Goal: Task Accomplishment & Management: Manage account settings

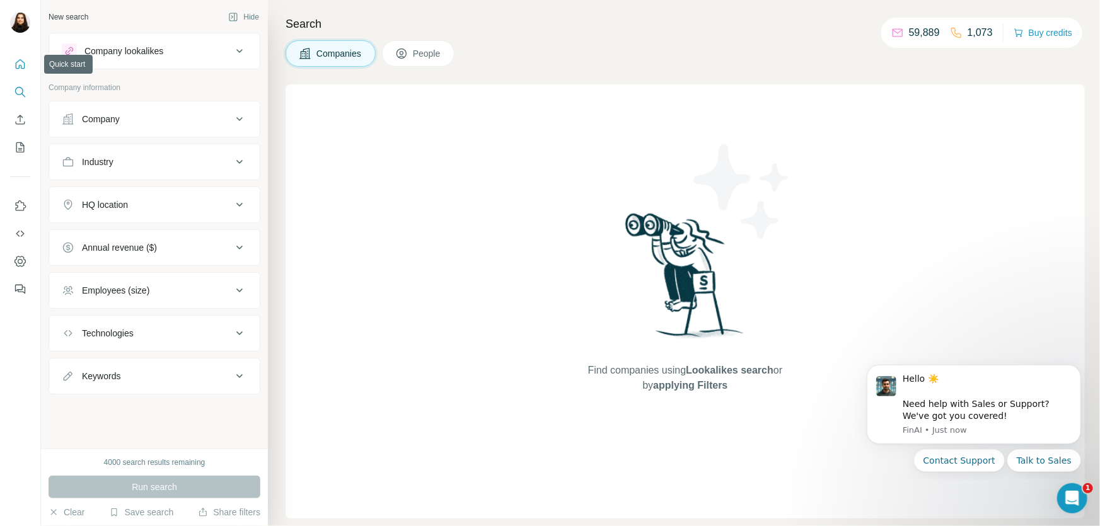
click at [15, 62] on icon "Quick start" at bounding box center [20, 64] width 13 height 13
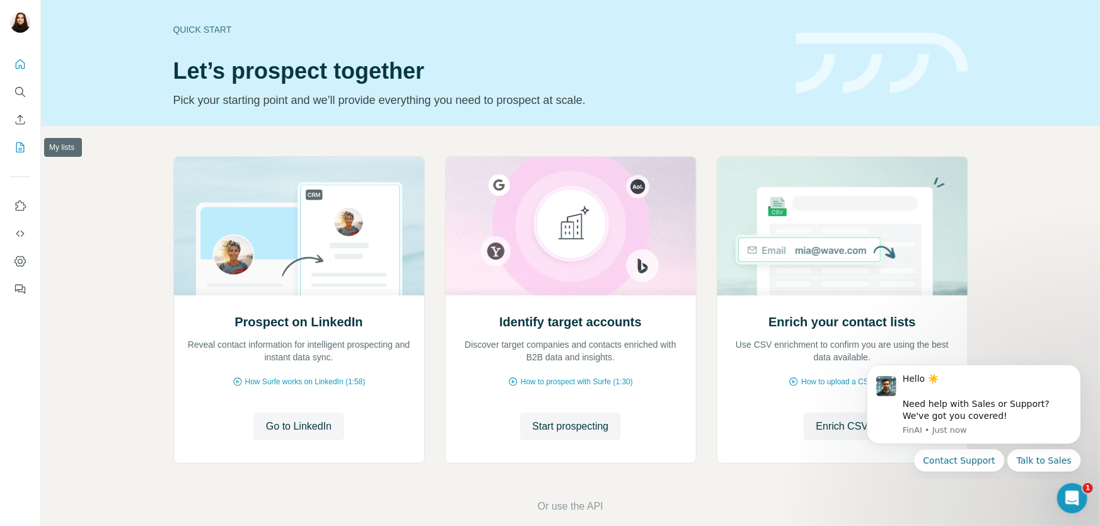
click at [22, 153] on icon "My lists" at bounding box center [20, 147] width 13 height 13
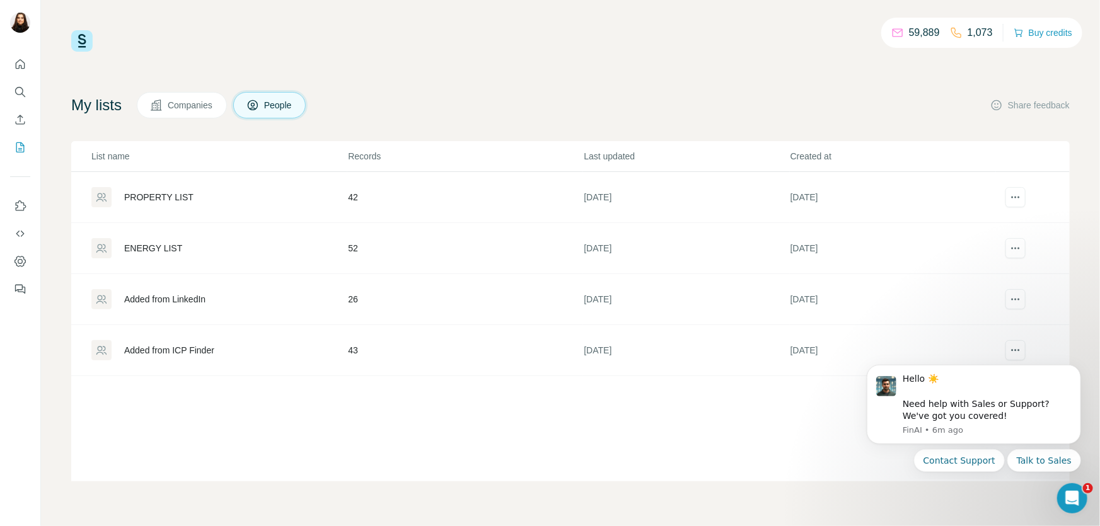
click at [45, 98] on div "59,889 1,073 Buy credits My lists Companies People Share feedback List name Rec…" at bounding box center [570, 263] width 1059 height 526
click at [153, 195] on div "PROPERTY LIST" at bounding box center [158, 197] width 69 height 13
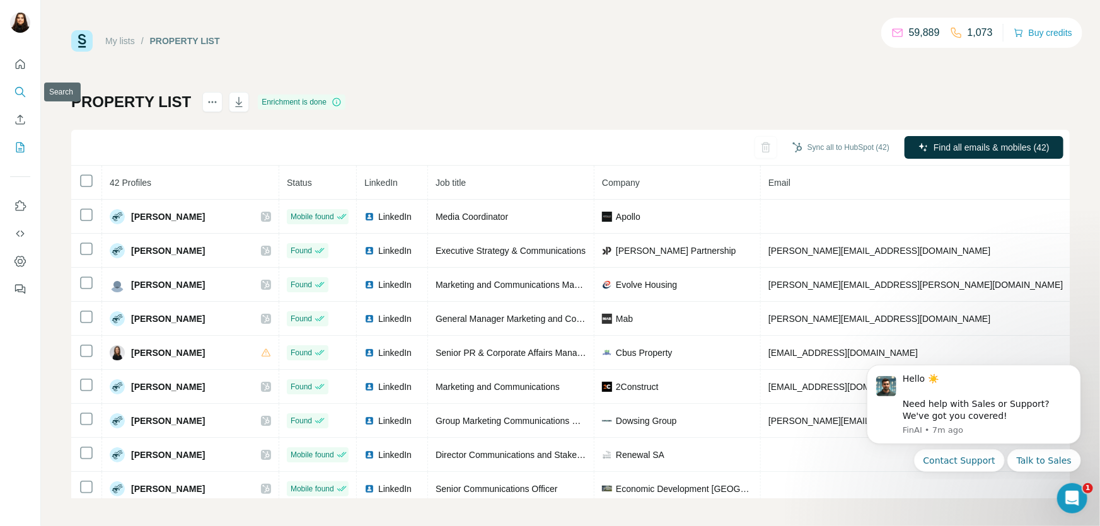
click at [23, 93] on icon "Search" at bounding box center [20, 92] width 13 height 13
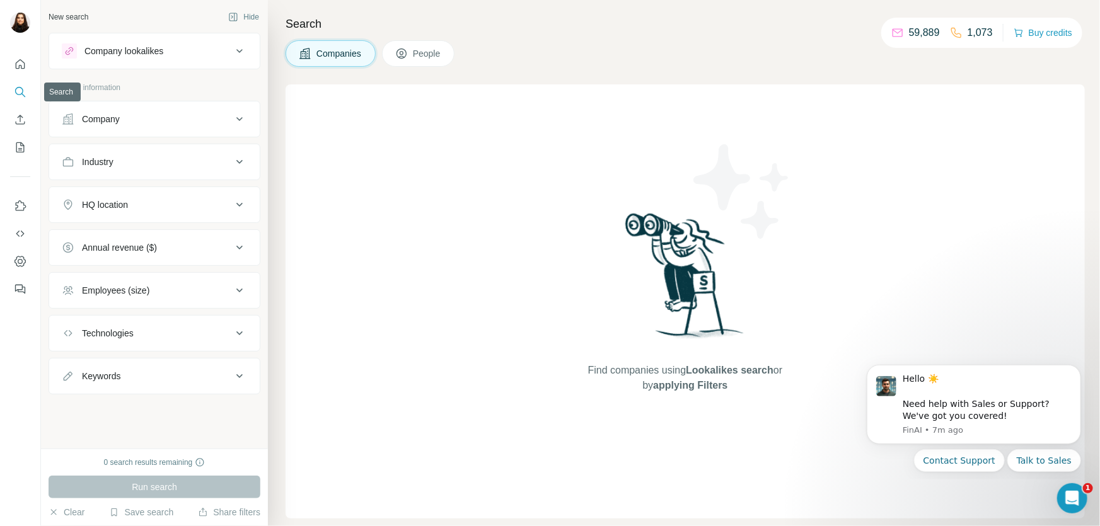
click at [18, 89] on icon "Search" at bounding box center [20, 92] width 13 height 13
click at [101, 120] on div "Company" at bounding box center [101, 119] width 38 height 13
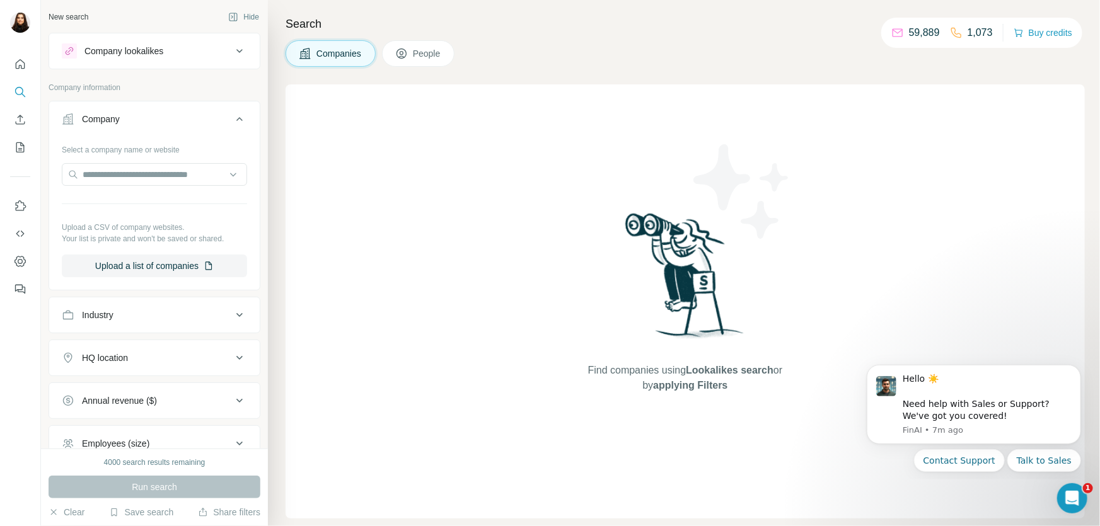
click at [67, 15] on div "New search" at bounding box center [69, 16] width 40 height 11
click at [22, 61] on icon "Quick start" at bounding box center [20, 63] width 9 height 9
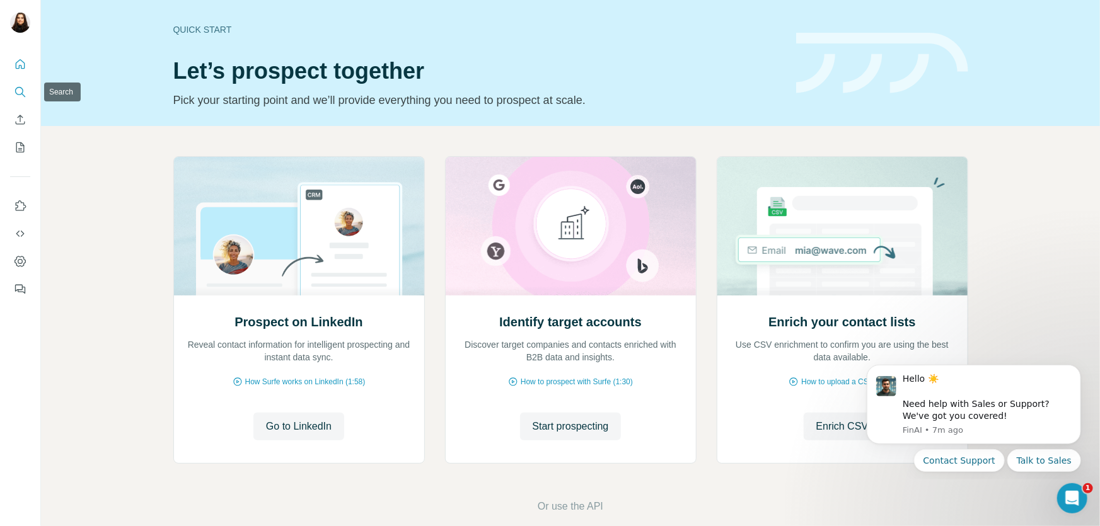
click at [16, 92] on icon "Search" at bounding box center [20, 92] width 13 height 13
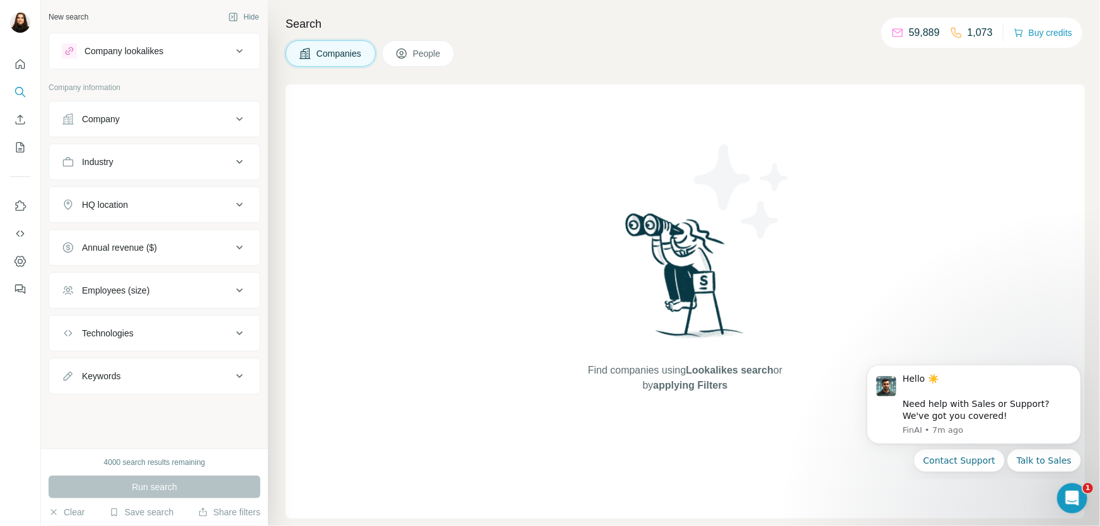
click at [433, 57] on span "People" at bounding box center [427, 53] width 29 height 13
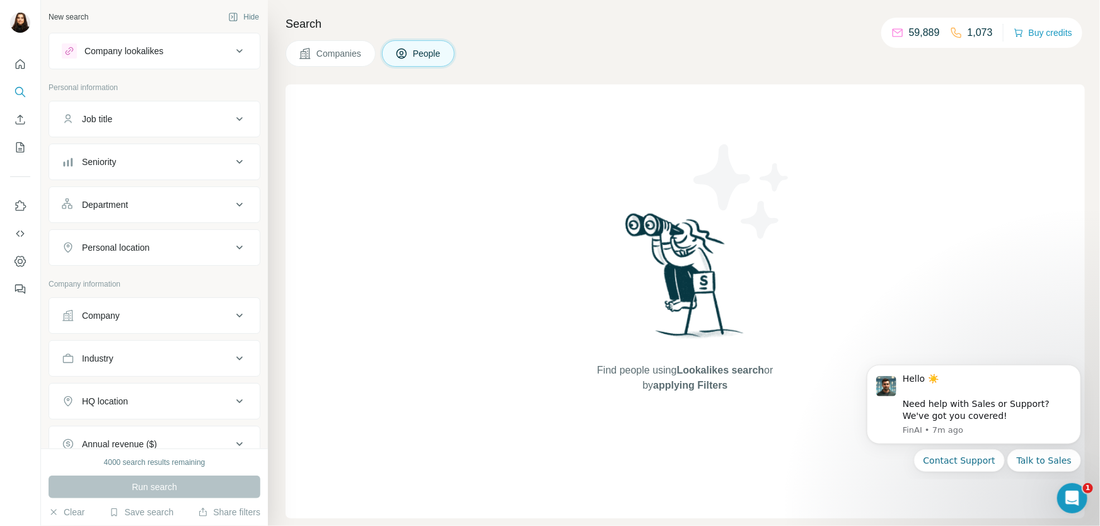
click at [139, 116] on div "Job title" at bounding box center [147, 119] width 170 height 13
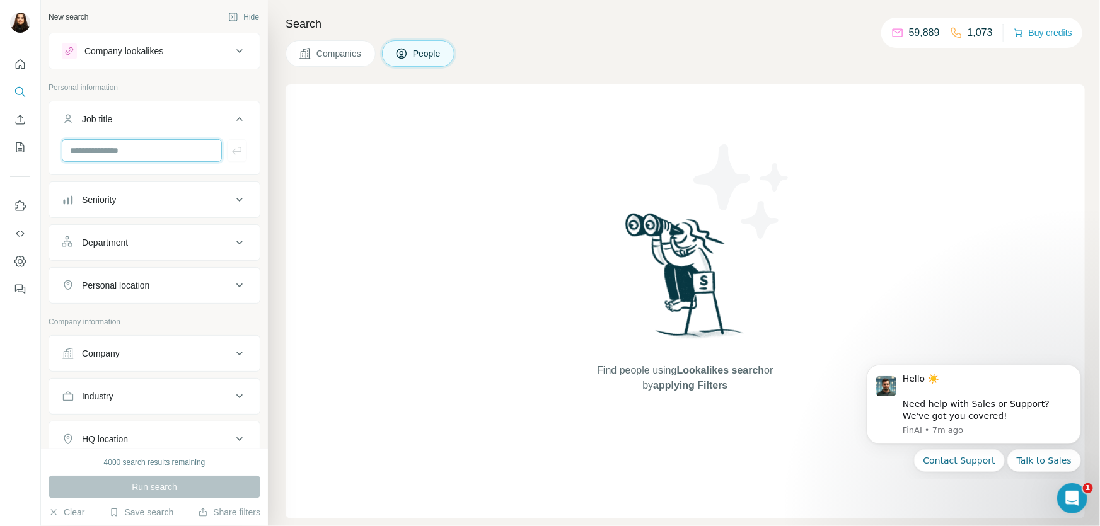
click at [145, 149] on input "text" at bounding box center [142, 150] width 160 height 23
click at [154, 122] on div "Job title" at bounding box center [147, 119] width 170 height 13
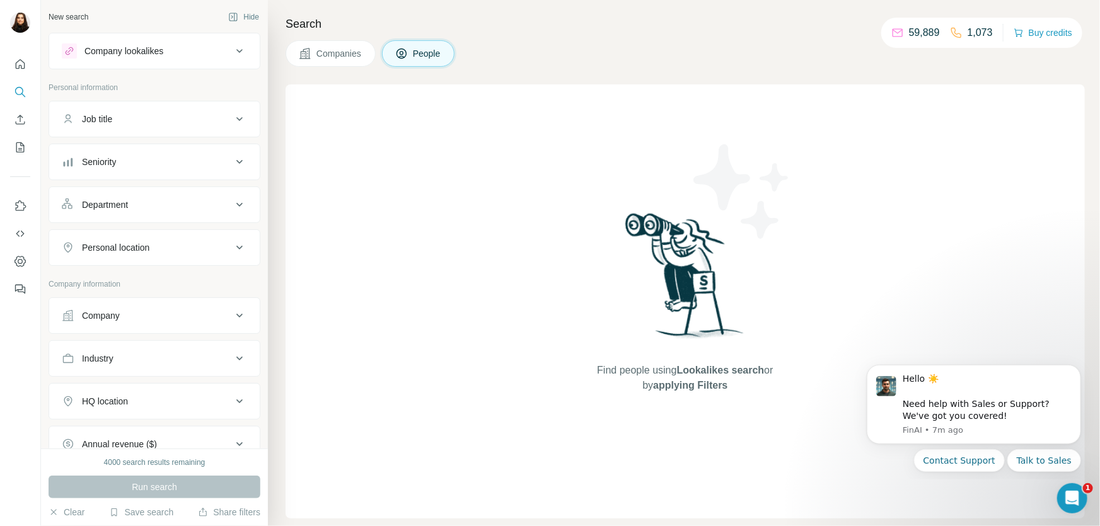
click at [137, 157] on div "Seniority" at bounding box center [147, 162] width 170 height 13
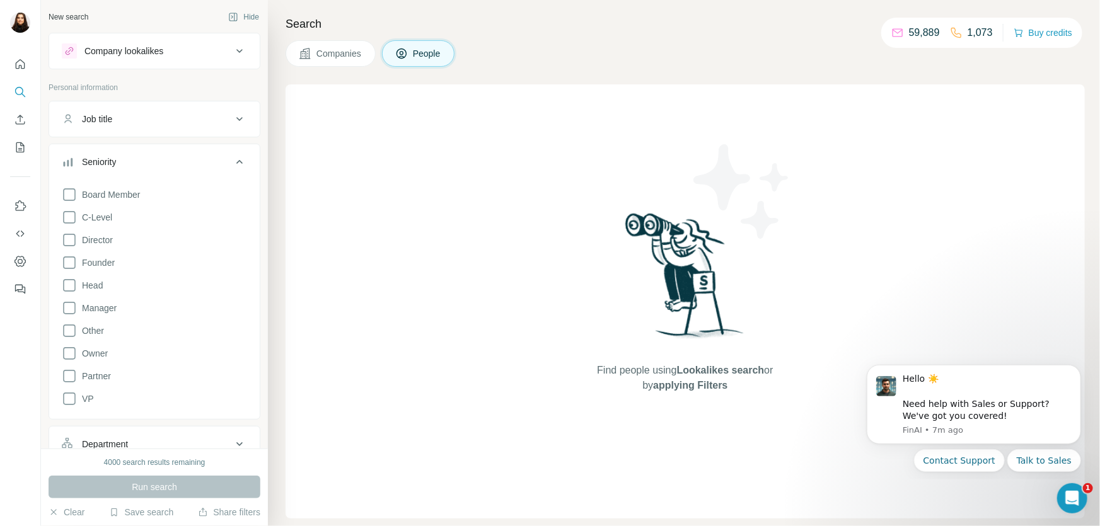
click at [137, 157] on div "Seniority" at bounding box center [147, 162] width 170 height 13
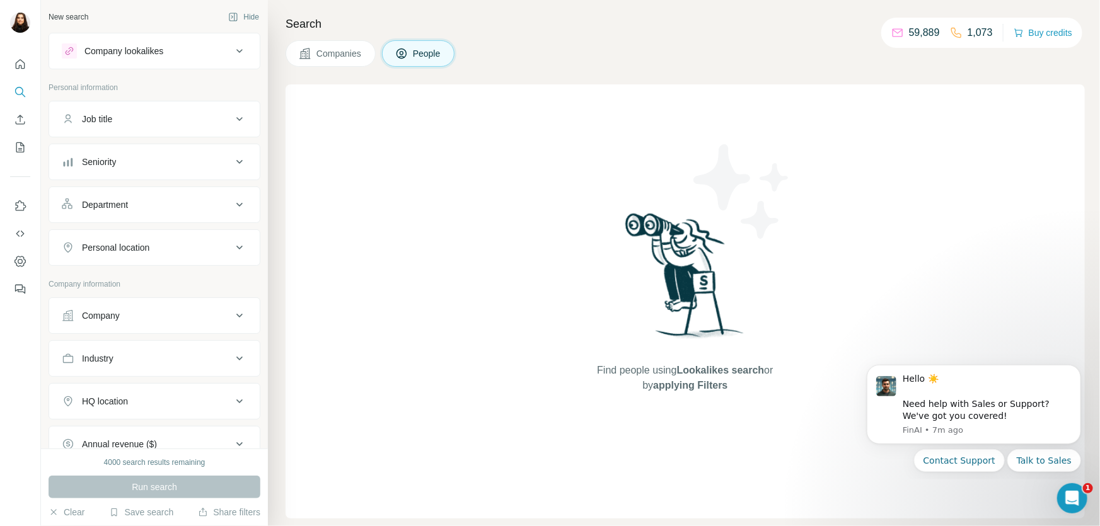
click at [132, 208] on div "Department" at bounding box center [147, 205] width 170 height 13
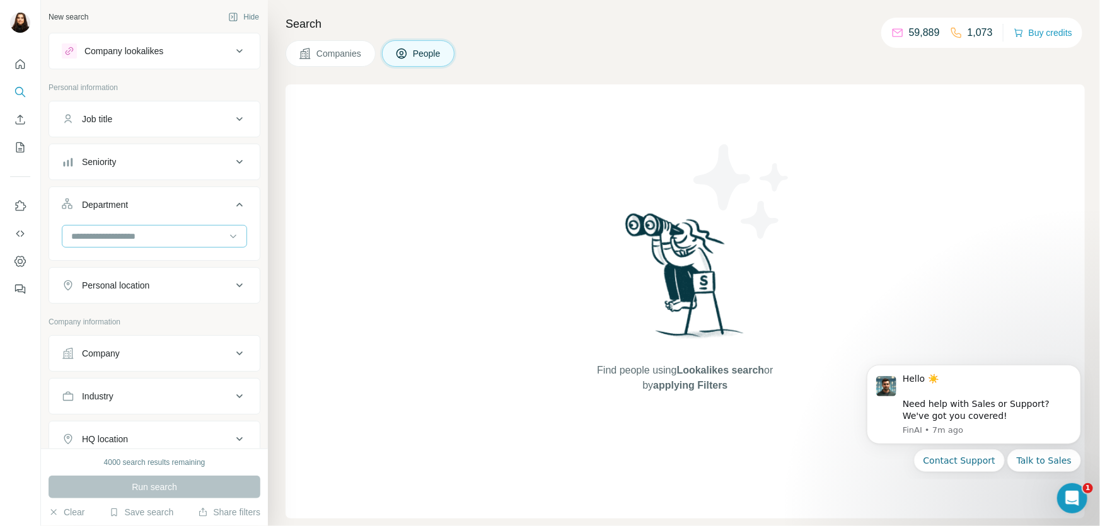
click at [137, 234] on input at bounding box center [148, 236] width 156 height 14
type input "*"
type input "****"
click at [127, 266] on p "PR and Communications" at bounding box center [122, 264] width 98 height 13
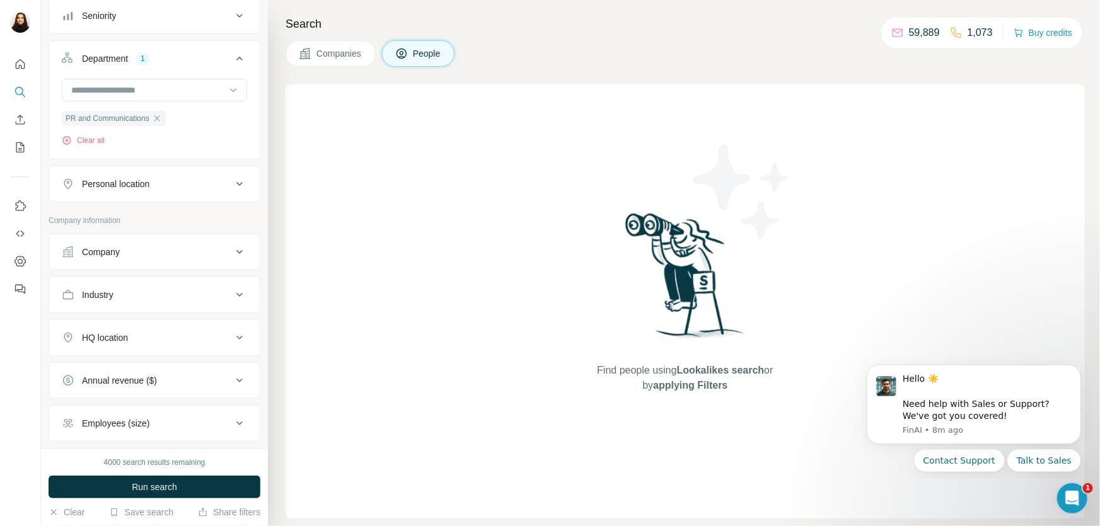
scroll to position [171, 0]
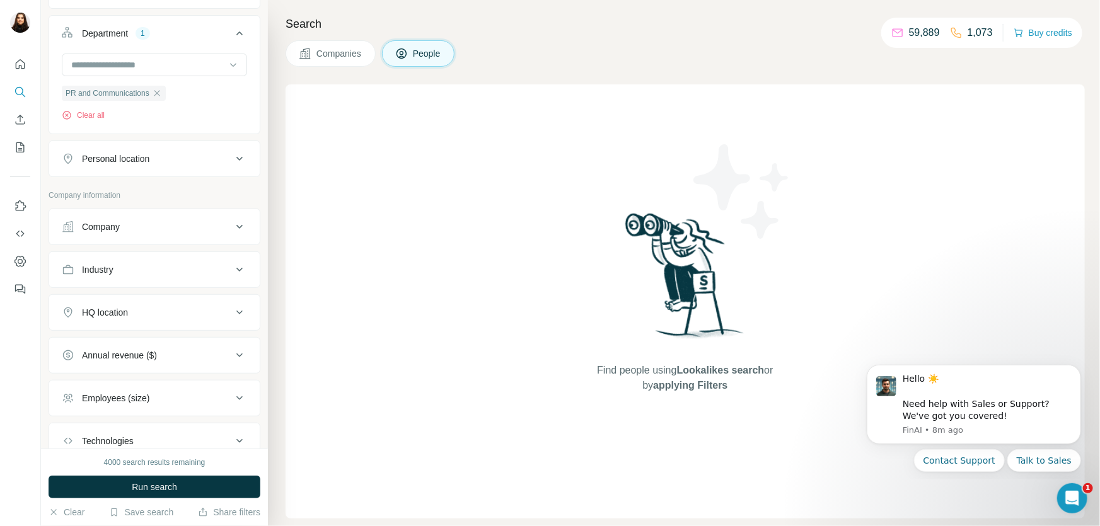
click at [182, 264] on div "Industry" at bounding box center [147, 270] width 170 height 13
click at [158, 300] on input at bounding box center [148, 301] width 156 height 14
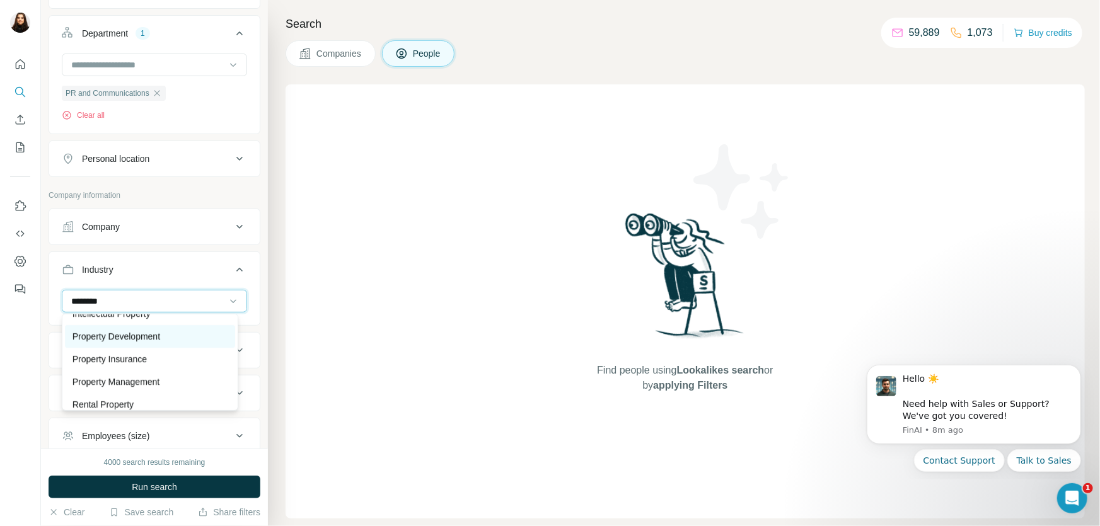
scroll to position [23, 0]
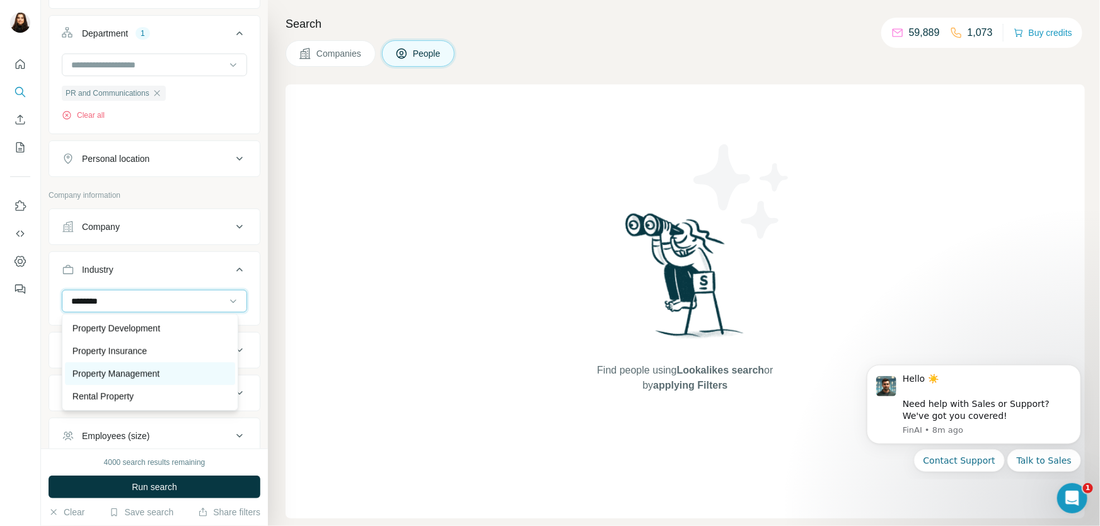
type input "********"
click at [154, 368] on p "Property Management" at bounding box center [117, 374] width 88 height 13
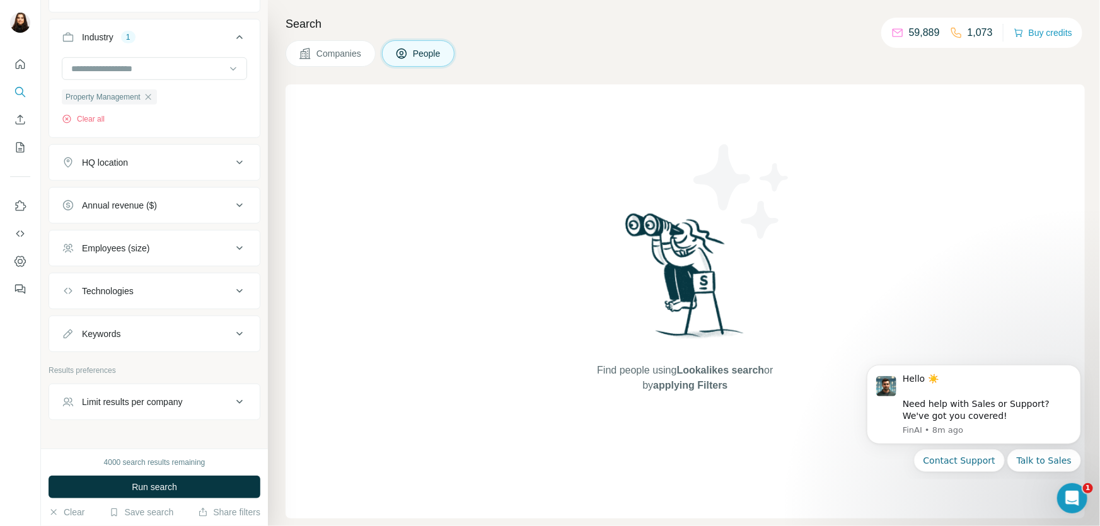
scroll to position [432, 0]
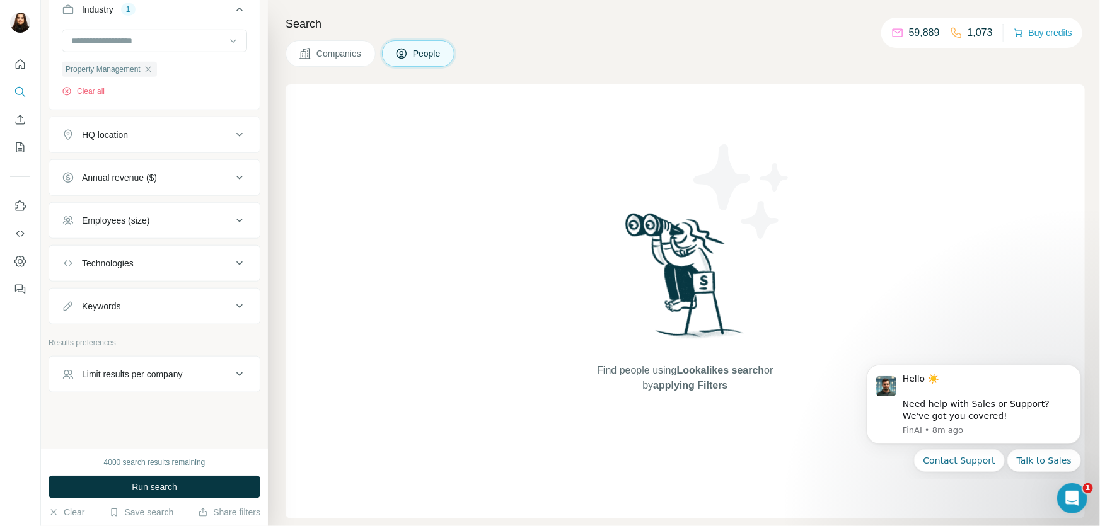
click at [223, 124] on button "HQ location" at bounding box center [154, 135] width 211 height 30
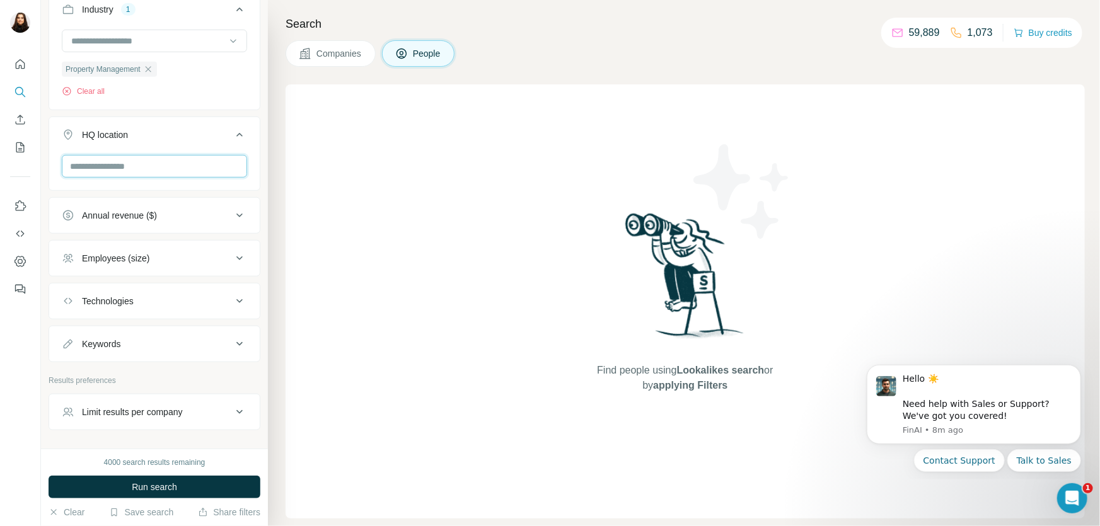
click at [196, 157] on input "text" at bounding box center [154, 166] width 185 height 23
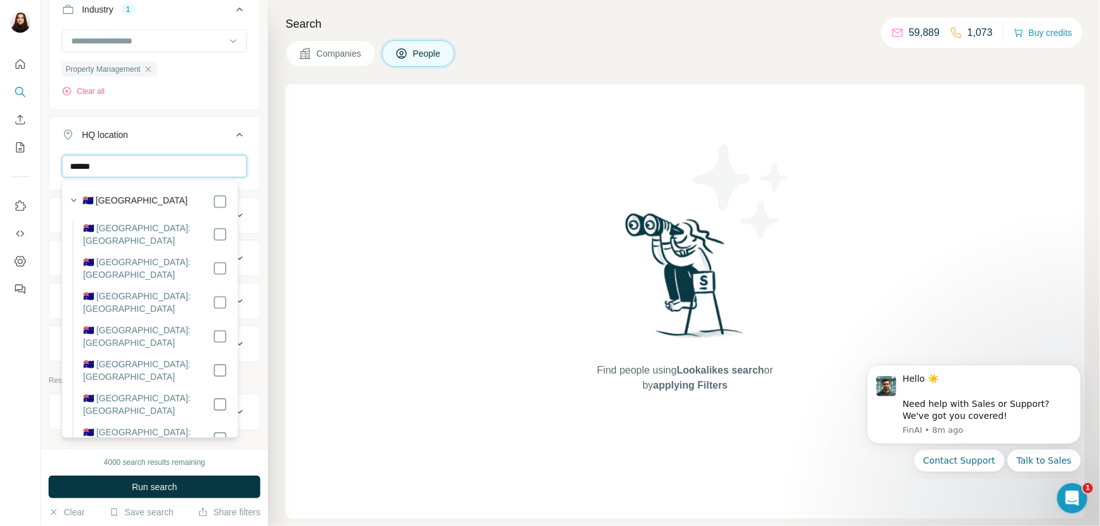
type input "******"
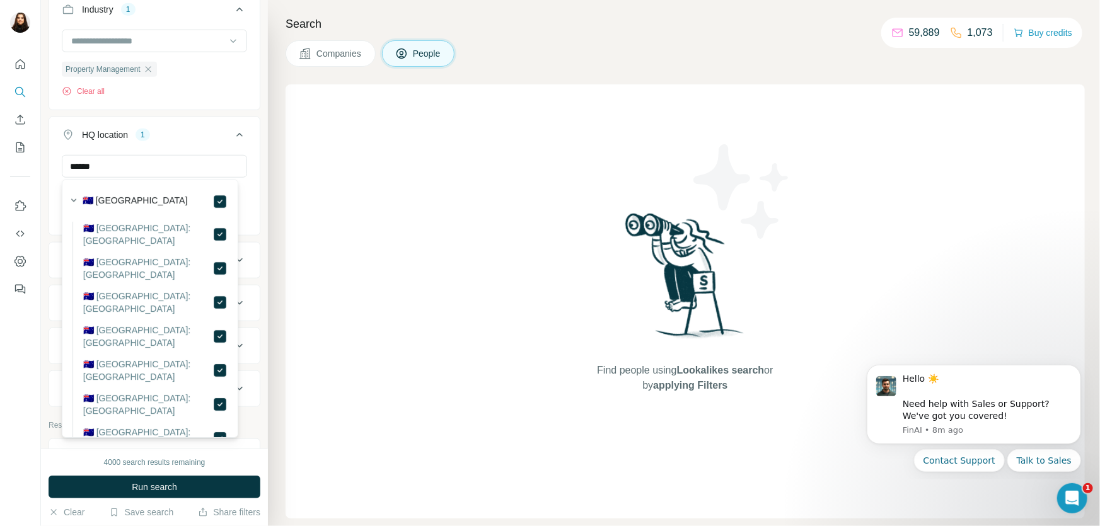
click at [253, 170] on div "New search Hide Company lookalikes Personal information Job title Seniority Dep…" at bounding box center [154, 224] width 227 height 449
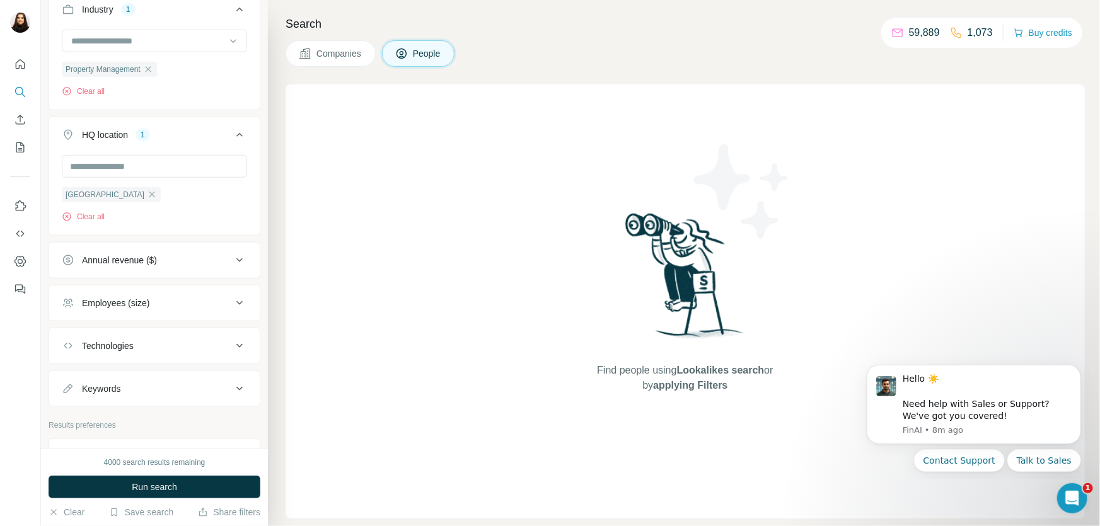
scroll to position [514, 0]
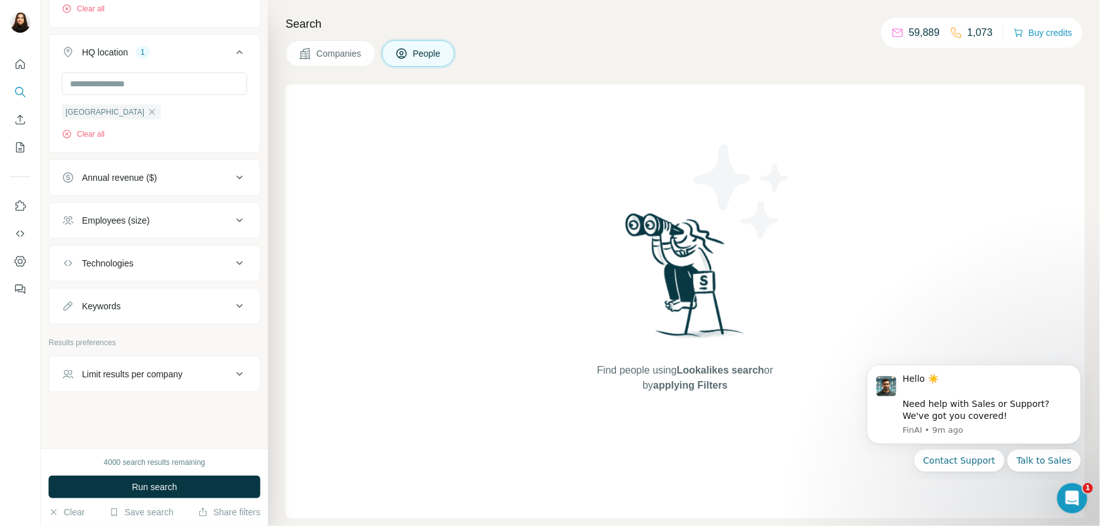
click at [165, 223] on div "Employees (size)" at bounding box center [147, 220] width 170 height 13
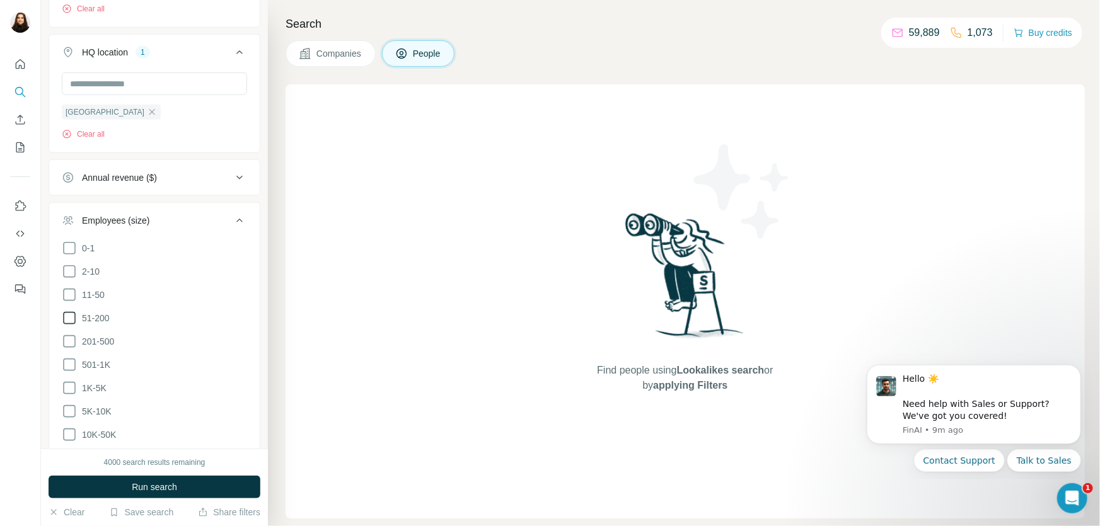
click at [74, 316] on icon at bounding box center [69, 318] width 13 height 13
click at [257, 266] on div "New search Hide Company lookalikes Personal information Job title Seniority Dep…" at bounding box center [154, 224] width 227 height 449
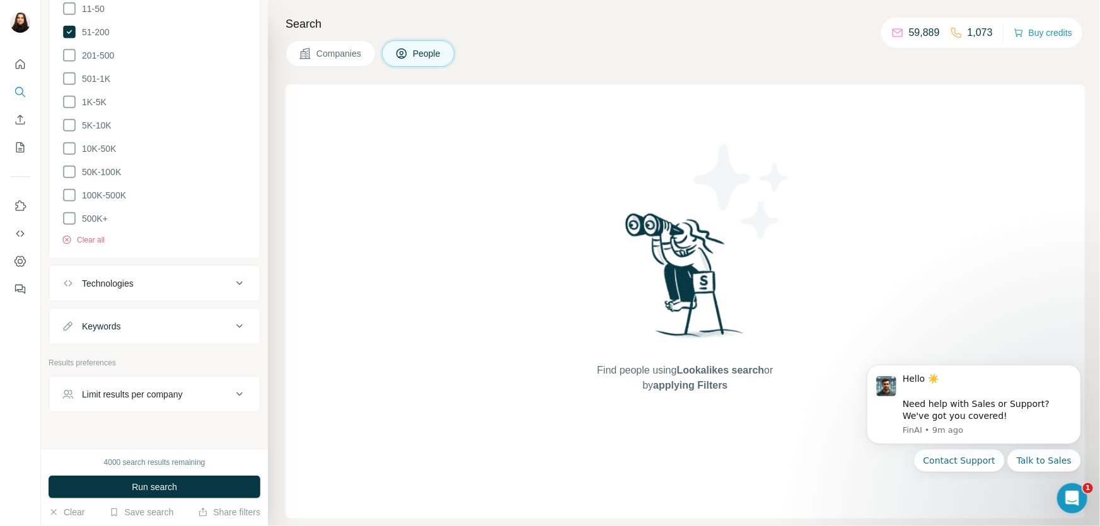
scroll to position [815, 0]
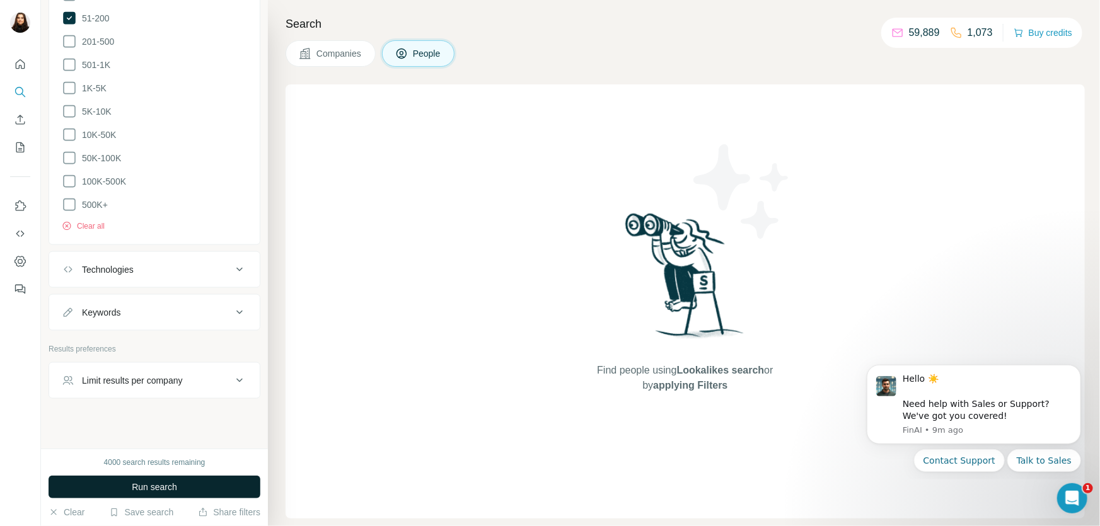
click at [184, 482] on button "Run search" at bounding box center [155, 487] width 212 height 23
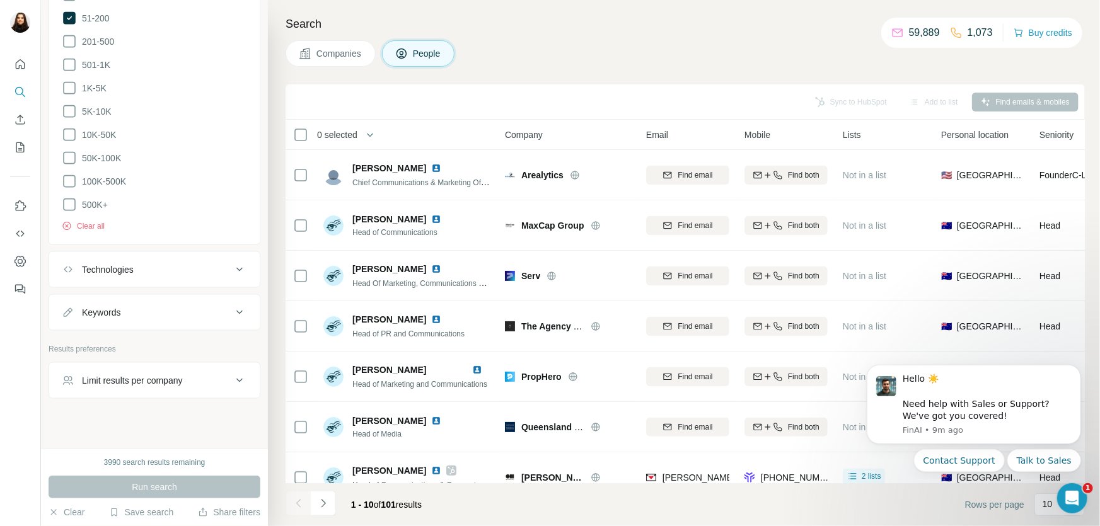
click at [232, 373] on icon at bounding box center [239, 380] width 15 height 15
click at [208, 401] on input "number" at bounding box center [154, 412] width 185 height 23
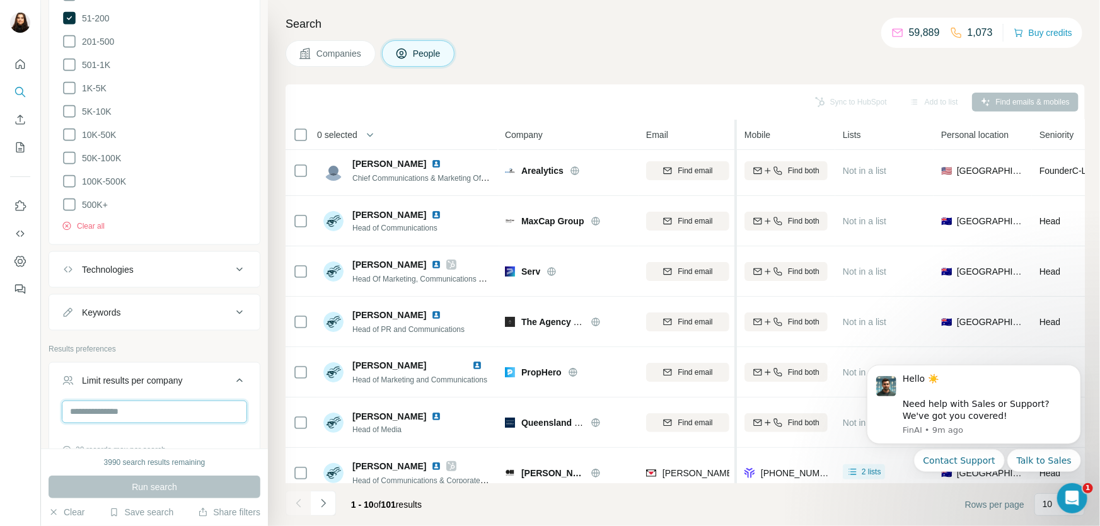
scroll to position [0, 0]
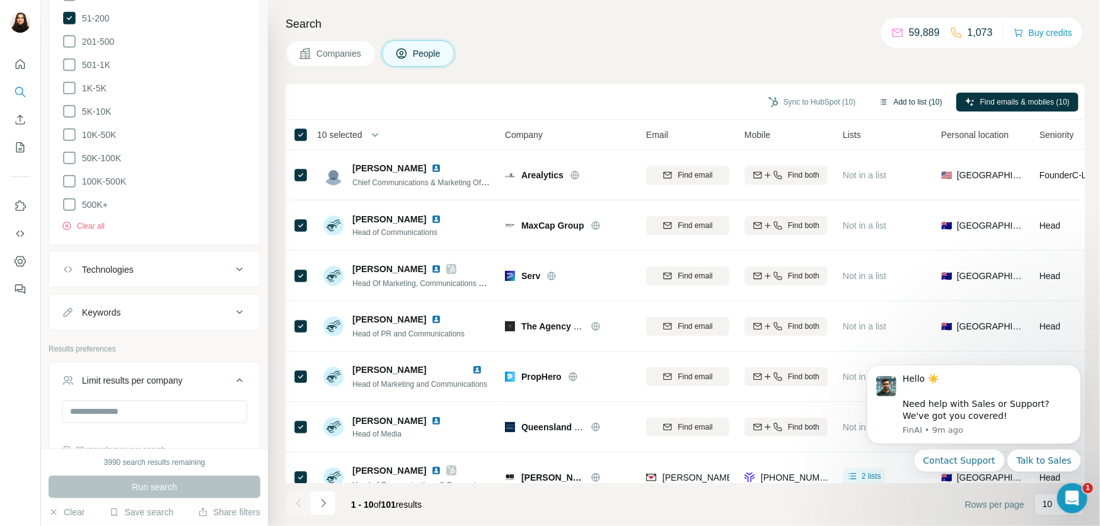
click at [917, 103] on button "Add to list (10)" at bounding box center [910, 102] width 81 height 19
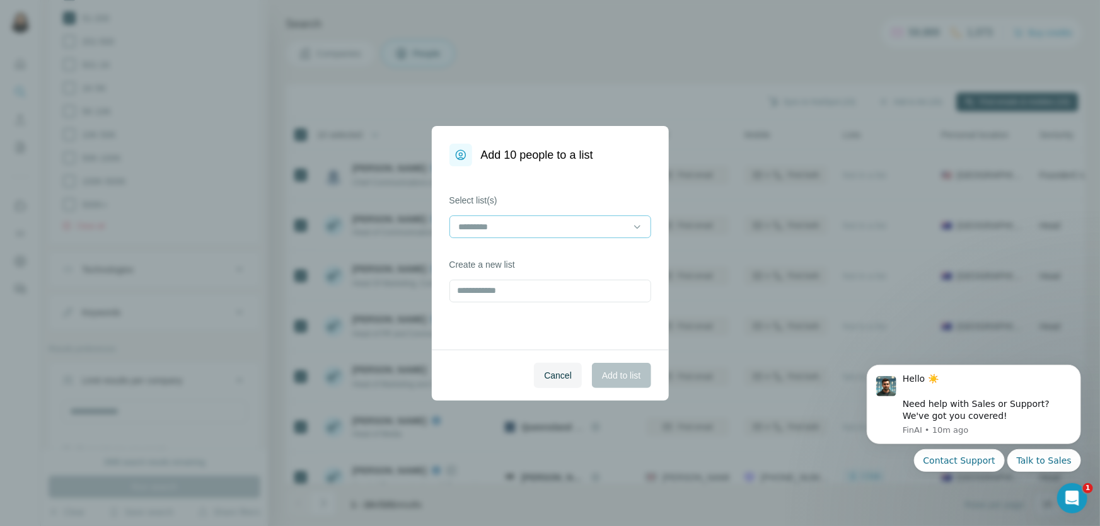
click at [555, 221] on input at bounding box center [543, 227] width 170 height 14
click at [540, 252] on div "PROPERTY LIST" at bounding box center [550, 255] width 180 height 13
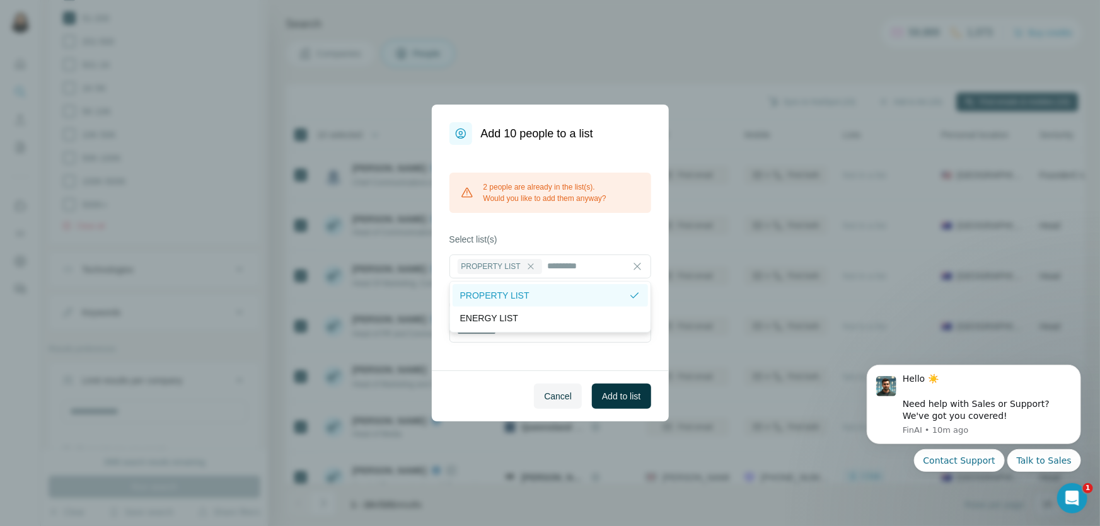
click at [554, 288] on div "PROPERTY LIST" at bounding box center [550, 295] width 195 height 23
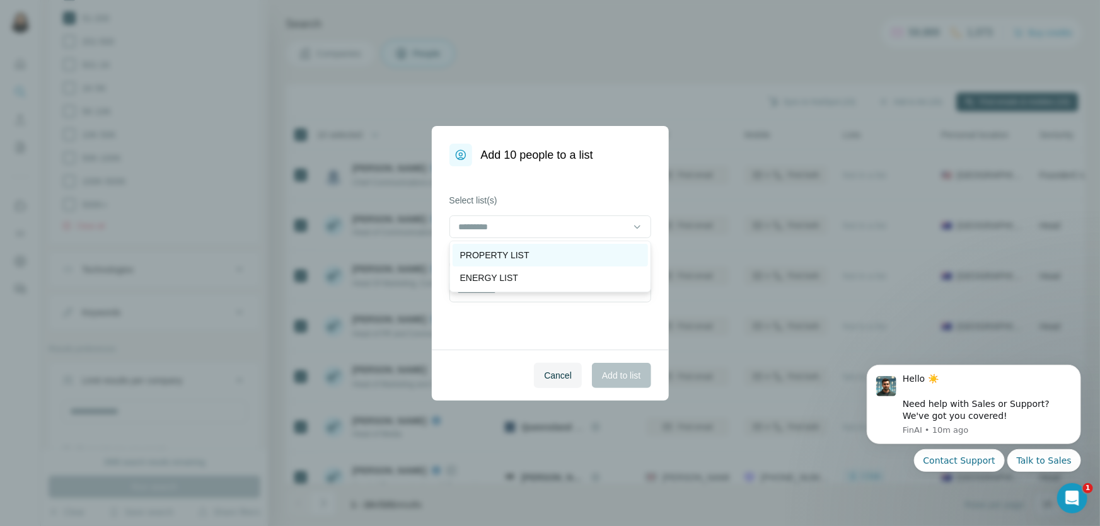
click at [553, 251] on div "PROPERTY LIST" at bounding box center [550, 255] width 180 height 13
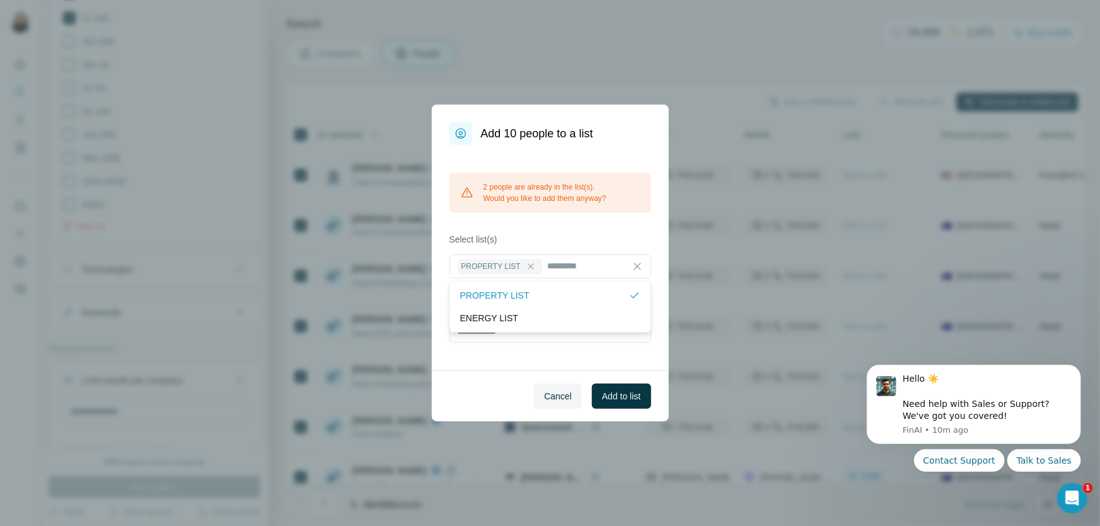
click at [563, 195] on div "2 people are already in the list(s). Would you like to add them anyway?" at bounding box center [551, 193] width 202 height 40
click at [566, 329] on input "text" at bounding box center [551, 331] width 202 height 23
click at [600, 195] on div "2 people are already in the list(s). Would you like to add them anyway?" at bounding box center [551, 193] width 202 height 40
click at [468, 195] on icon at bounding box center [467, 193] width 13 height 13
click at [636, 266] on icon at bounding box center [637, 266] width 7 height 7
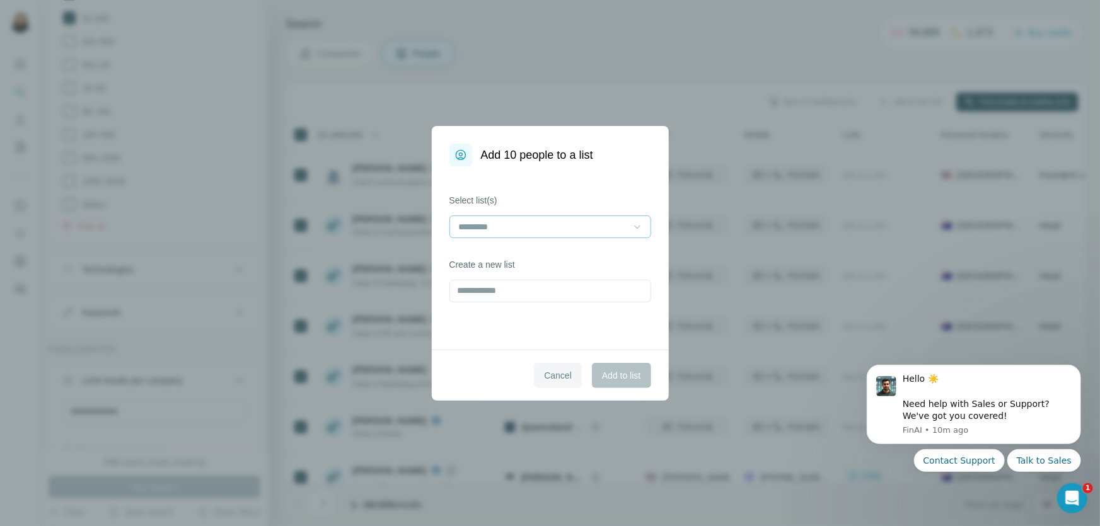
click at [551, 367] on button "Cancel" at bounding box center [558, 375] width 48 height 25
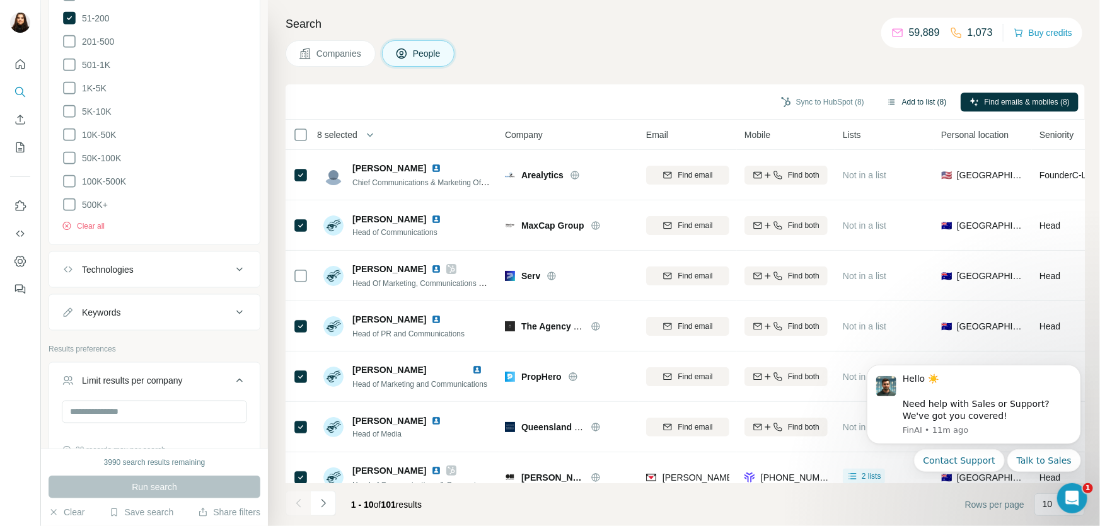
click at [932, 103] on button "Add to list (8)" at bounding box center [917, 102] width 78 height 19
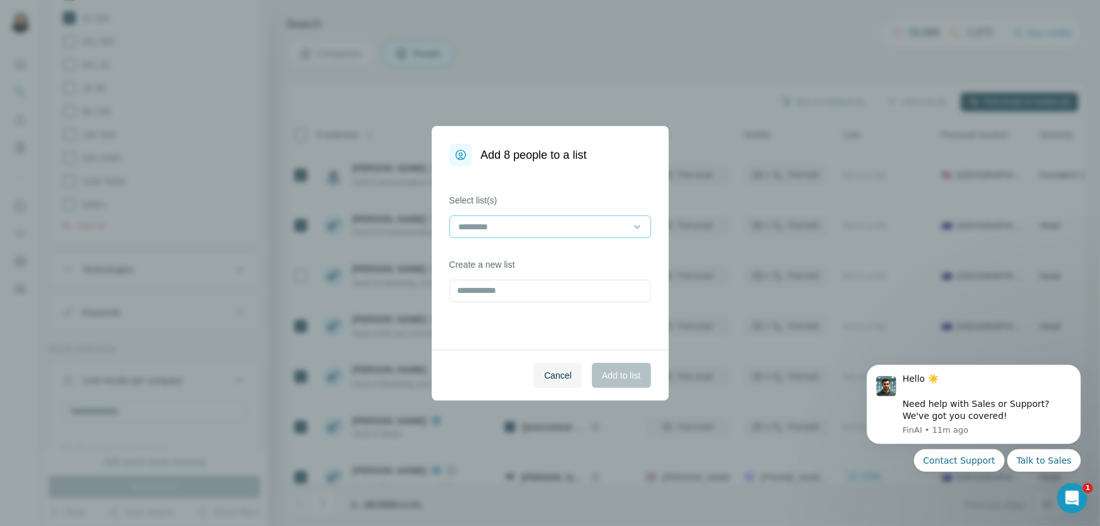
click at [481, 224] on input at bounding box center [543, 227] width 170 height 14
click at [499, 254] on p "PROPERTY LIST" at bounding box center [494, 255] width 69 height 13
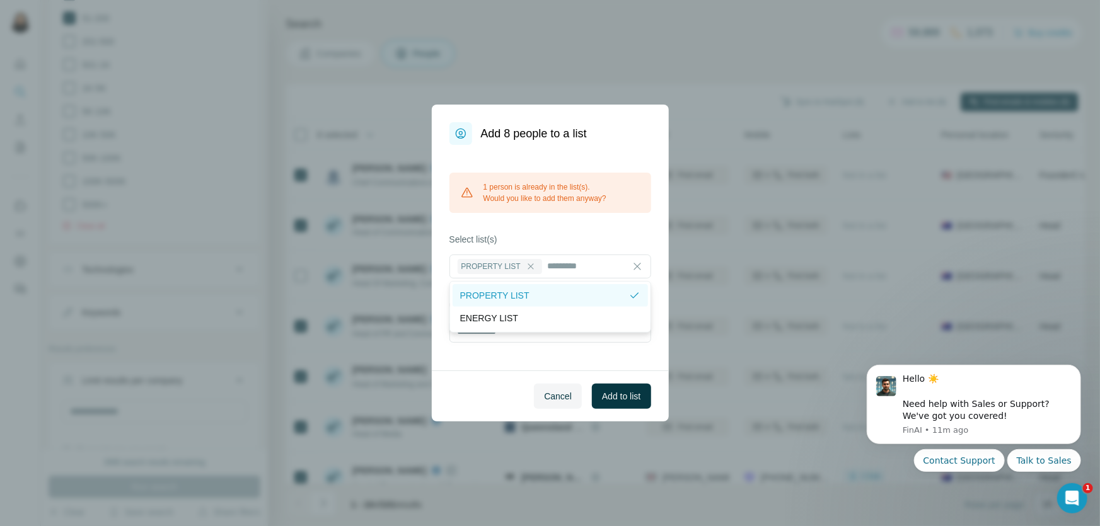
click at [526, 303] on div "PROPERTY LIST" at bounding box center [550, 295] width 195 height 23
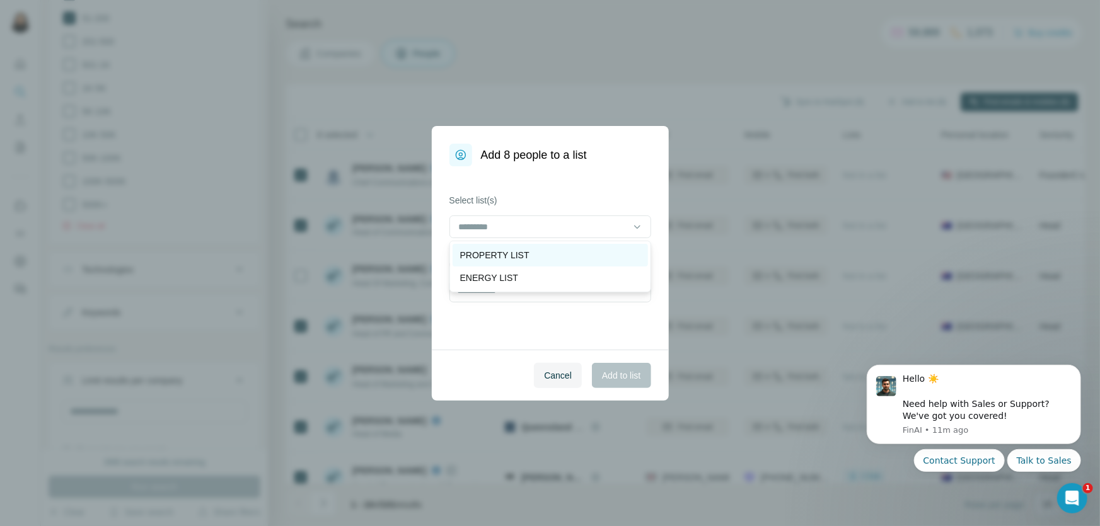
click at [590, 251] on div "PROPERTY LIST" at bounding box center [550, 255] width 180 height 13
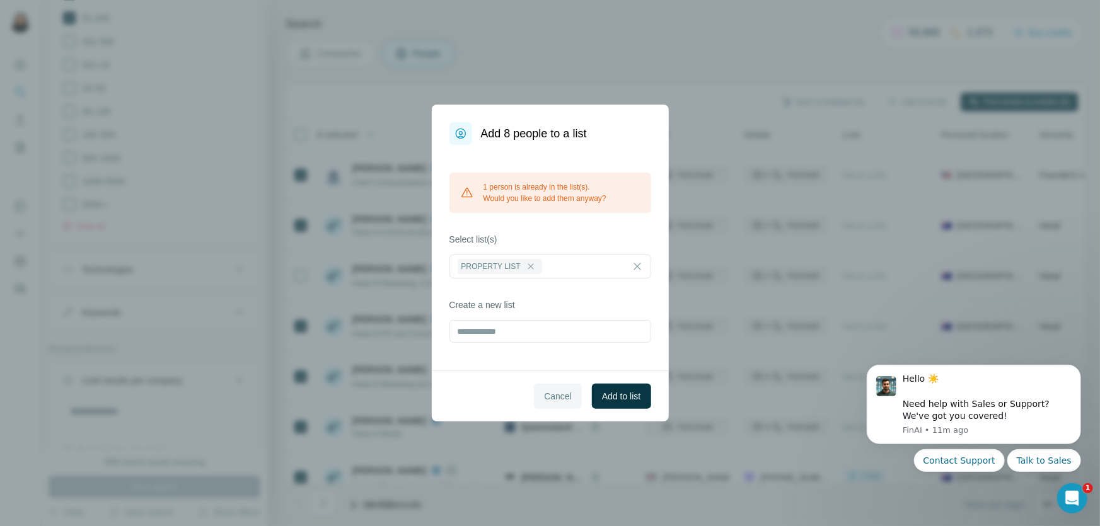
click at [551, 396] on span "Cancel" at bounding box center [558, 396] width 28 height 13
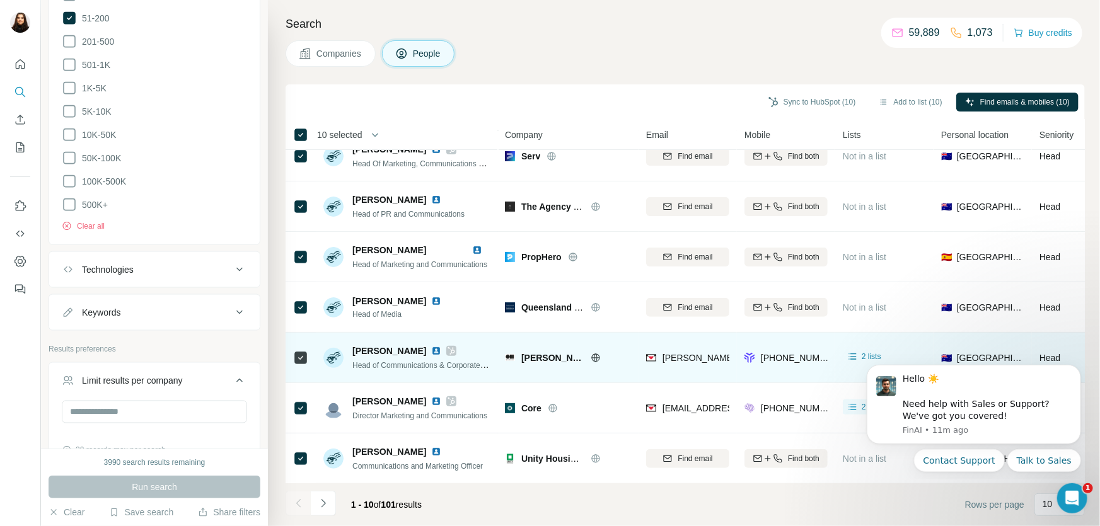
scroll to position [177, 0]
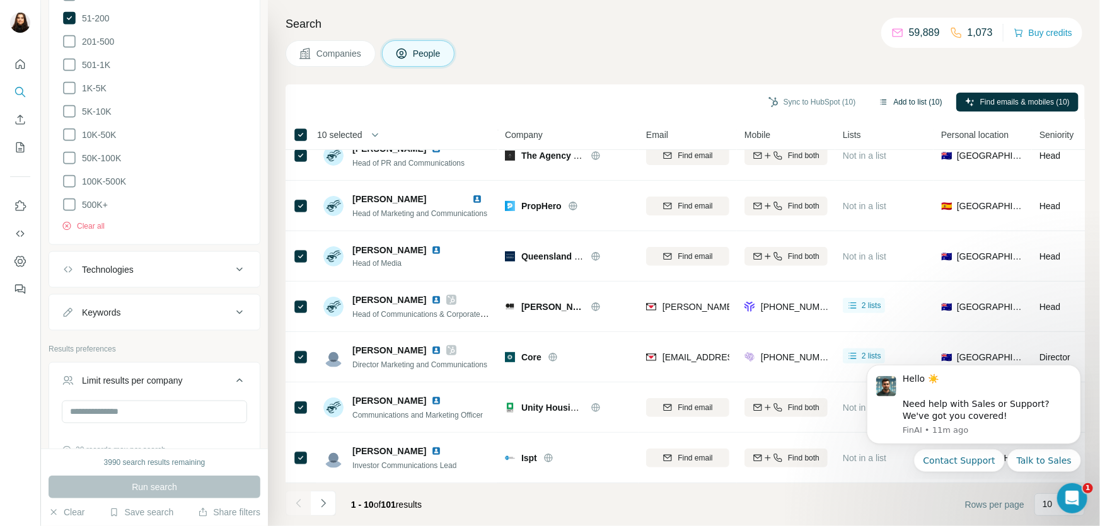
click at [891, 100] on button "Add to list (10)" at bounding box center [910, 102] width 81 height 19
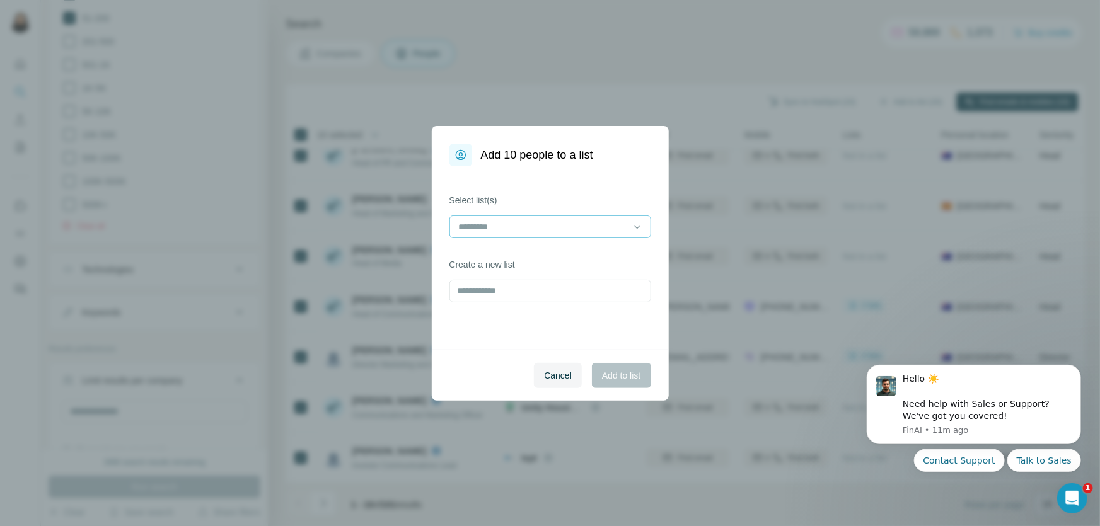
click at [476, 223] on input at bounding box center [543, 227] width 170 height 14
click at [497, 253] on p "PROPERTY LIST" at bounding box center [494, 255] width 69 height 13
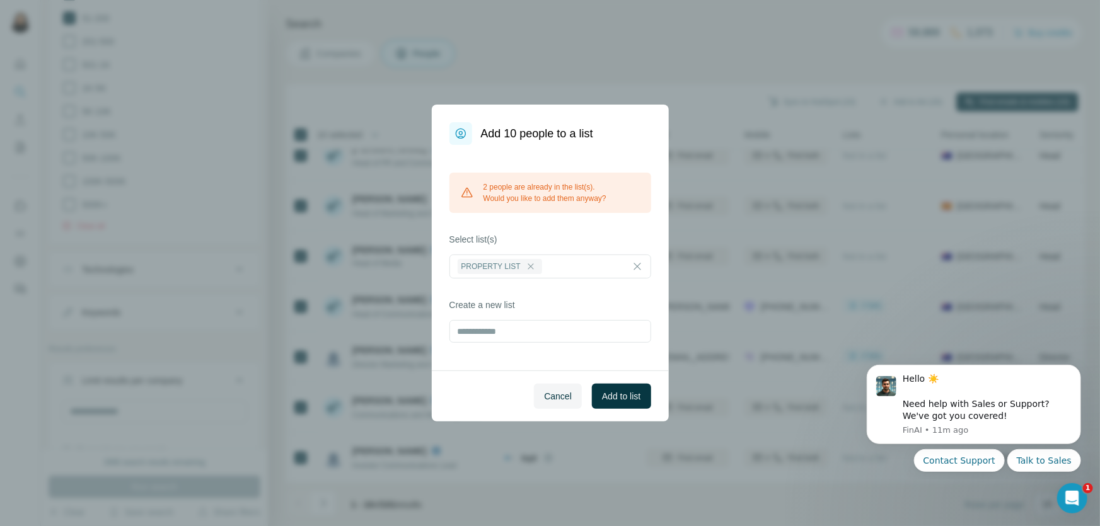
click at [586, 194] on div "2 people are already in the list(s). Would you like to add them anyway?" at bounding box center [551, 193] width 202 height 40
click at [592, 226] on div "2 people are already in the list(s). Would you like to add them anyway? Select …" at bounding box center [550, 258] width 237 height 226
click at [560, 395] on span "Cancel" at bounding box center [558, 396] width 28 height 13
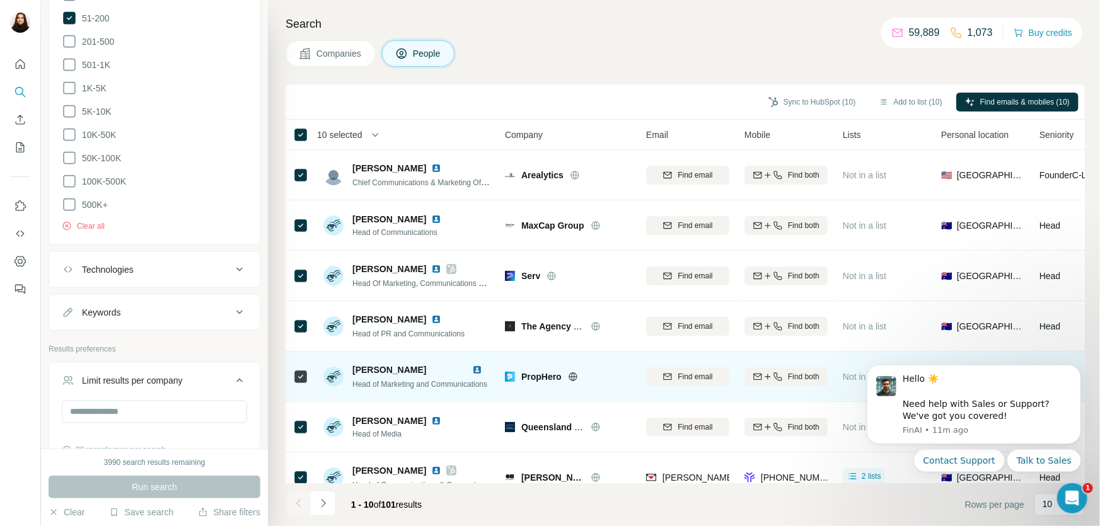
scroll to position [114, 0]
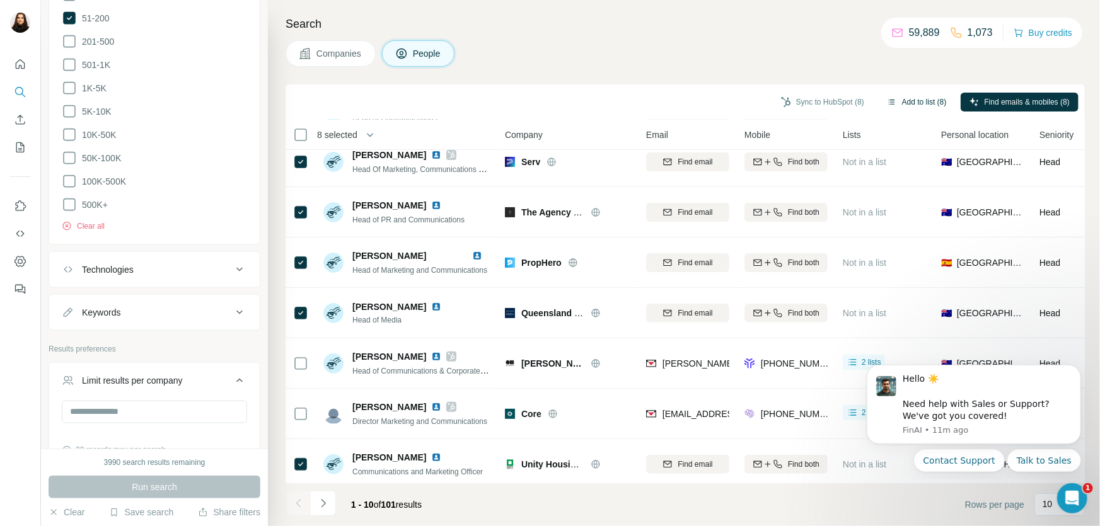
click at [935, 103] on button "Add to list (8)" at bounding box center [917, 102] width 78 height 19
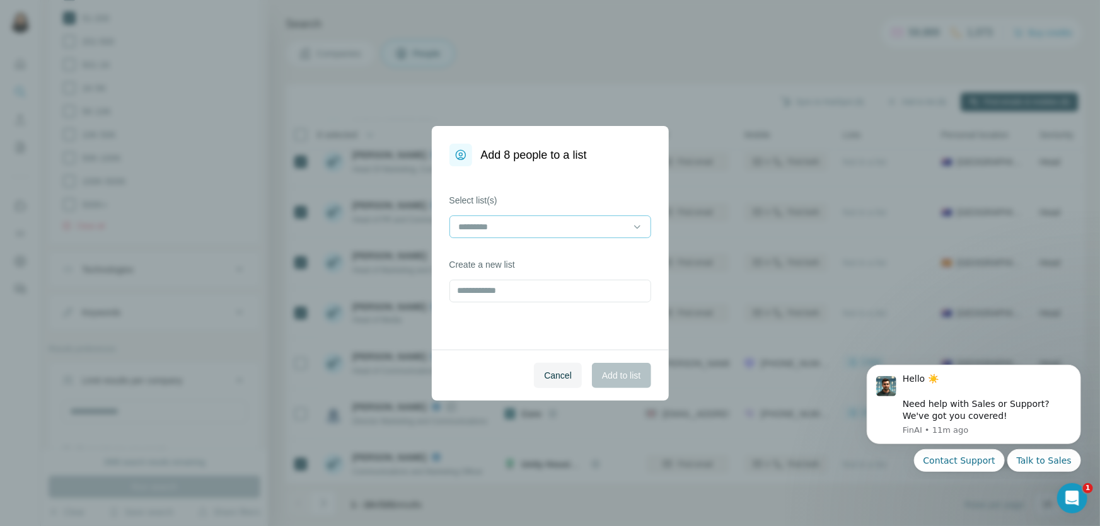
click at [529, 221] on input at bounding box center [543, 227] width 170 height 14
click at [527, 249] on div "PROPERTY LIST" at bounding box center [550, 255] width 180 height 13
click at [537, 337] on div "Select list(s) PROPERTY LIST Create a new list" at bounding box center [550, 257] width 237 height 183
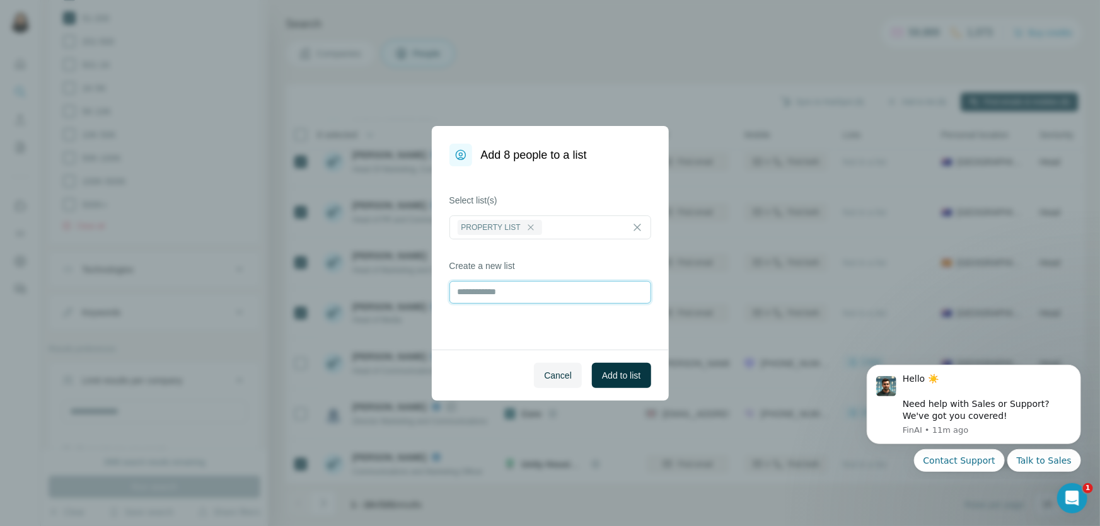
click at [538, 291] on input "text" at bounding box center [551, 292] width 202 height 23
click at [633, 381] on span "Add to list" at bounding box center [621, 375] width 38 height 13
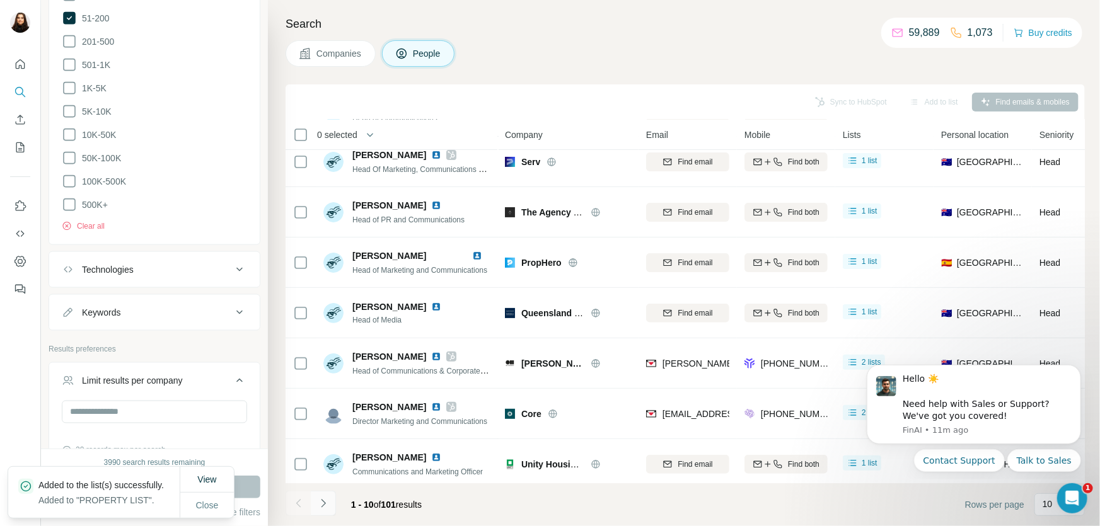
click at [320, 504] on icon "Navigate to next page" at bounding box center [323, 503] width 13 height 13
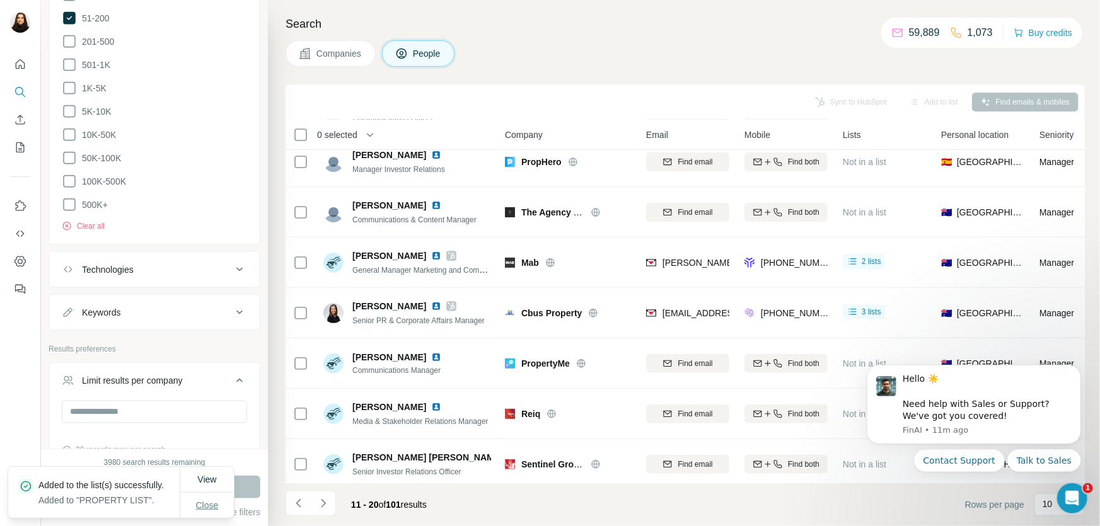
click at [202, 499] on span "Close" at bounding box center [207, 505] width 23 height 13
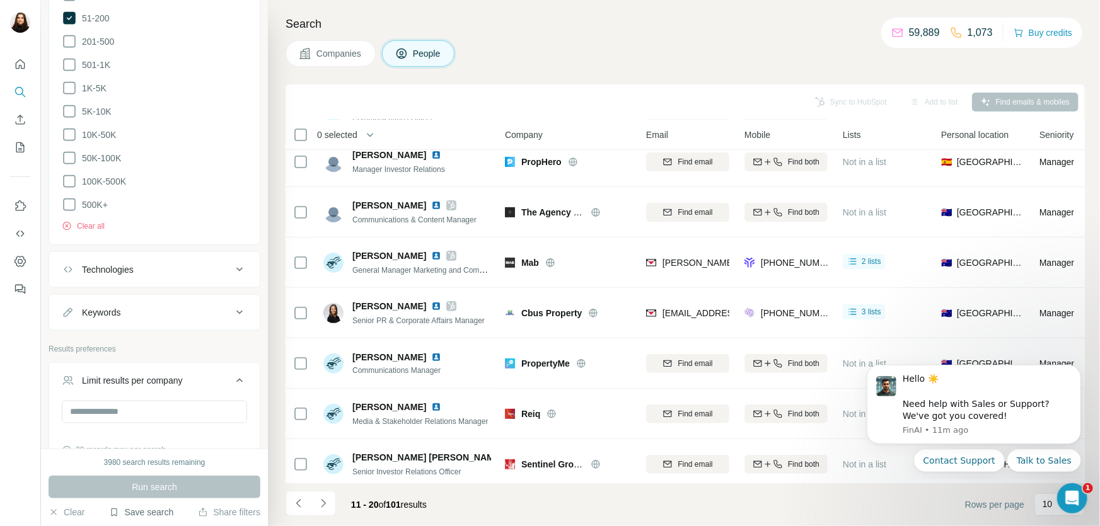
click at [153, 514] on button "Save search" at bounding box center [141, 512] width 64 height 13
click at [135, 462] on div "Save search" at bounding box center [176, 465] width 133 height 25
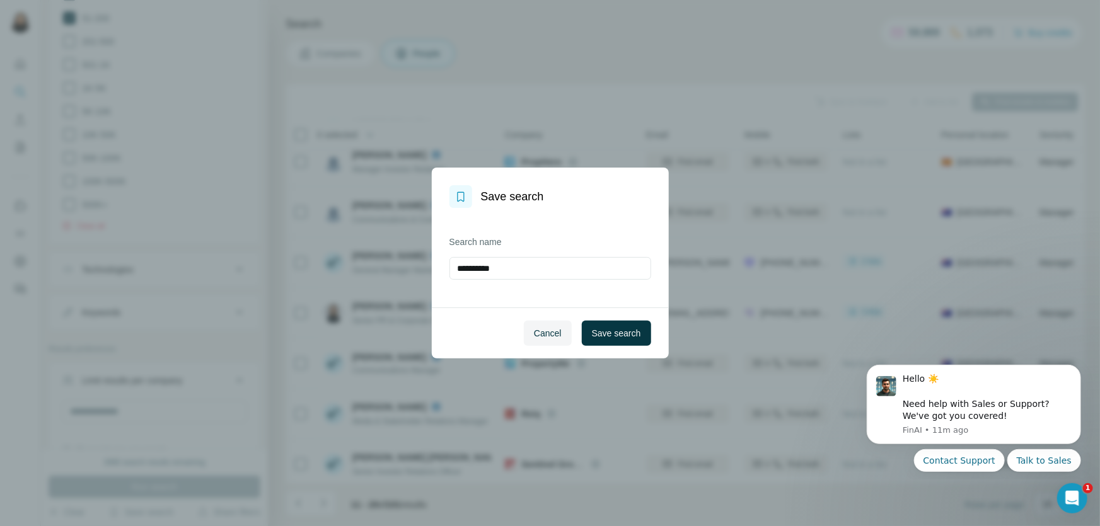
drag, startPoint x: 520, startPoint y: 264, endPoint x: 269, endPoint y: 245, distance: 251.6
click at [281, 277] on div "**********" at bounding box center [550, 263] width 1100 height 526
type input "**********"
click at [642, 325] on button "Save search" at bounding box center [616, 333] width 69 height 25
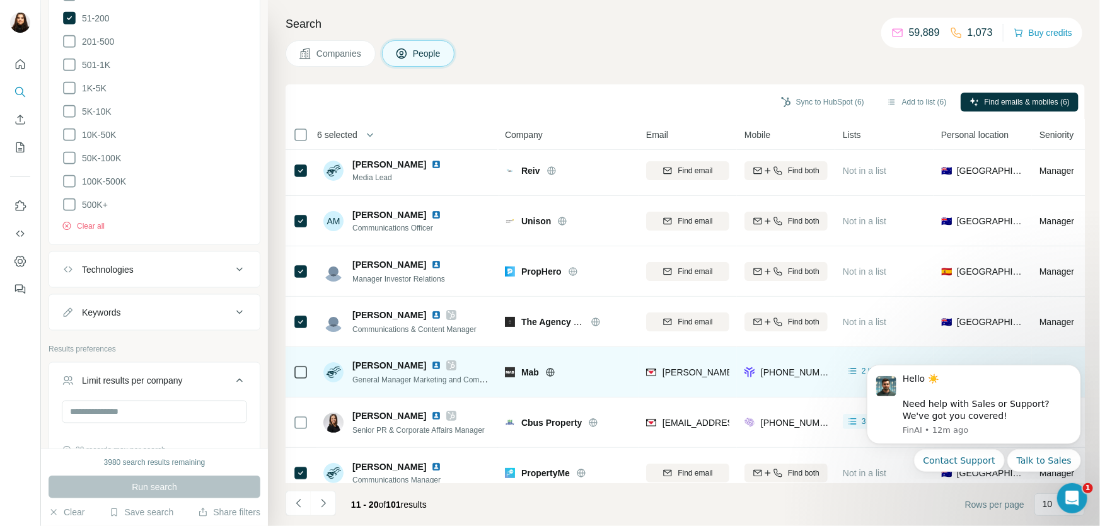
scroll to position [0, 0]
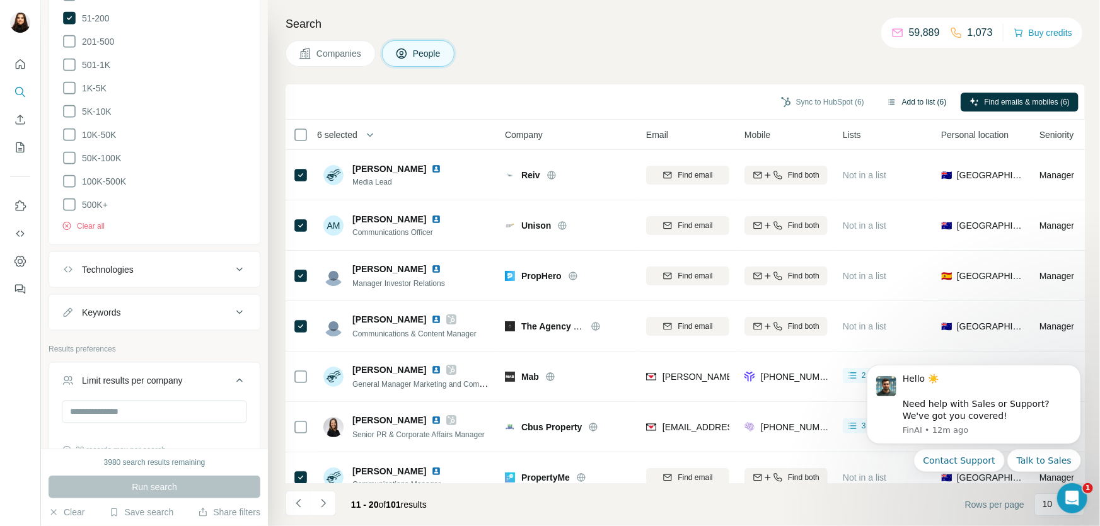
click at [911, 108] on button "Add to list (6)" at bounding box center [917, 102] width 78 height 19
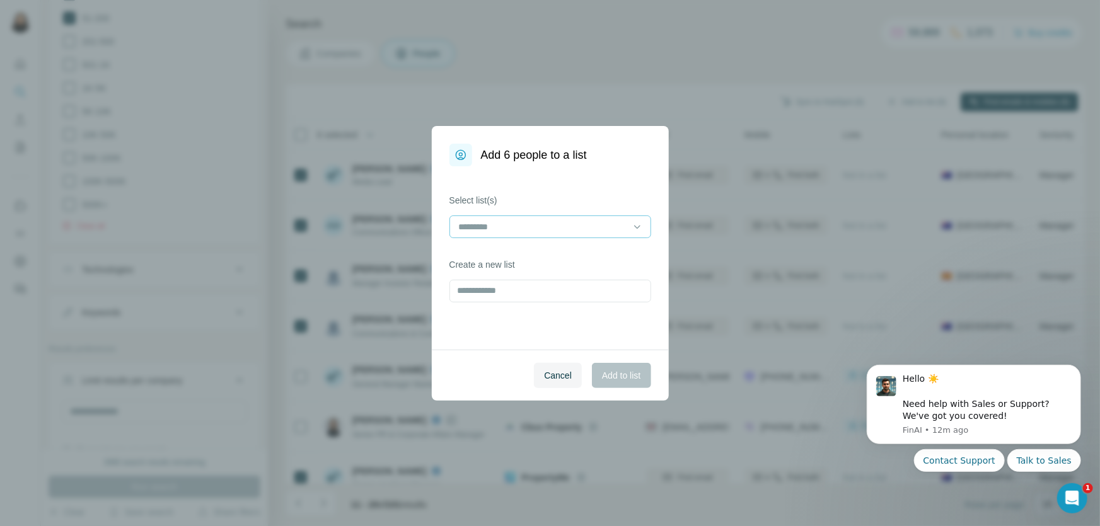
click at [565, 233] on div at bounding box center [543, 226] width 170 height 21
click at [566, 247] on div "PROPERTY LIST" at bounding box center [550, 255] width 195 height 23
click at [623, 380] on span "Add to list" at bounding box center [621, 375] width 38 height 13
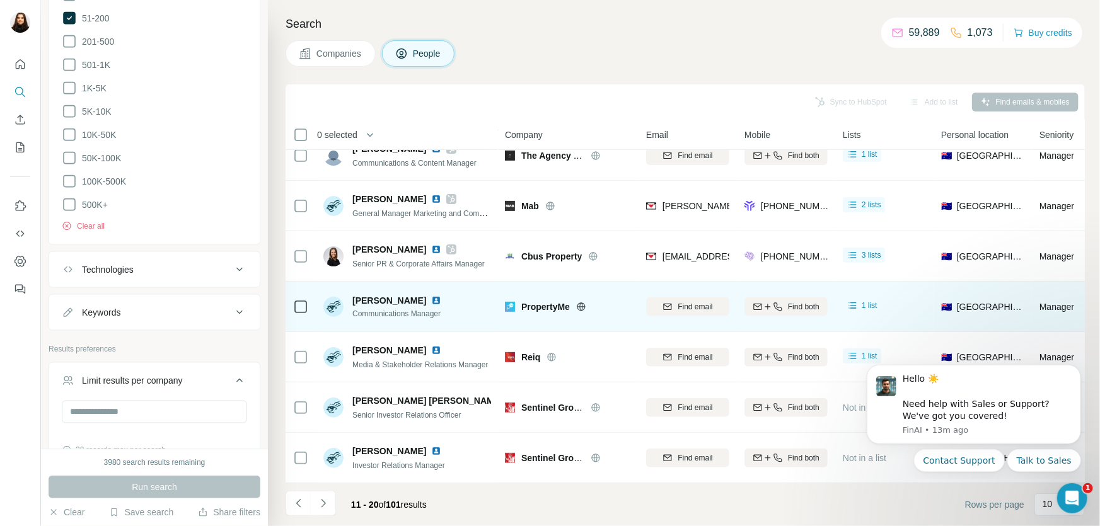
scroll to position [177, 0]
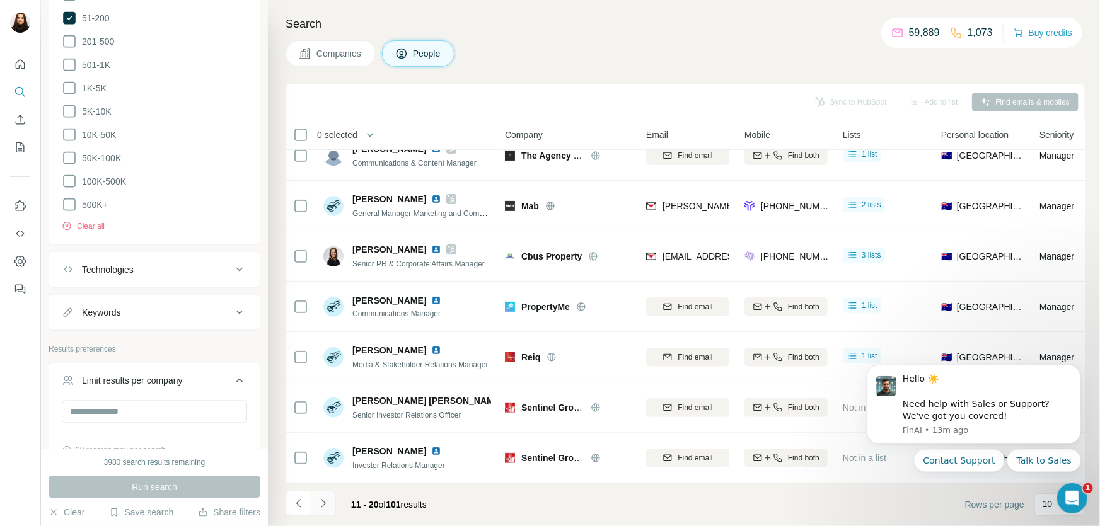
click at [321, 509] on icon "Navigate to next page" at bounding box center [323, 503] width 13 height 13
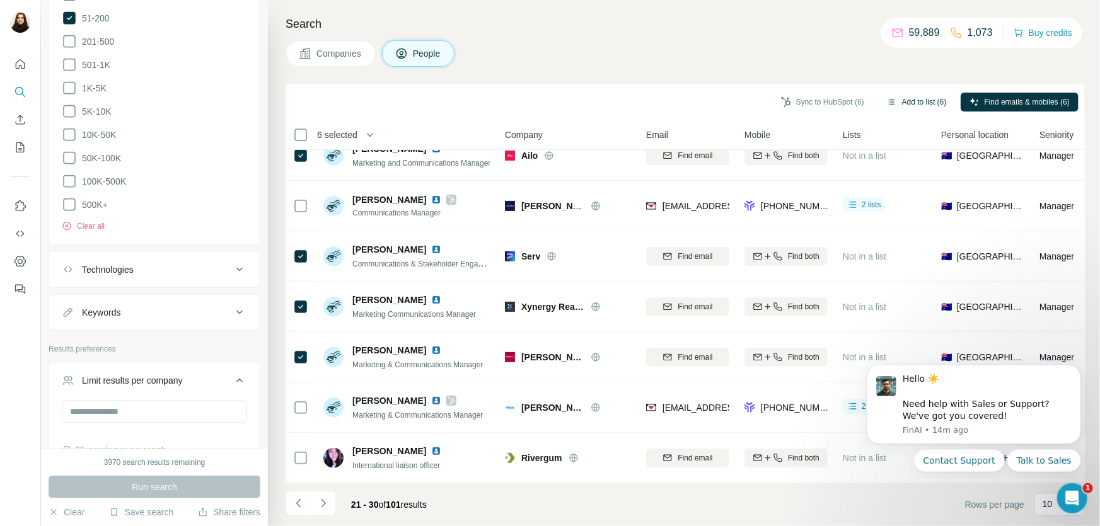
click at [929, 104] on button "Add to list (6)" at bounding box center [917, 102] width 78 height 19
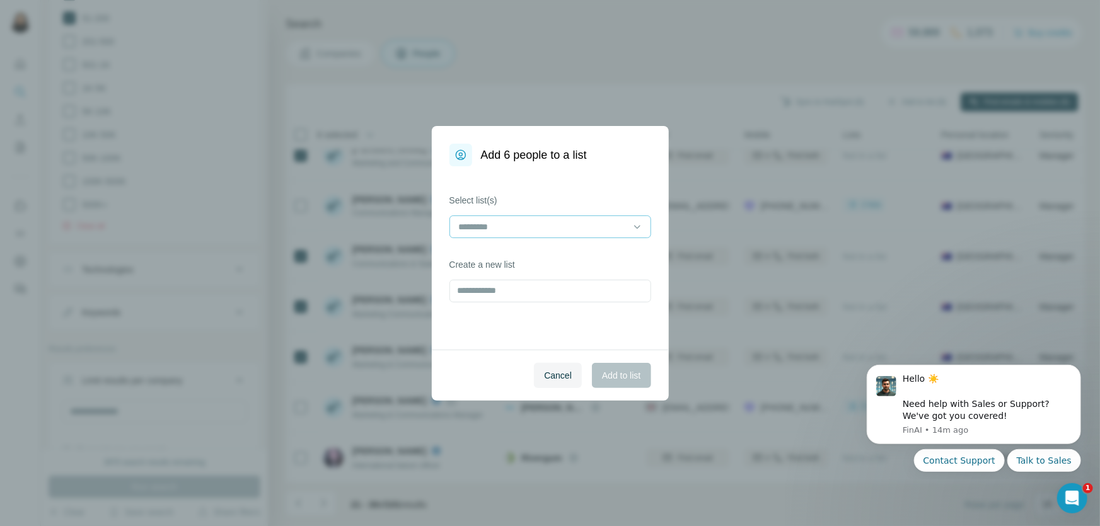
click at [526, 222] on input at bounding box center [543, 227] width 170 height 14
click at [540, 252] on div "PROPERTY LIST" at bounding box center [550, 255] width 180 height 13
click at [536, 332] on div "Select list(s) PROPERTY LIST Create a new list" at bounding box center [550, 257] width 237 height 183
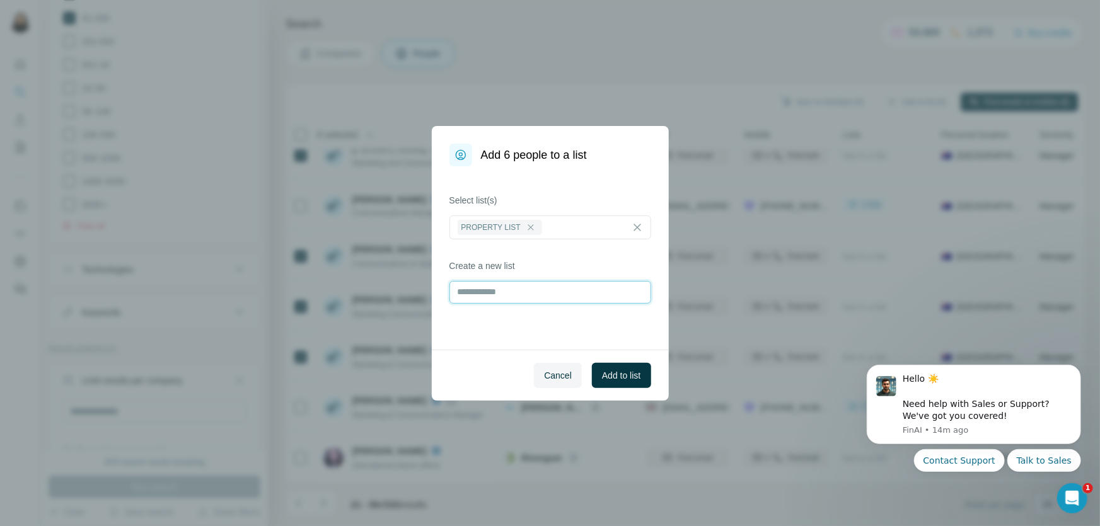
click at [543, 302] on input "text" at bounding box center [551, 292] width 202 height 23
click at [612, 382] on button "Add to list" at bounding box center [621, 375] width 59 height 25
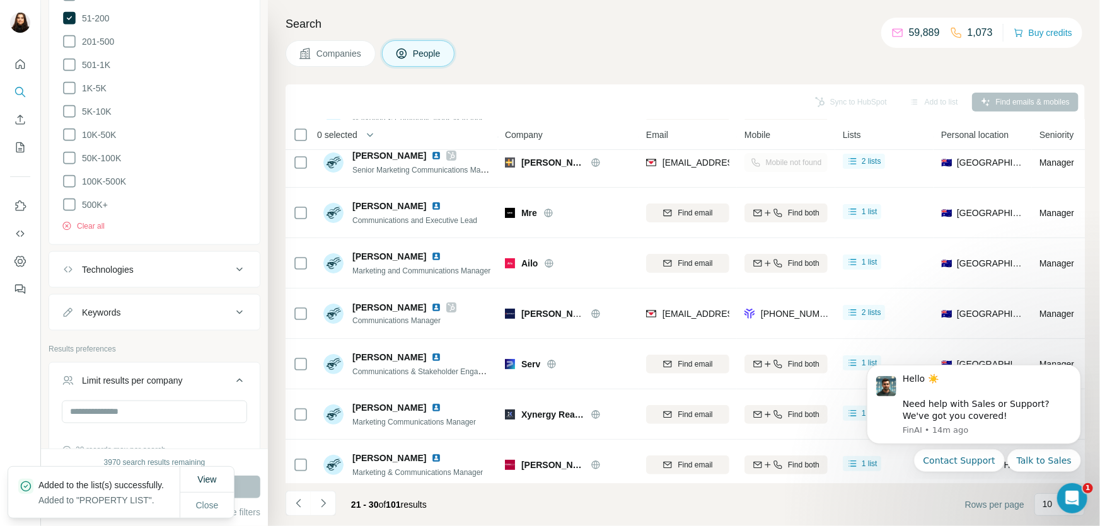
scroll to position [0, 0]
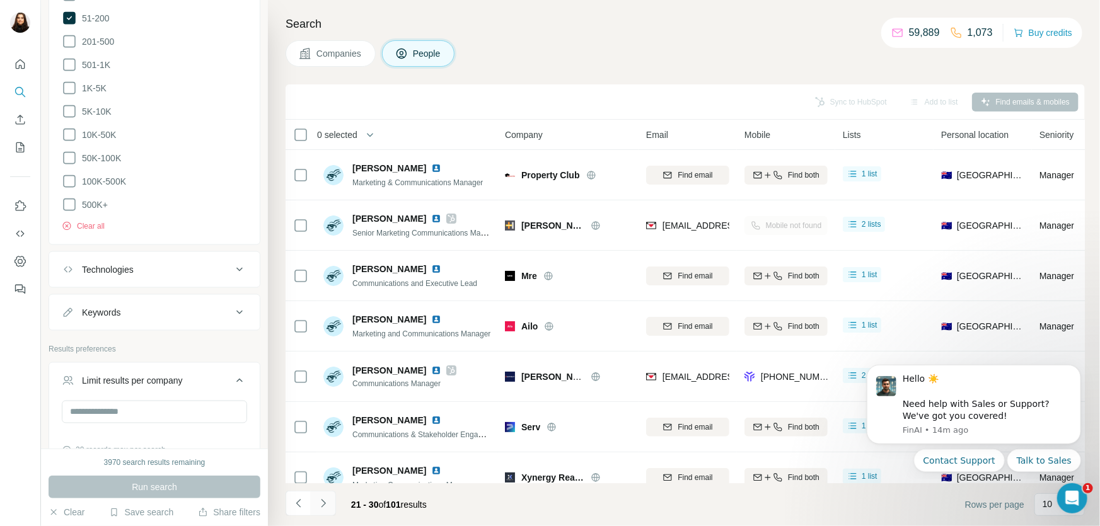
click at [327, 503] on icon "Navigate to next page" at bounding box center [323, 503] width 13 height 13
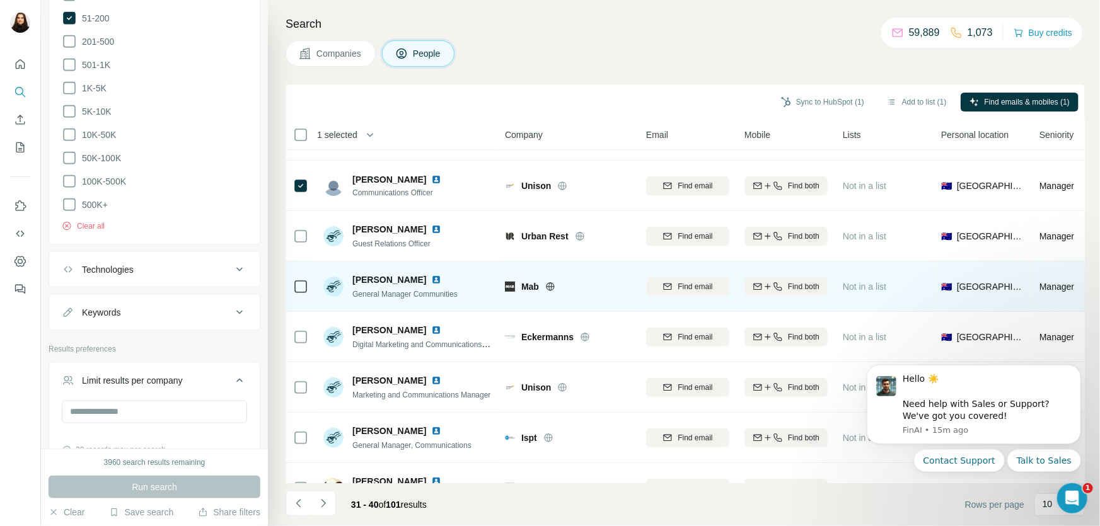
scroll to position [177, 0]
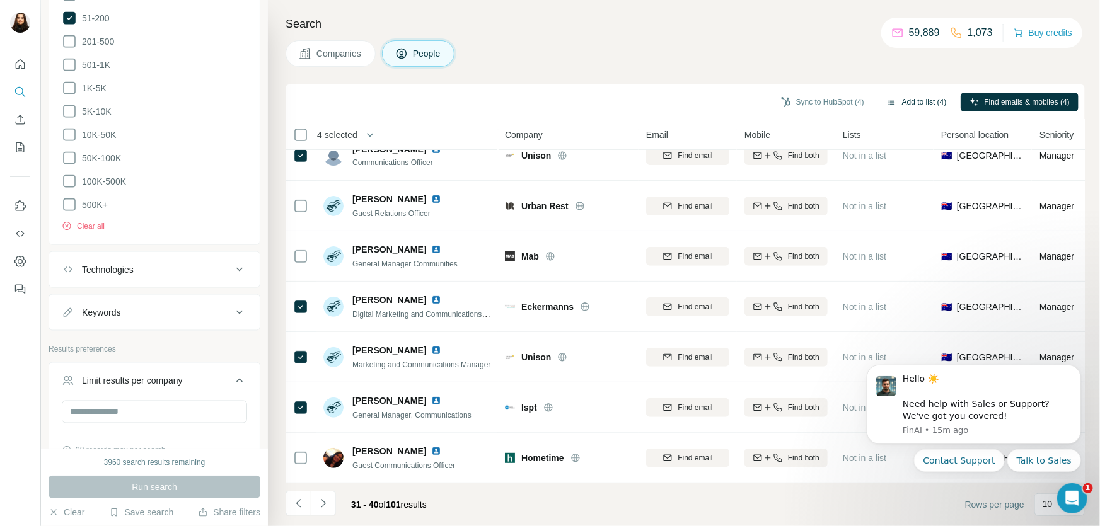
click at [925, 101] on button "Add to list (4)" at bounding box center [917, 102] width 78 height 19
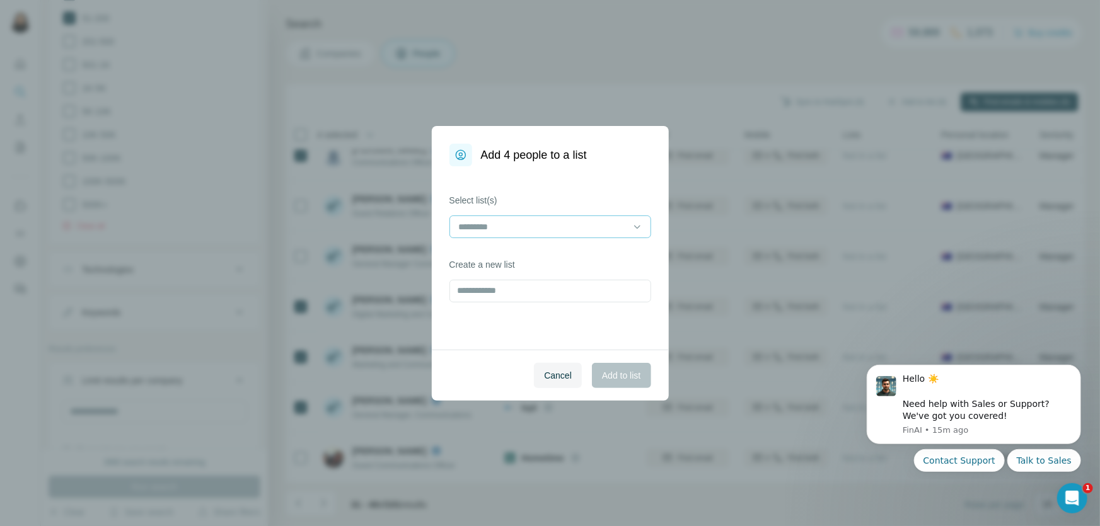
click at [587, 226] on input at bounding box center [543, 227] width 170 height 14
click at [645, 373] on button "Add to list" at bounding box center [621, 375] width 59 height 25
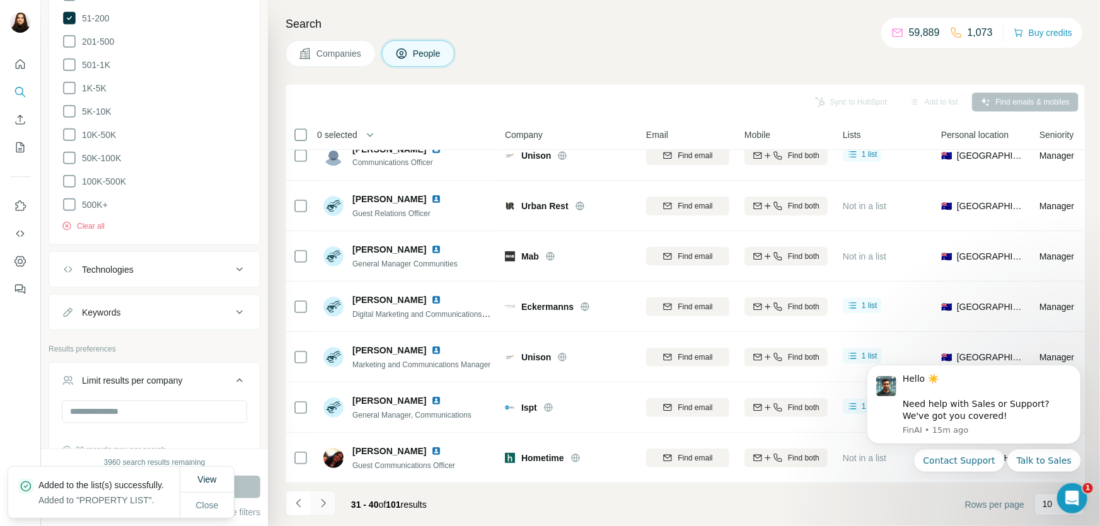
click at [320, 499] on icon "Navigate to next page" at bounding box center [323, 503] width 13 height 13
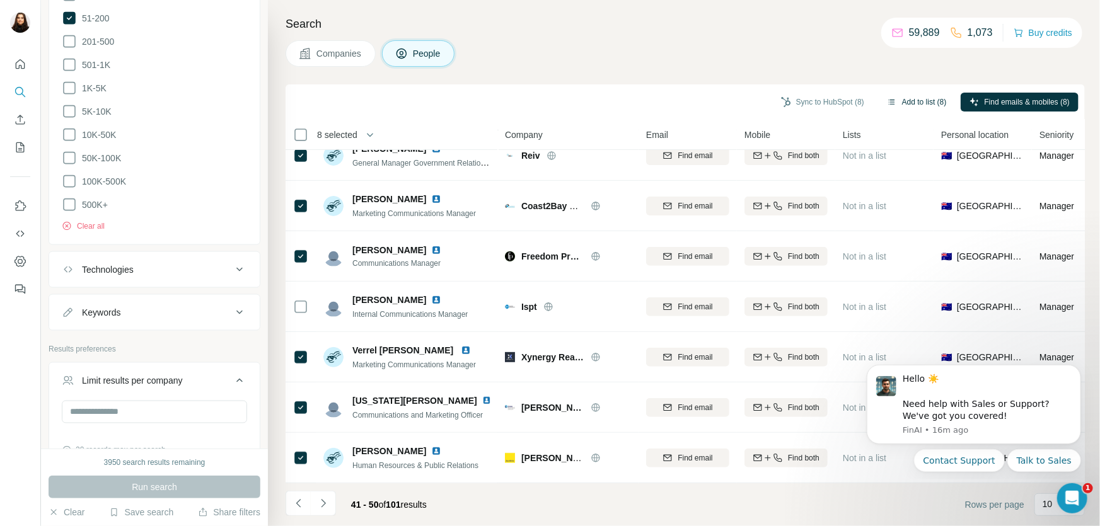
click at [927, 104] on button "Add to list (8)" at bounding box center [917, 102] width 78 height 19
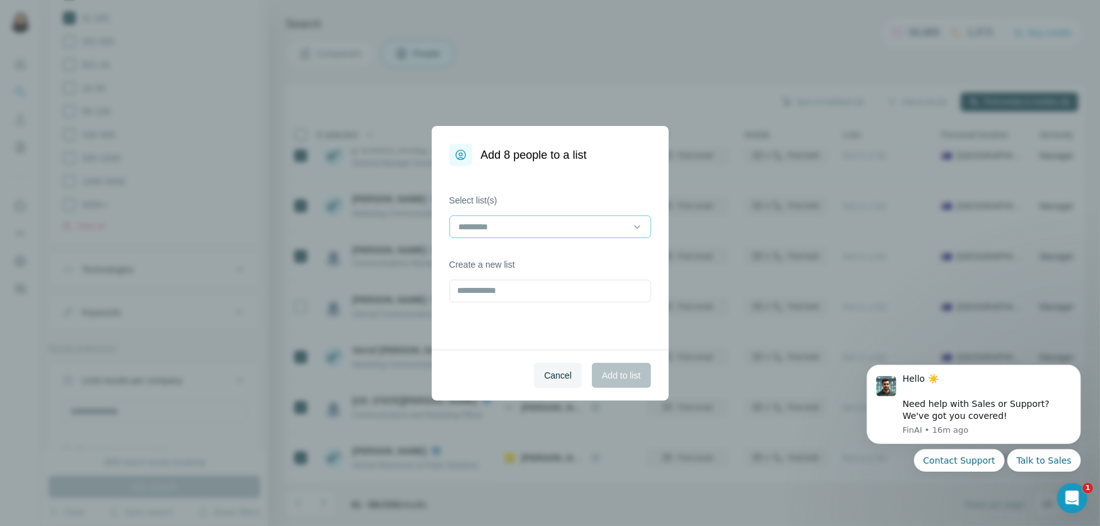
click at [533, 224] on input at bounding box center [543, 227] width 170 height 14
click at [523, 250] on p "PROPERTY LIST" at bounding box center [494, 255] width 69 height 13
click at [629, 372] on span "Add to list" at bounding box center [621, 375] width 38 height 13
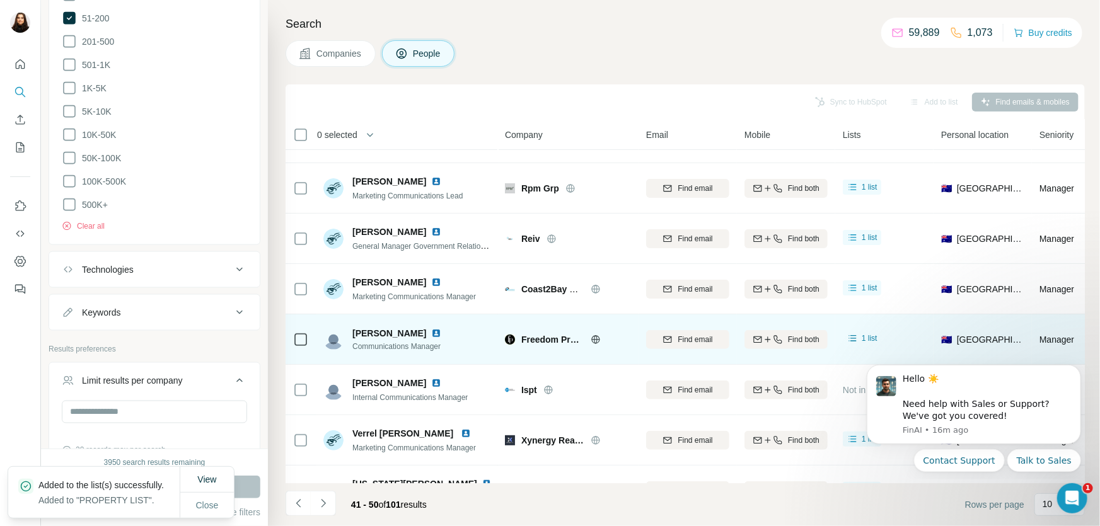
scroll to position [0, 0]
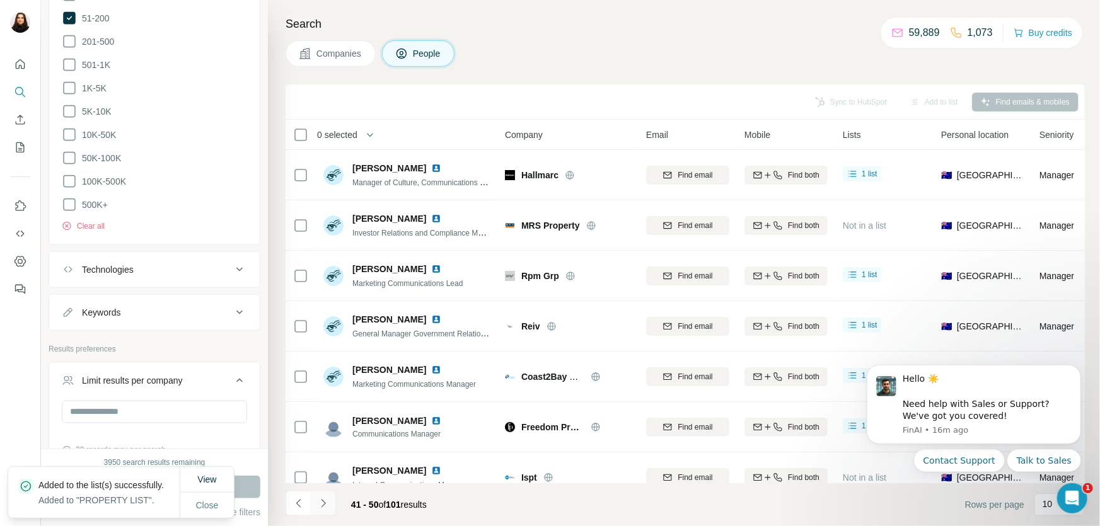
click at [325, 507] on icon "Navigate to next page" at bounding box center [323, 503] width 13 height 13
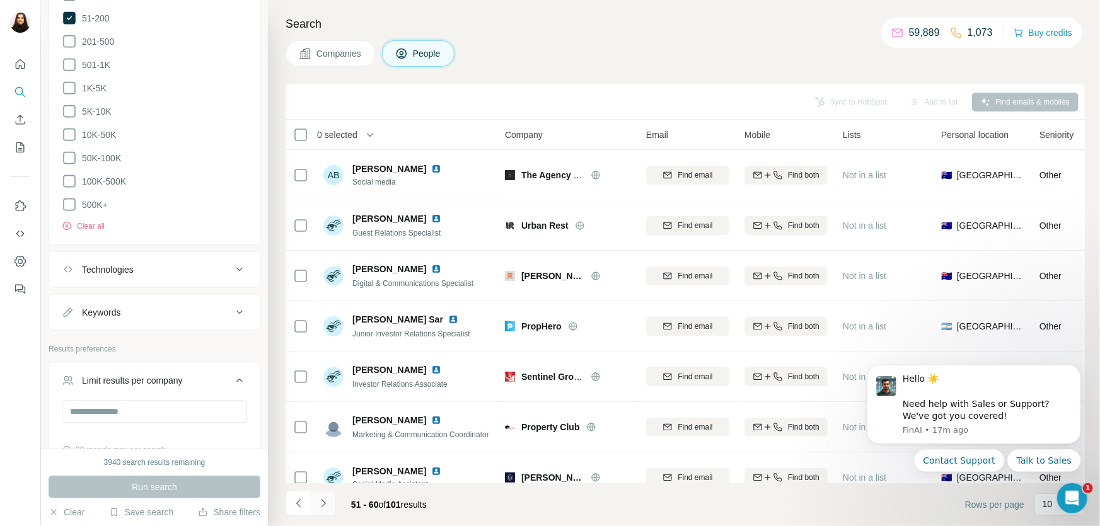
click at [323, 508] on icon "Navigate to next page" at bounding box center [323, 503] width 13 height 13
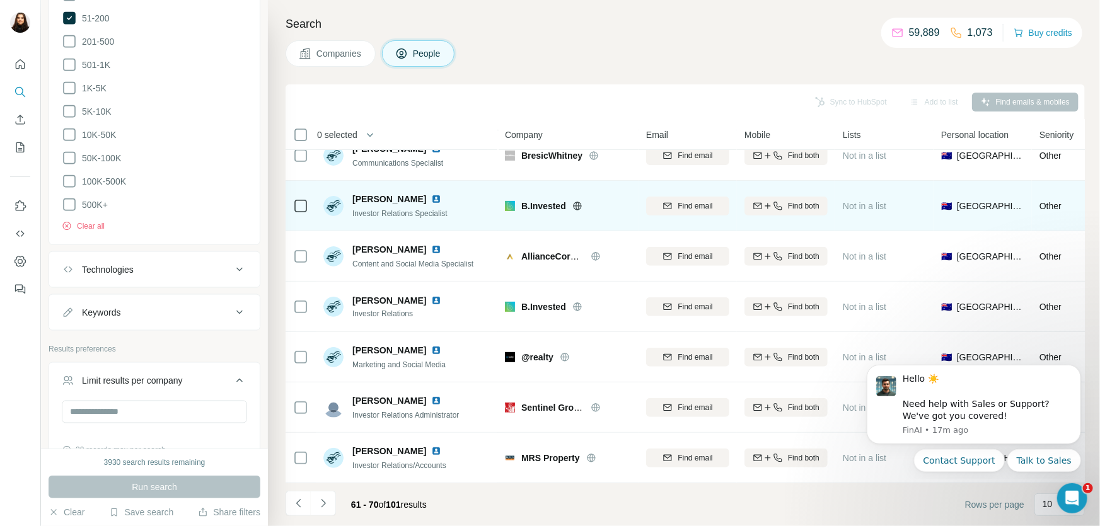
scroll to position [177, 0]
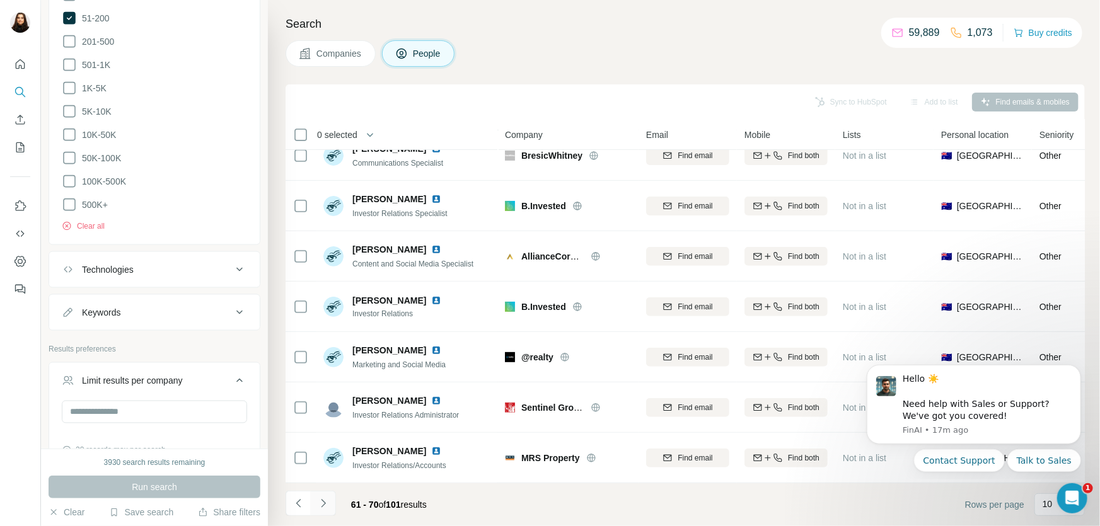
click at [325, 502] on icon "Navigate to next page" at bounding box center [323, 503] width 13 height 13
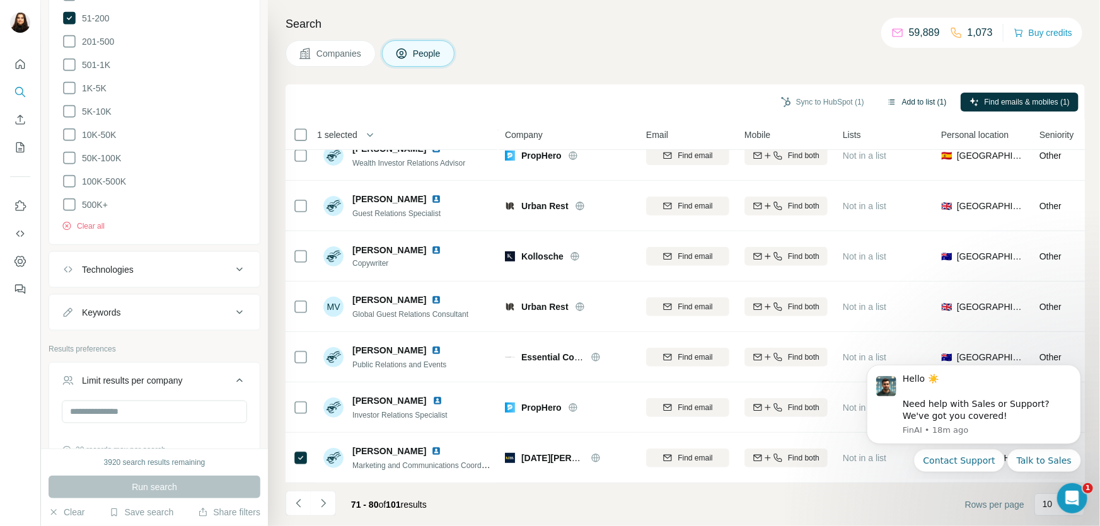
click at [920, 101] on button "Add to list (1)" at bounding box center [917, 102] width 78 height 19
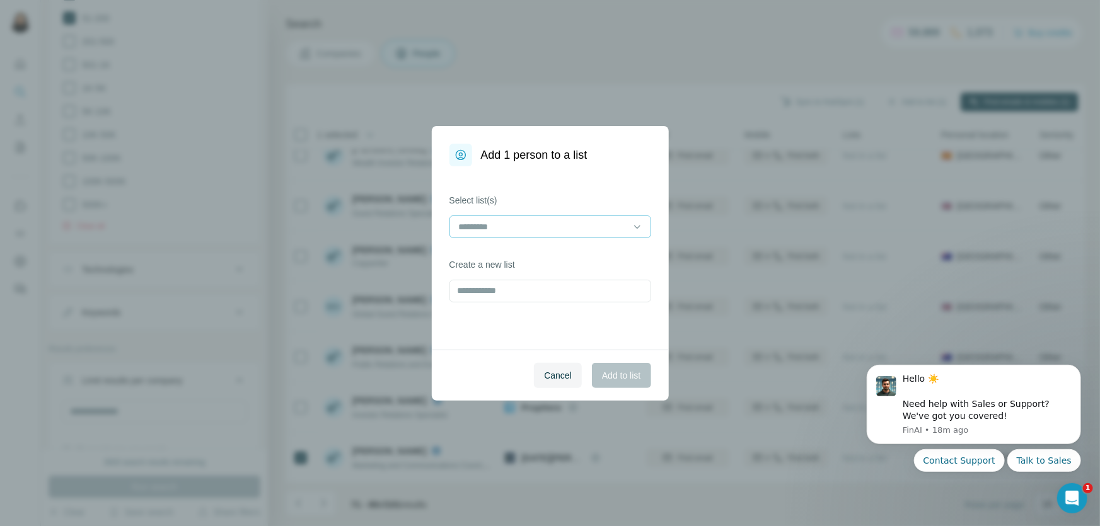
click at [495, 232] on input at bounding box center [543, 227] width 170 height 14
click at [504, 249] on p "PROPERTY LIST" at bounding box center [494, 255] width 69 height 13
click at [614, 381] on span "Add to list" at bounding box center [621, 375] width 38 height 13
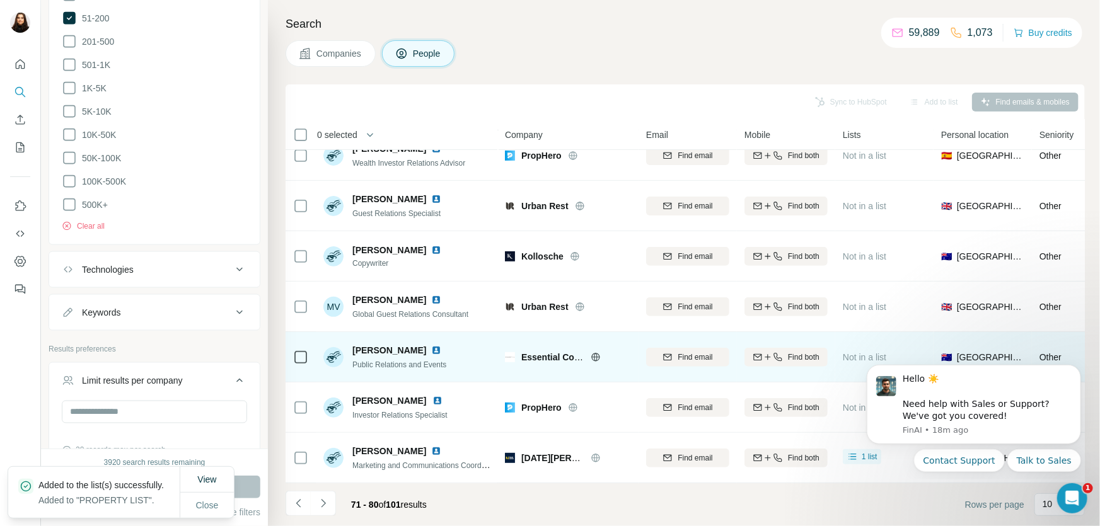
scroll to position [0, 0]
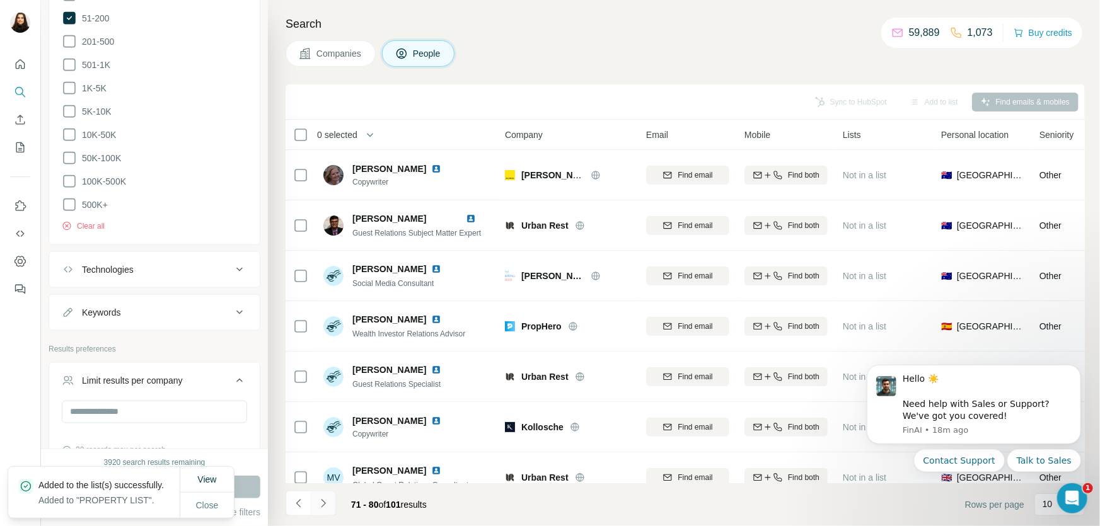
click at [325, 501] on icon "Navigate to next page" at bounding box center [323, 503] width 13 height 13
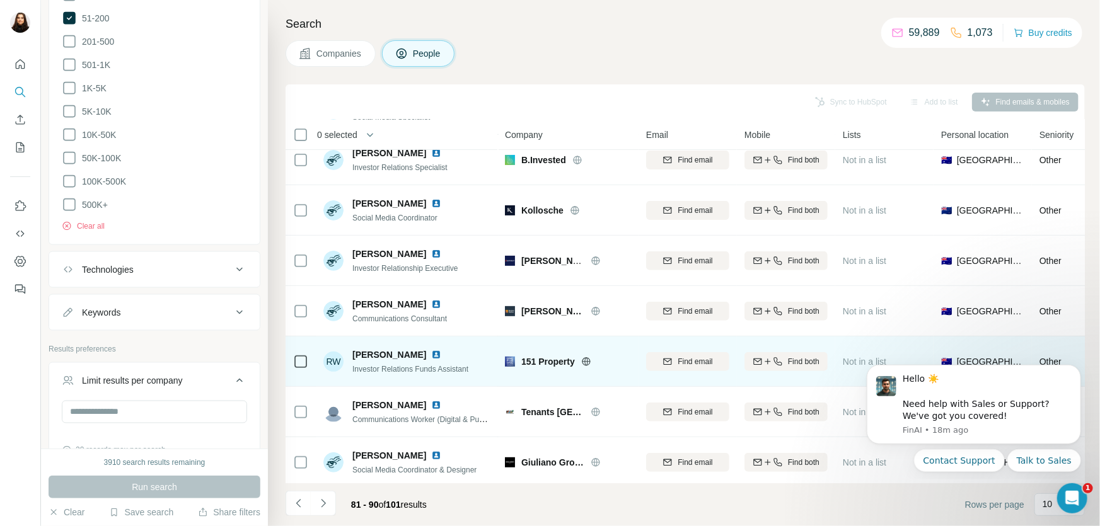
scroll to position [177, 0]
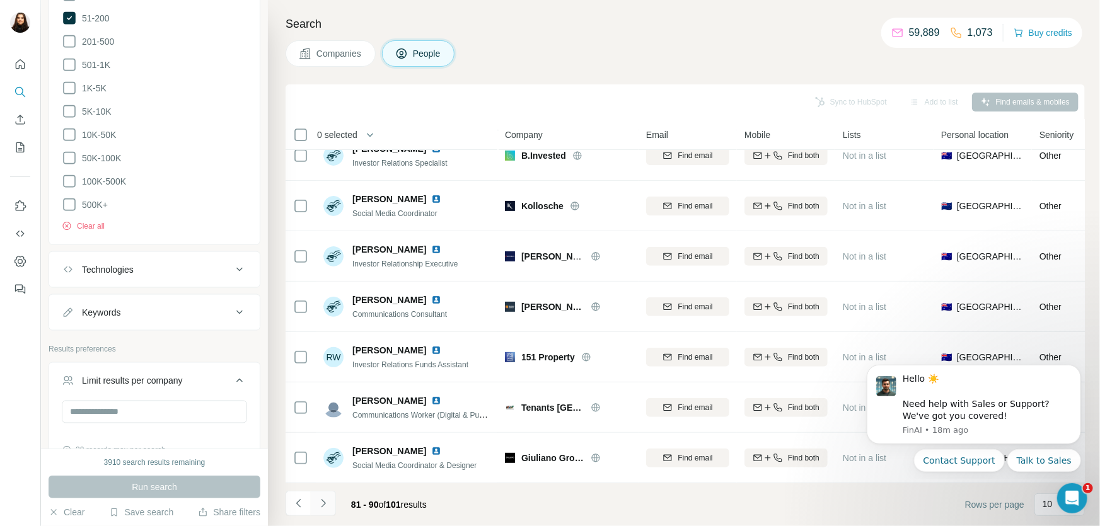
click at [321, 504] on icon "Navigate to next page" at bounding box center [323, 503] width 13 height 13
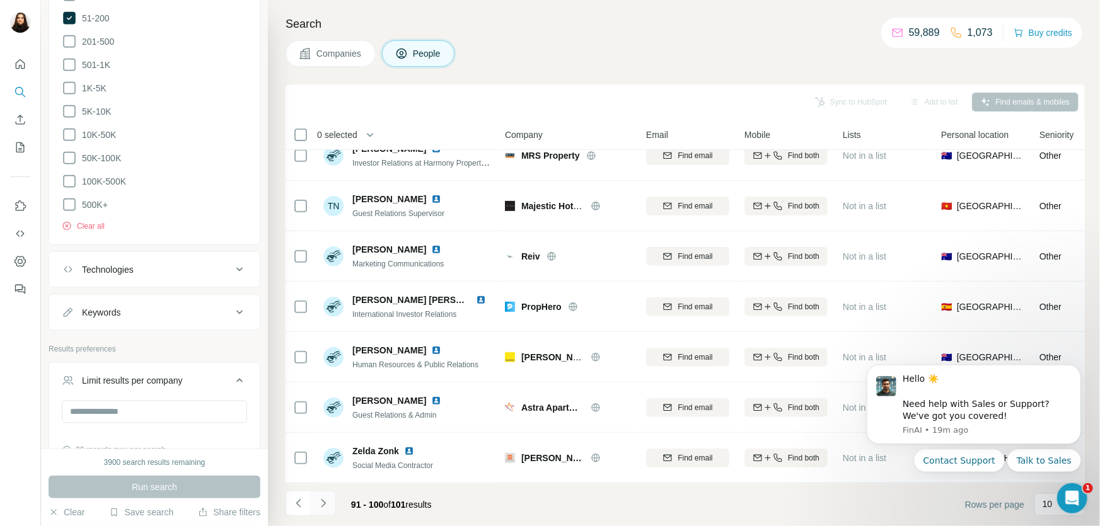
click at [326, 499] on icon "Navigate to next page" at bounding box center [323, 503] width 13 height 13
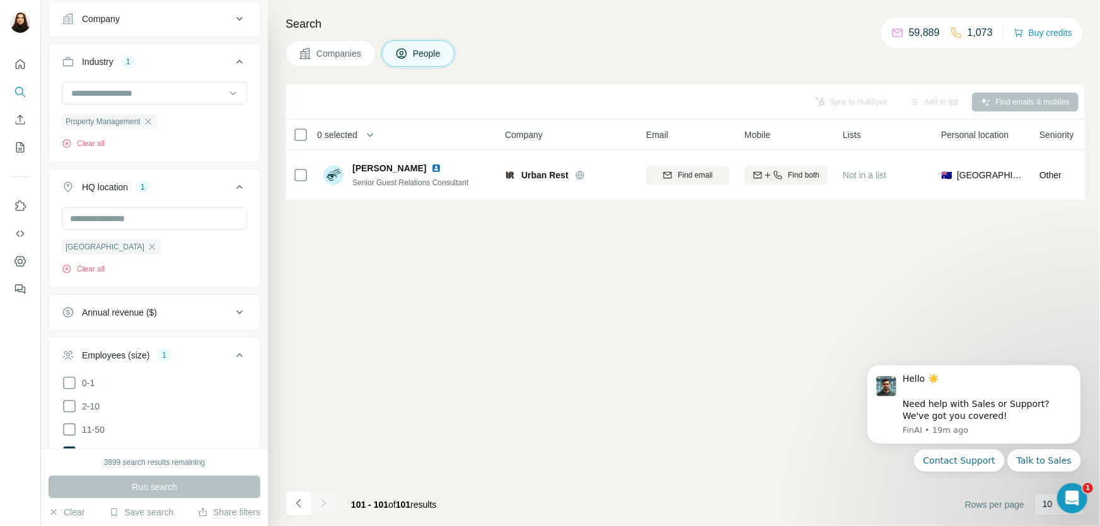
scroll to position [184, 0]
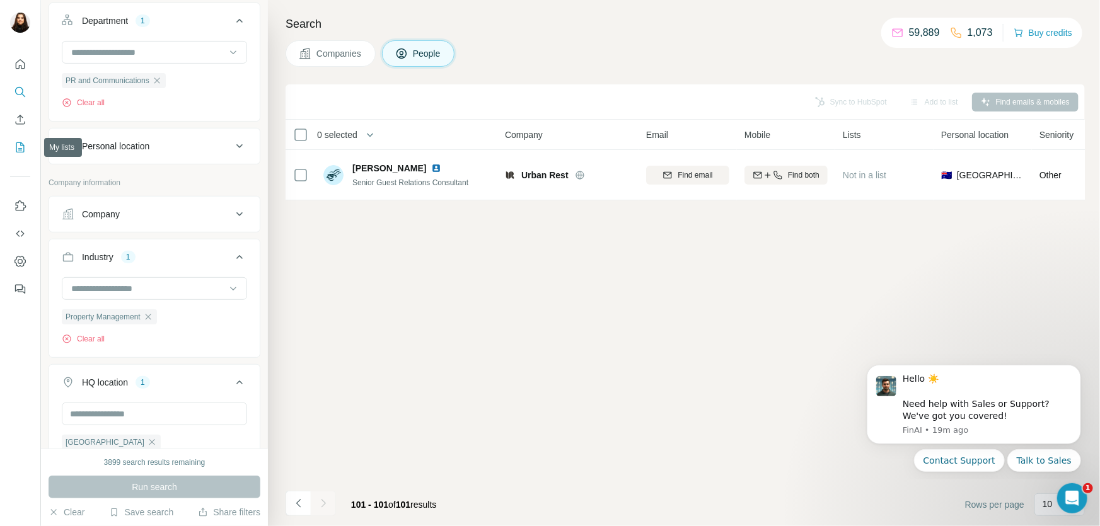
click at [20, 146] on icon "My lists" at bounding box center [20, 147] width 13 height 13
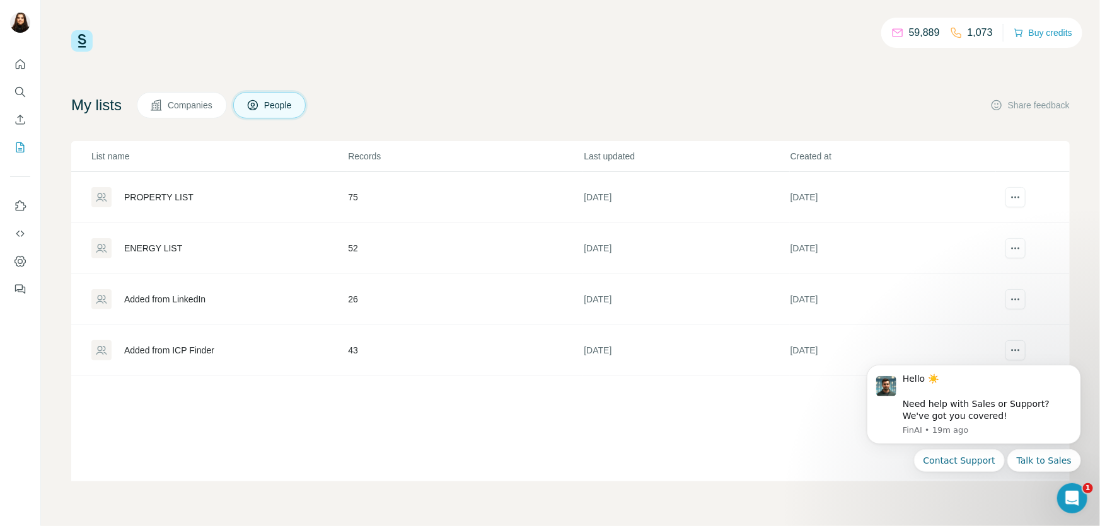
click at [170, 200] on div "PROPERTY LIST" at bounding box center [158, 197] width 69 height 13
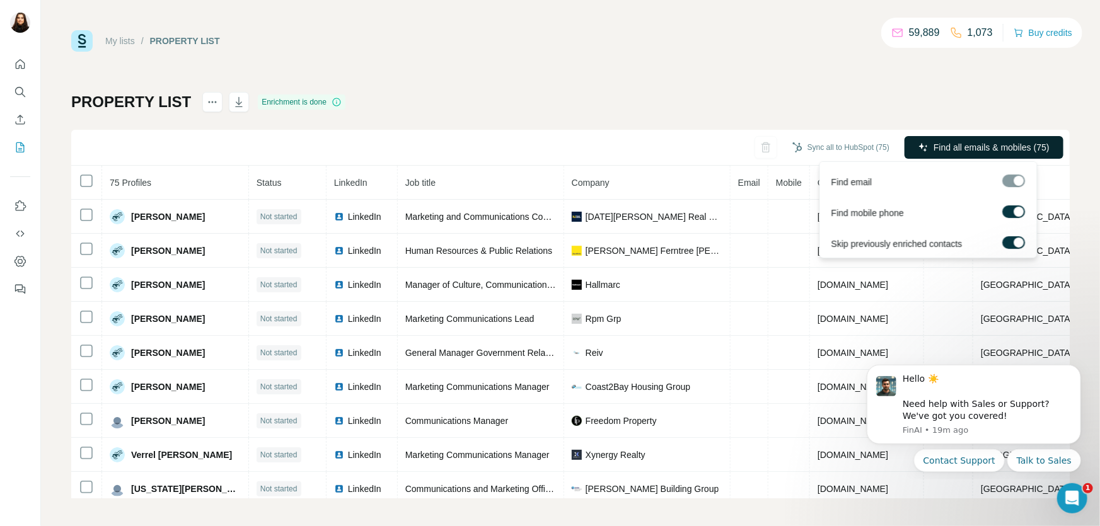
click at [1012, 148] on span "Find all emails & mobiles (75)" at bounding box center [992, 147] width 116 height 13
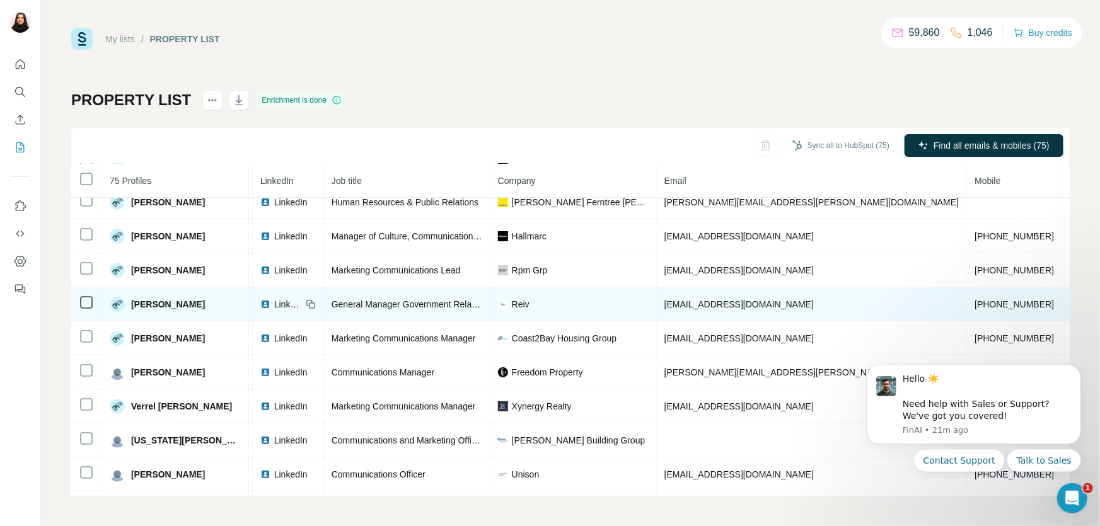
scroll to position [0, 74]
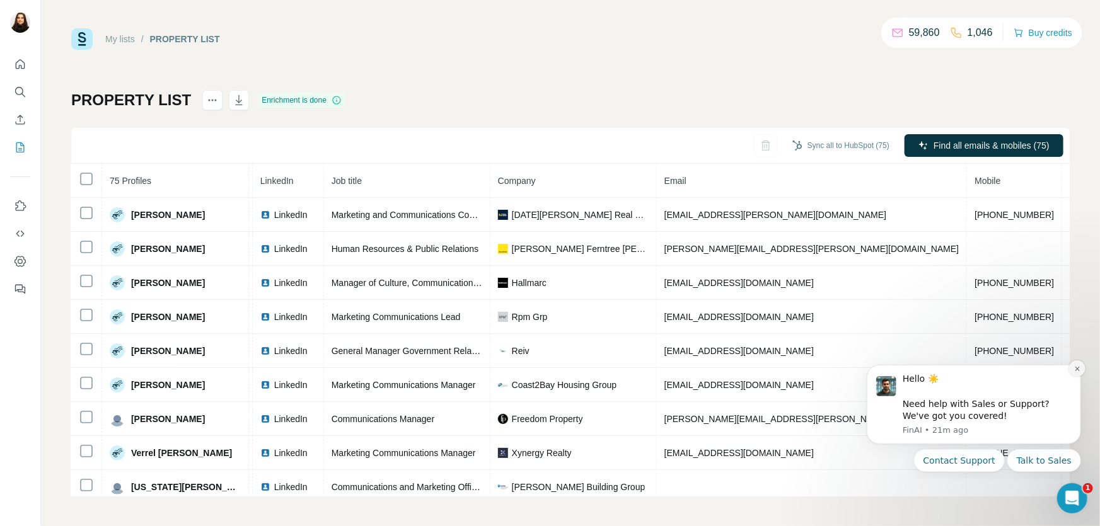
click at [1072, 371] on button "Dismiss notification" at bounding box center [1077, 368] width 16 height 16
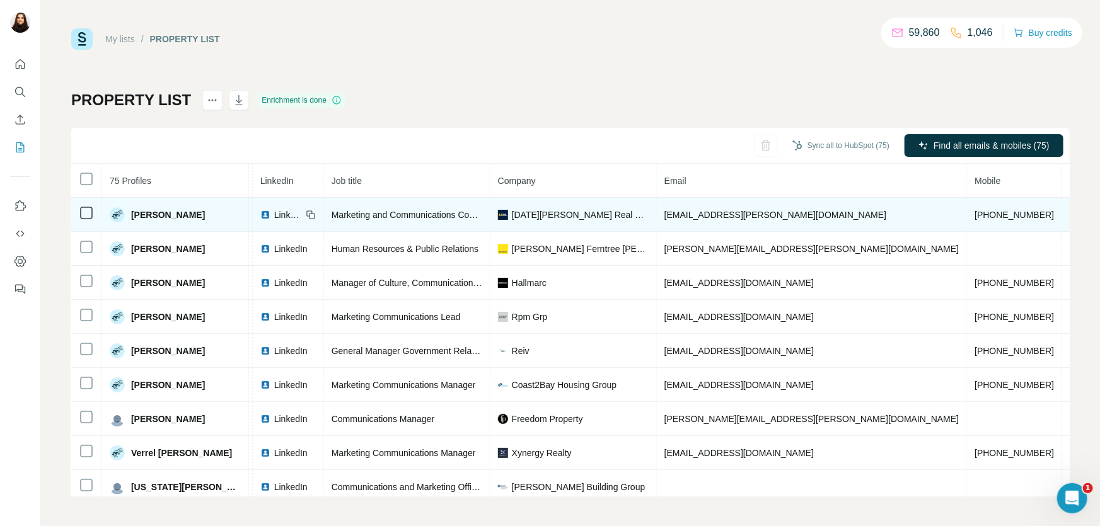
click at [274, 211] on span "LinkedIn" at bounding box center [288, 215] width 28 height 13
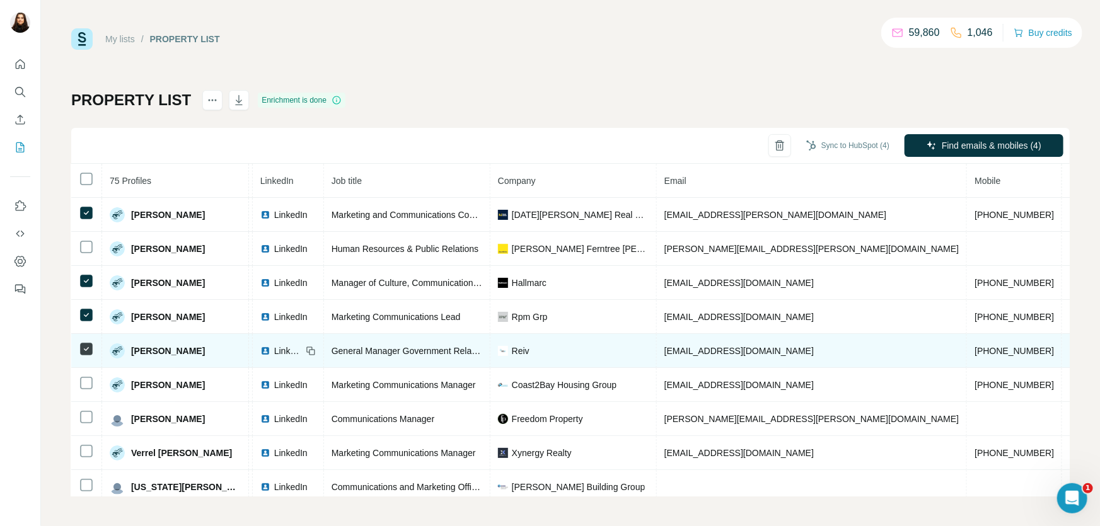
scroll to position [57, 74]
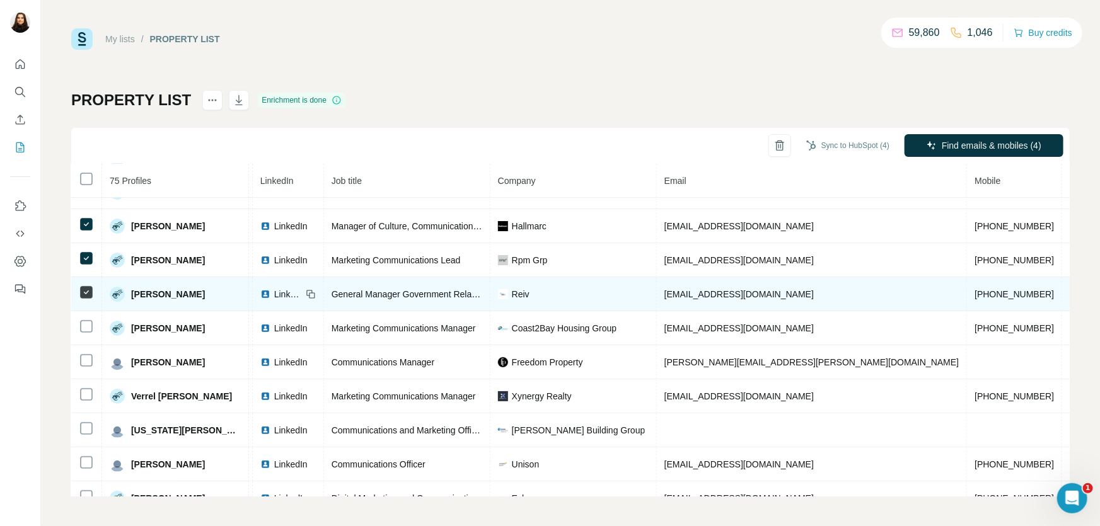
click at [430, 290] on span "General Manager Government Relations & Communications" at bounding box center [450, 294] width 236 height 10
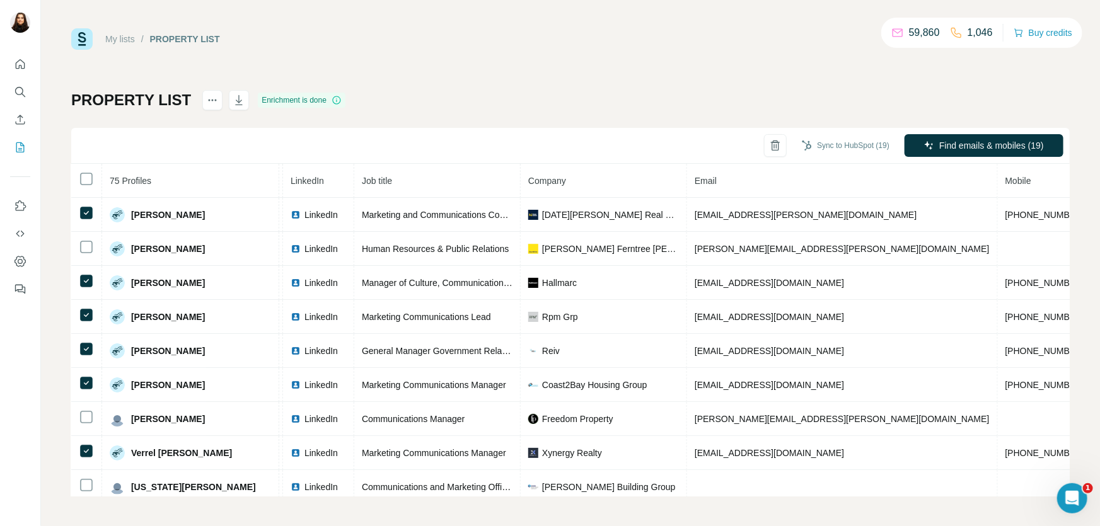
scroll to position [0, 74]
click at [723, 90] on div "PROPERTY LIST Enrichment is done Sync to HubSpot (19) Find emails & mobiles (19…" at bounding box center [570, 293] width 999 height 407
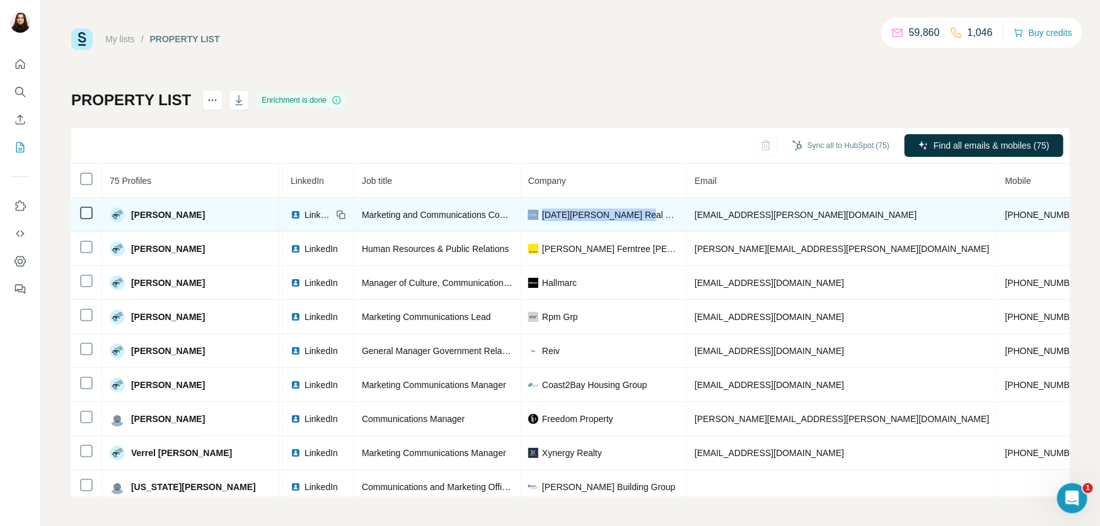
drag, startPoint x: 643, startPoint y: 219, endPoint x: 522, endPoint y: 224, distance: 121.2
click at [522, 224] on td "[DATE][PERSON_NAME] Real Estate" at bounding box center [604, 215] width 166 height 34
copy div "[DATE][PERSON_NAME] Real Estate"
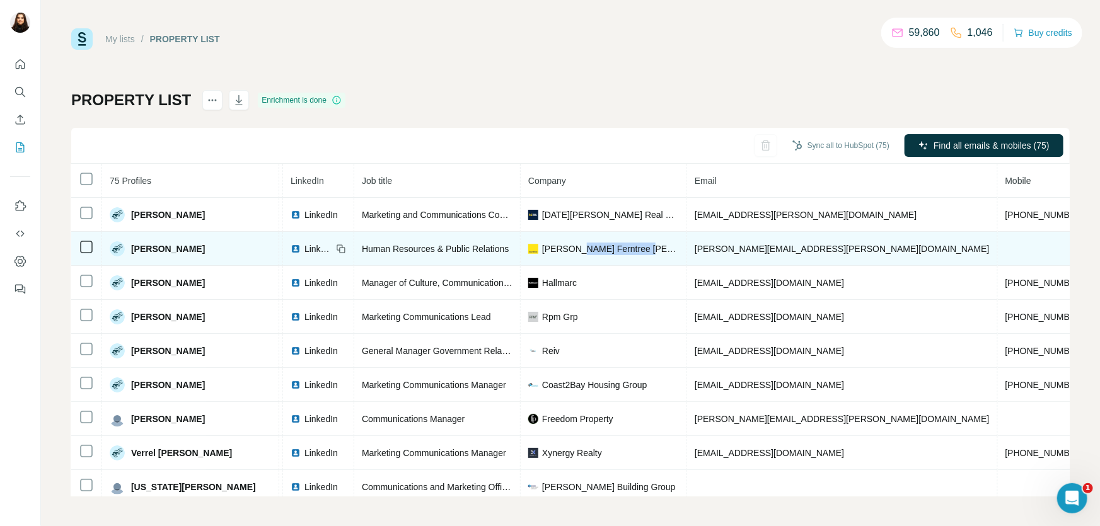
drag, startPoint x: 642, startPoint y: 248, endPoint x: 566, endPoint y: 248, distance: 76.3
click at [566, 248] on div "[PERSON_NAME] Ferntree [PERSON_NAME]" at bounding box center [603, 249] width 151 height 13
drag, startPoint x: 642, startPoint y: 97, endPoint x: 661, endPoint y: 257, distance: 161.2
click at [642, 100] on div "PROPERTY LIST Enrichment is done Sync all to HubSpot (75) Find all emails & mob…" at bounding box center [570, 293] width 999 height 407
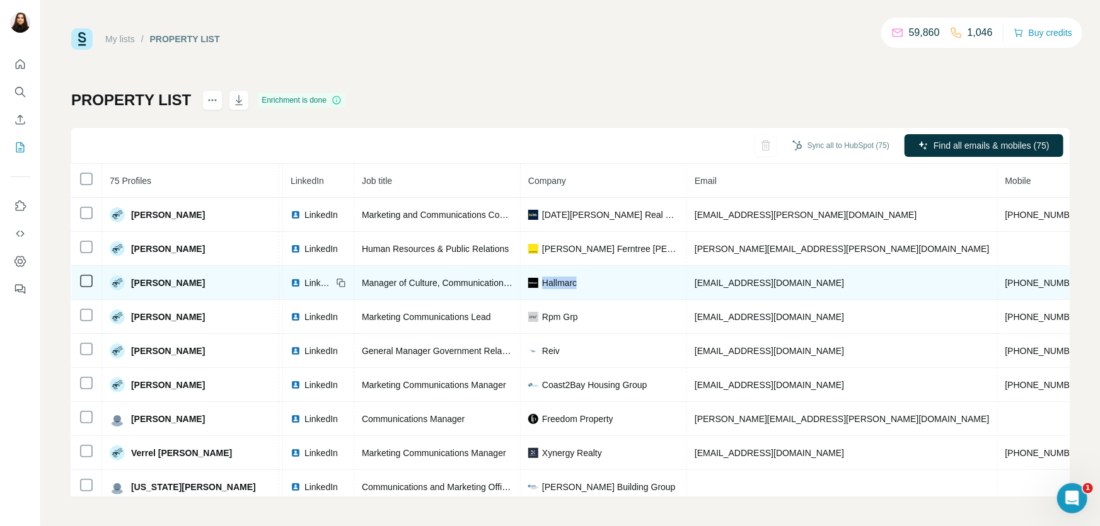
drag, startPoint x: 568, startPoint y: 283, endPoint x: 536, endPoint y: 284, distance: 32.2
click at [535, 284] on div "Hallmarc" at bounding box center [603, 283] width 151 height 13
drag, startPoint x: 530, startPoint y: 283, endPoint x: 564, endPoint y: 282, distance: 34.7
click at [564, 282] on span "Hallmarc" at bounding box center [559, 283] width 35 height 13
copy span "Hallmarc"
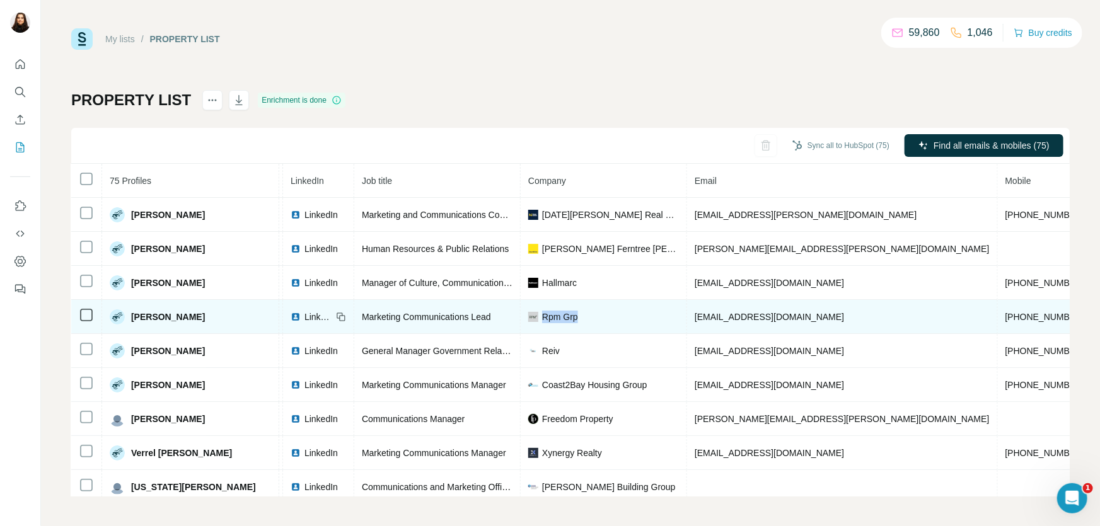
drag, startPoint x: 575, startPoint y: 313, endPoint x: 530, endPoint y: 316, distance: 45.6
click at [530, 316] on div "Rpm Grp" at bounding box center [603, 317] width 151 height 13
copy span "Rpm Grp"
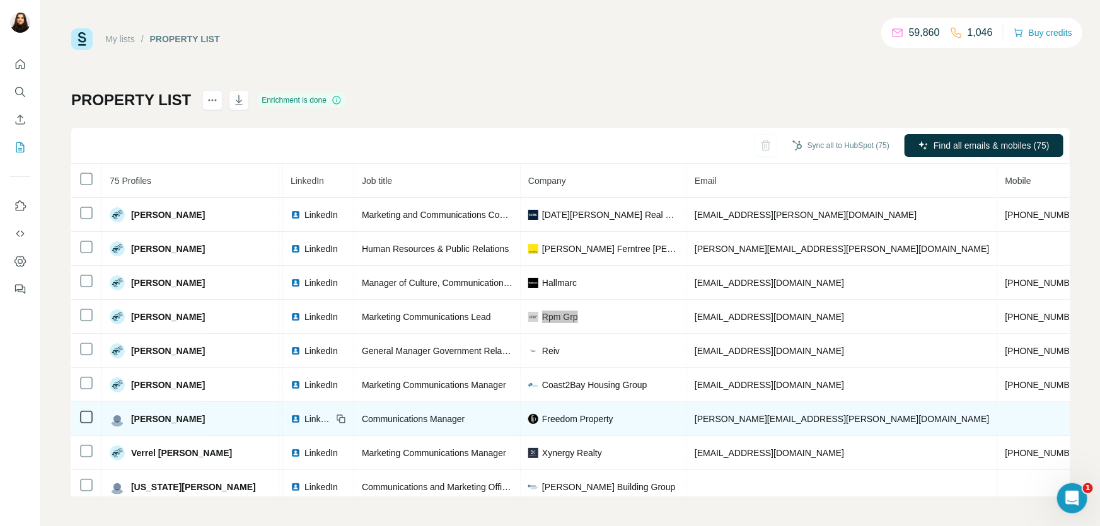
scroll to position [114, 74]
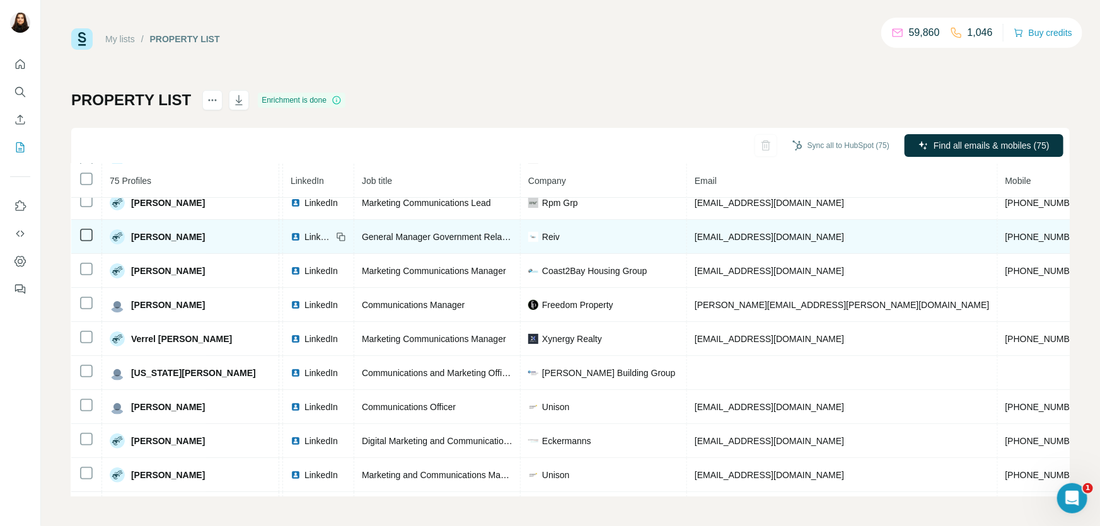
click at [552, 224] on td "Reiv" at bounding box center [604, 237] width 166 height 34
drag, startPoint x: 565, startPoint y: 238, endPoint x: 531, endPoint y: 237, distance: 34.1
click at [531, 237] on div "Reiv" at bounding box center [603, 237] width 151 height 13
copy span "Reiv"
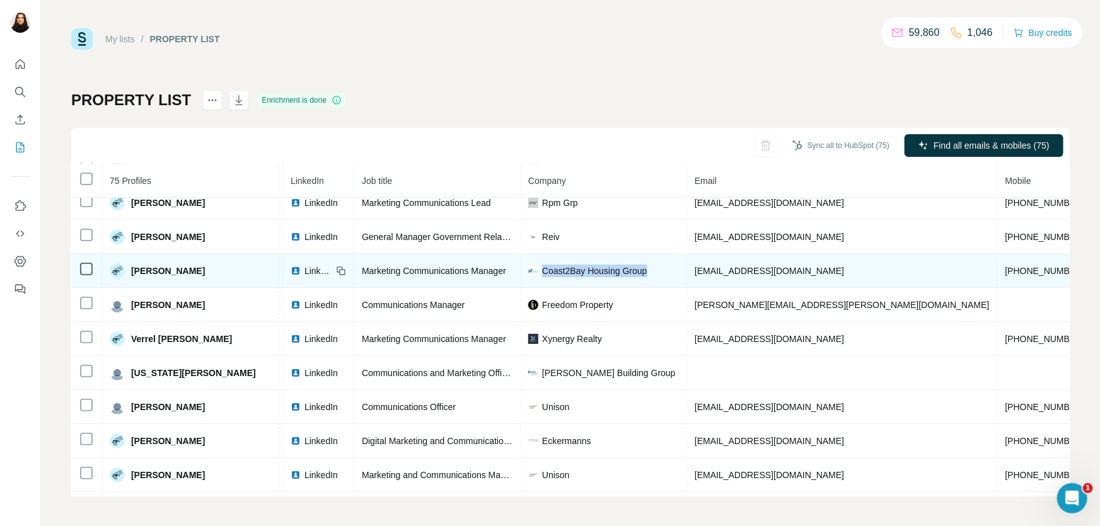
drag, startPoint x: 647, startPoint y: 274, endPoint x: 531, endPoint y: 266, distance: 116.3
click at [531, 266] on div "Coast2Bay Housing Group" at bounding box center [603, 271] width 151 height 13
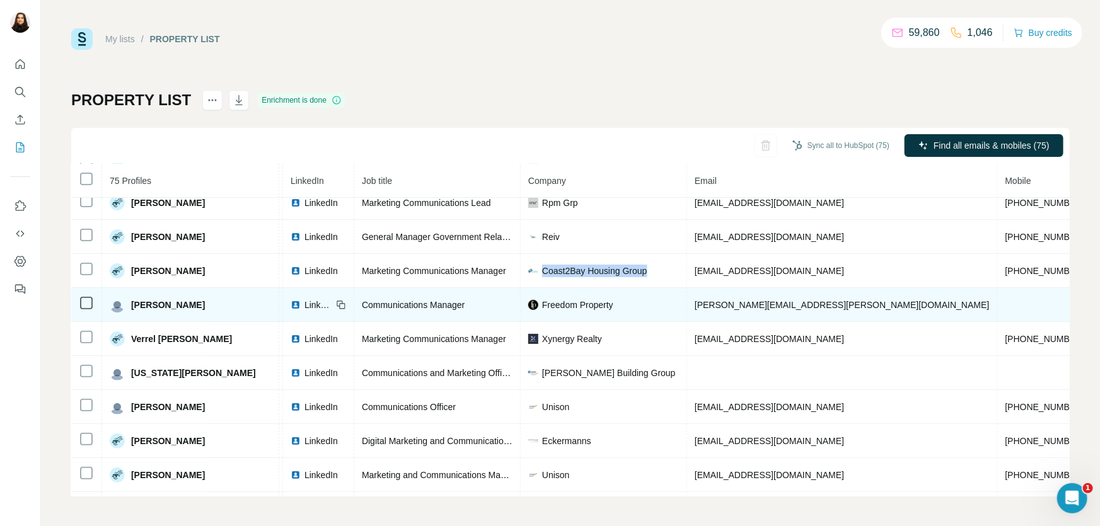
copy span "Coast2Bay Housing Group"
drag, startPoint x: 612, startPoint y: 307, endPoint x: 530, endPoint y: 304, distance: 82.0
click at [530, 304] on div "Freedom Property" at bounding box center [603, 305] width 151 height 13
copy span "Freedom Property"
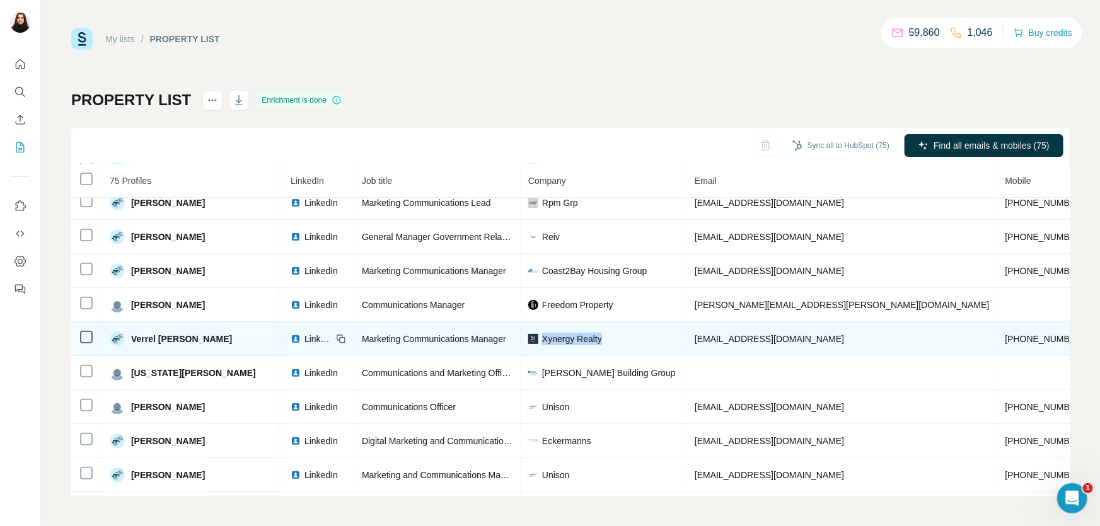
drag, startPoint x: 605, startPoint y: 339, endPoint x: 528, endPoint y: 343, distance: 76.4
click at [528, 343] on div "Xynergy Realty" at bounding box center [603, 339] width 151 height 13
copy span "Xynergy Realty"
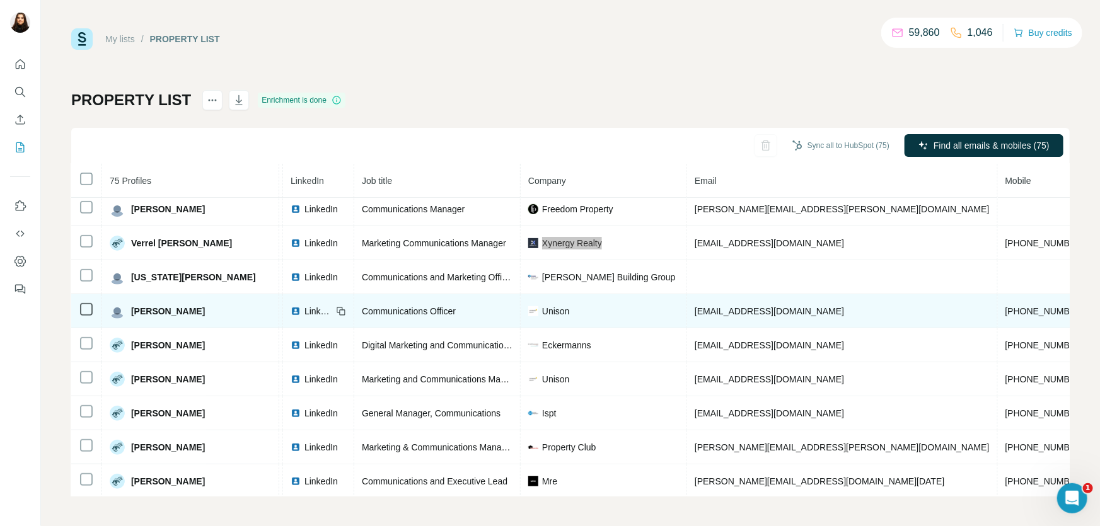
scroll to position [229, 74]
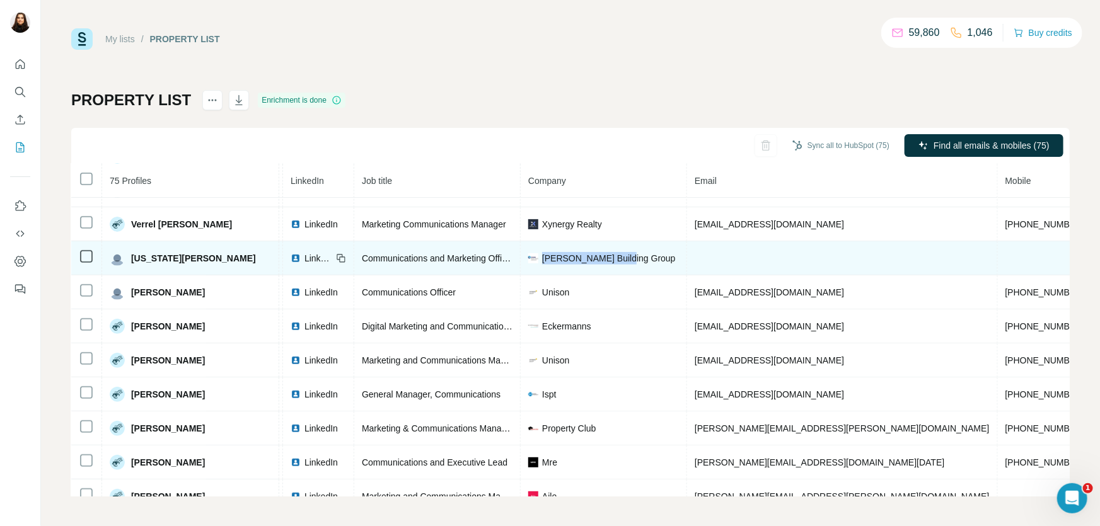
drag, startPoint x: 620, startPoint y: 260, endPoint x: 532, endPoint y: 262, distance: 88.3
click at [532, 262] on div "[PERSON_NAME] Building Group" at bounding box center [603, 258] width 151 height 13
copy span "[PERSON_NAME] Building Group"
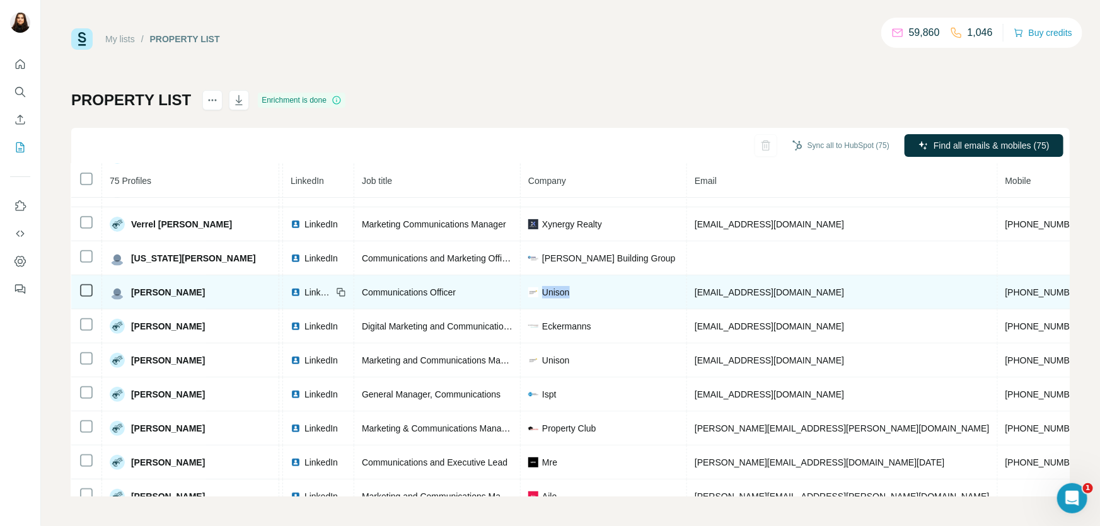
drag, startPoint x: 572, startPoint y: 297, endPoint x: 529, endPoint y: 283, distance: 45.7
click at [529, 283] on td "Unison" at bounding box center [604, 293] width 166 height 34
copy span "Unison"
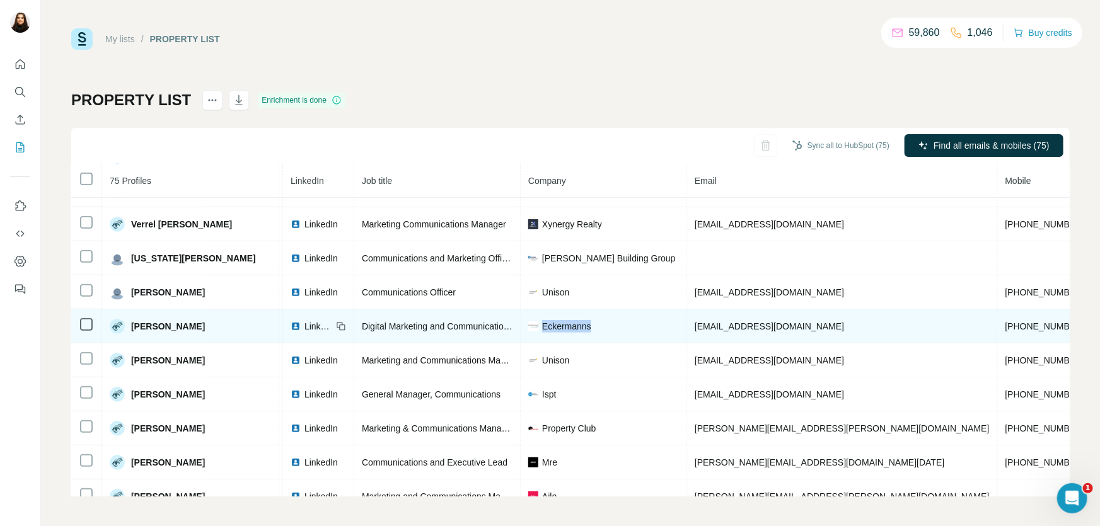
drag, startPoint x: 594, startPoint y: 327, endPoint x: 530, endPoint y: 321, distance: 64.6
click at [530, 321] on div "Eckermanns" at bounding box center [603, 326] width 151 height 13
copy span "Eckermanns"
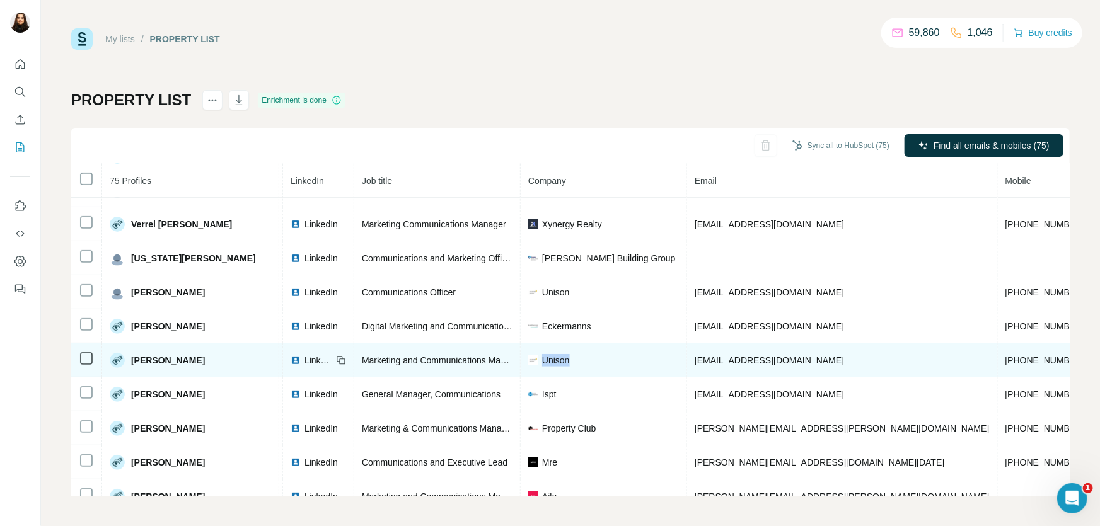
drag, startPoint x: 560, startPoint y: 359, endPoint x: 532, endPoint y: 357, distance: 27.8
click at [532, 357] on div "Unison" at bounding box center [603, 360] width 151 height 13
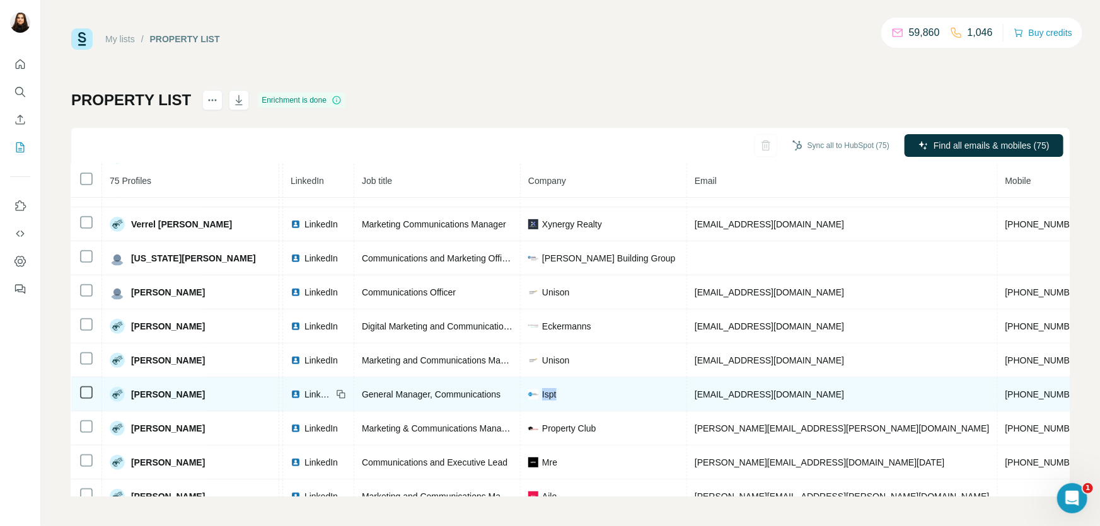
drag, startPoint x: 560, startPoint y: 395, endPoint x: 530, endPoint y: 402, distance: 31.5
click at [530, 401] on div "Ispt" at bounding box center [603, 394] width 151 height 13
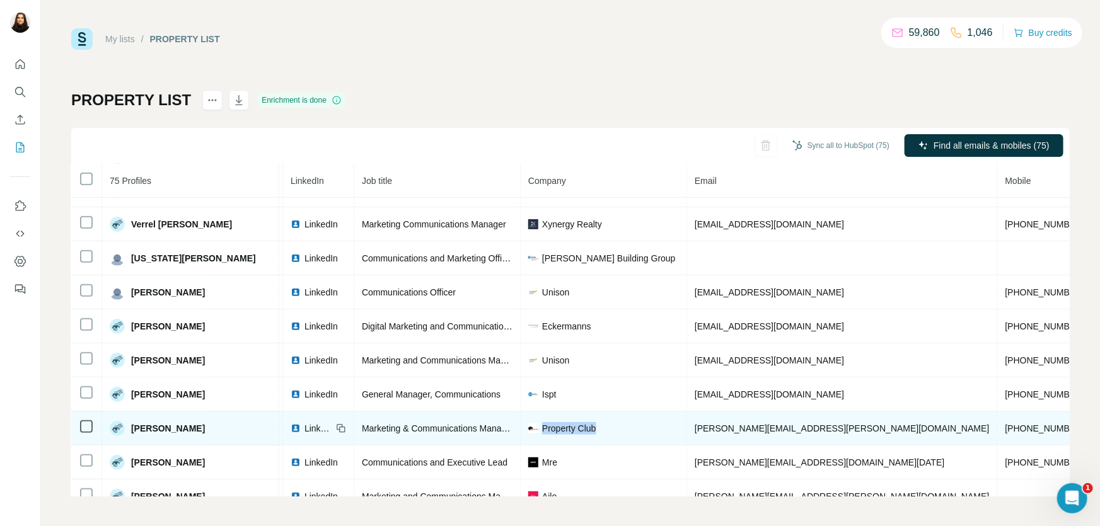
drag, startPoint x: 588, startPoint y: 429, endPoint x: 530, endPoint y: 423, distance: 57.7
click at [530, 423] on td "Property Club" at bounding box center [604, 429] width 166 height 34
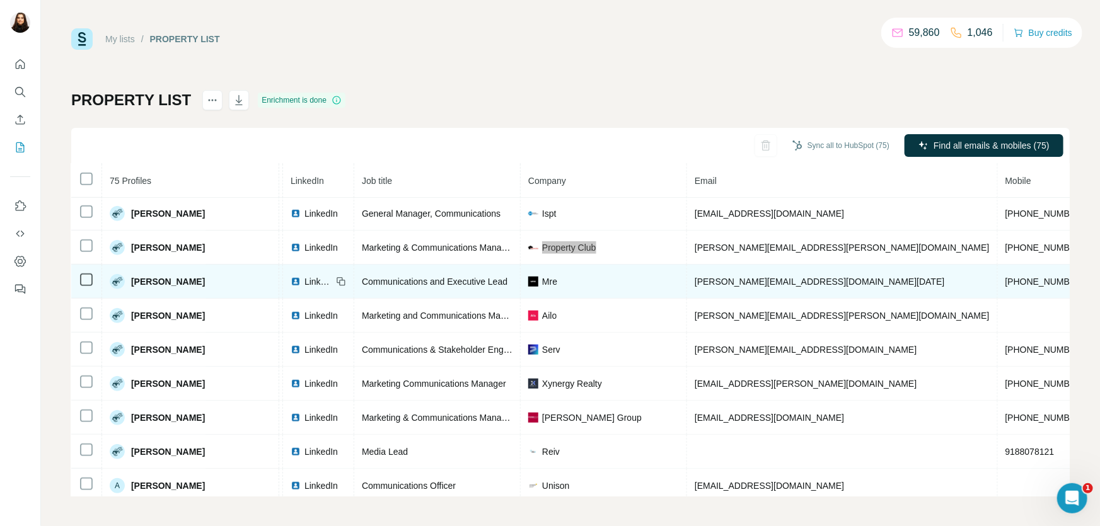
scroll to position [458, 74]
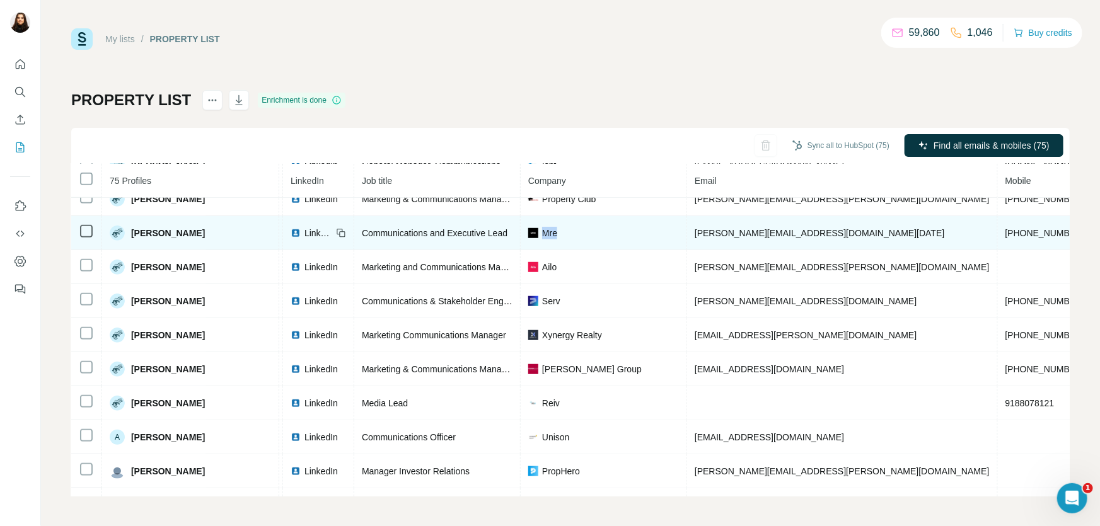
drag, startPoint x: 552, startPoint y: 235, endPoint x: 531, endPoint y: 231, distance: 21.7
click at [531, 231] on div "Mre" at bounding box center [603, 233] width 151 height 13
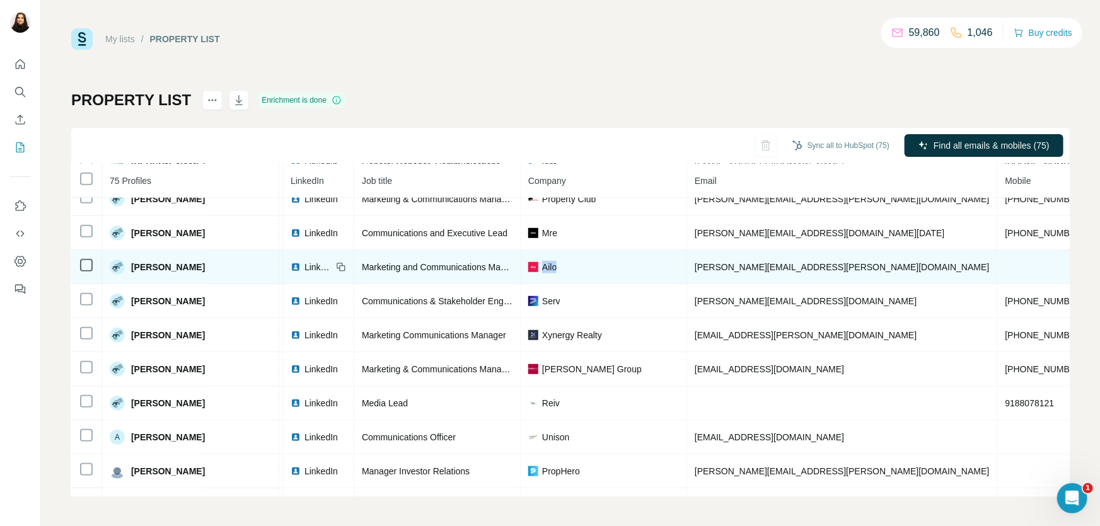
drag, startPoint x: 557, startPoint y: 273, endPoint x: 531, endPoint y: 267, distance: 27.1
click at [531, 267] on div "Ailo" at bounding box center [603, 267] width 151 height 13
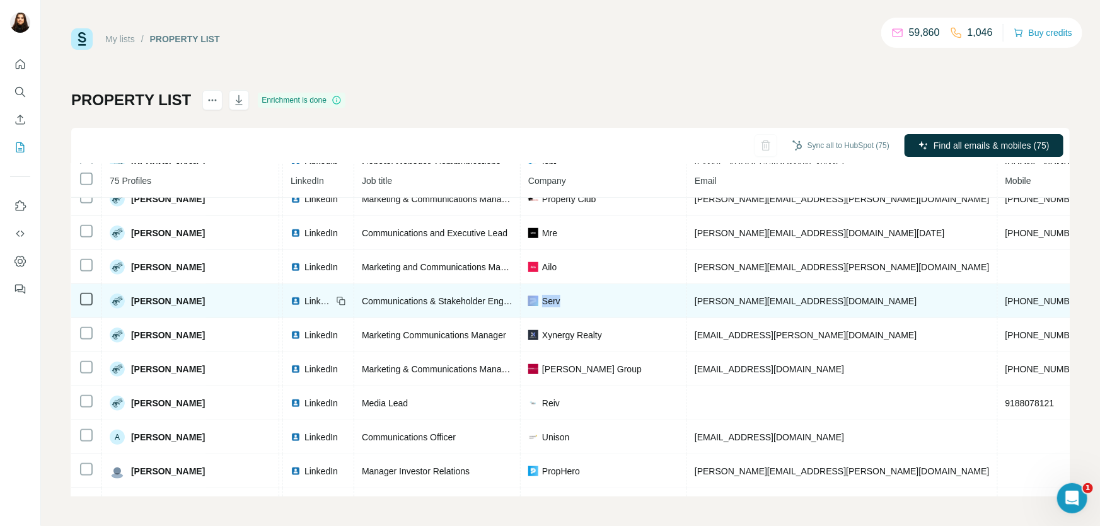
drag, startPoint x: 564, startPoint y: 303, endPoint x: 526, endPoint y: 303, distance: 37.2
click at [528, 303] on div "Serv" at bounding box center [603, 301] width 151 height 13
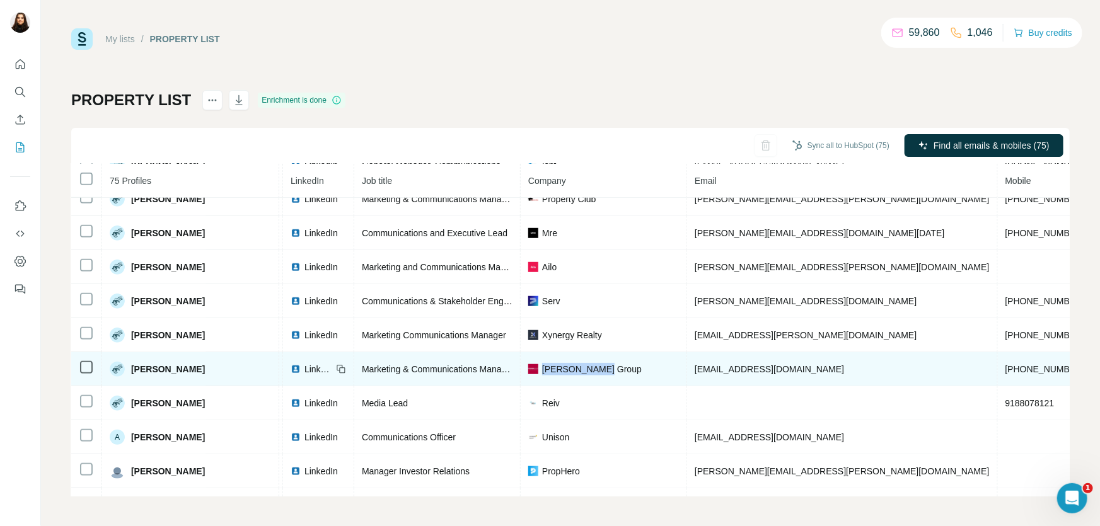
drag, startPoint x: 586, startPoint y: 375, endPoint x: 531, endPoint y: 379, distance: 55.0
click at [531, 379] on td "[PERSON_NAME] Group" at bounding box center [604, 369] width 166 height 34
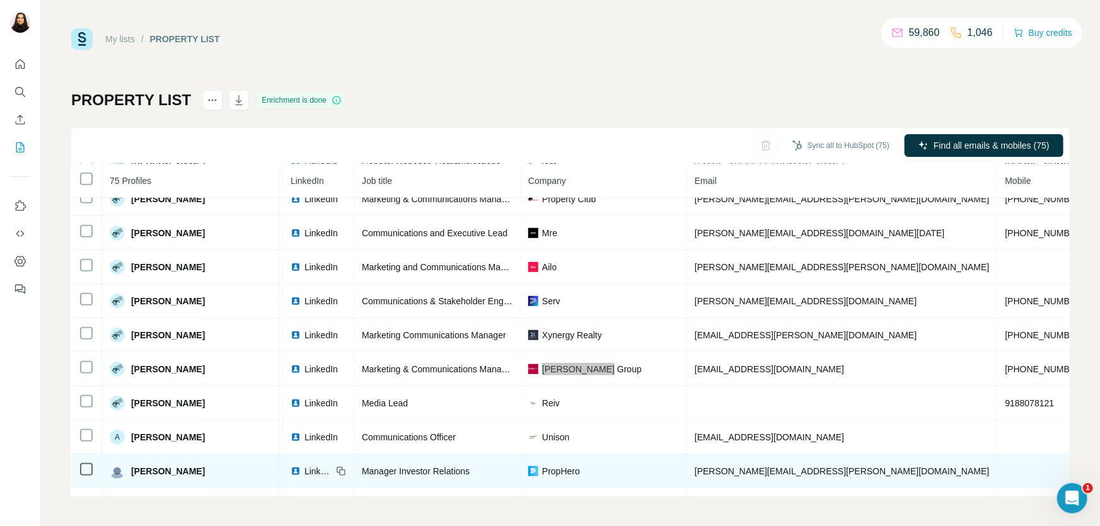
scroll to position [573, 74]
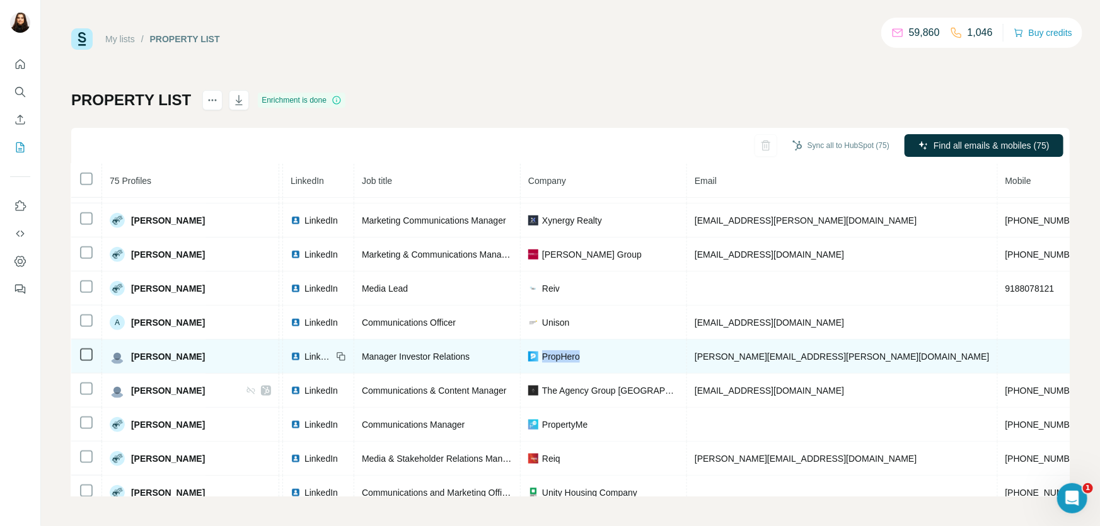
drag, startPoint x: 575, startPoint y: 360, endPoint x: 530, endPoint y: 357, distance: 45.5
click at [530, 357] on div "PropHero" at bounding box center [603, 357] width 151 height 13
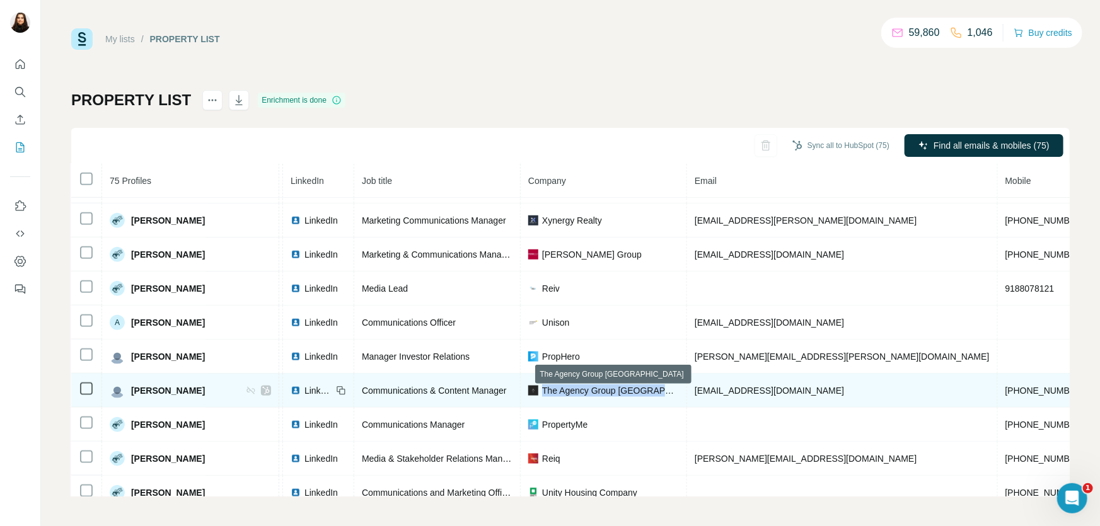
drag, startPoint x: 650, startPoint y: 393, endPoint x: 530, endPoint y: 396, distance: 120.4
click at [530, 396] on div "The Agency Group [GEOGRAPHIC_DATA]" at bounding box center [603, 391] width 151 height 13
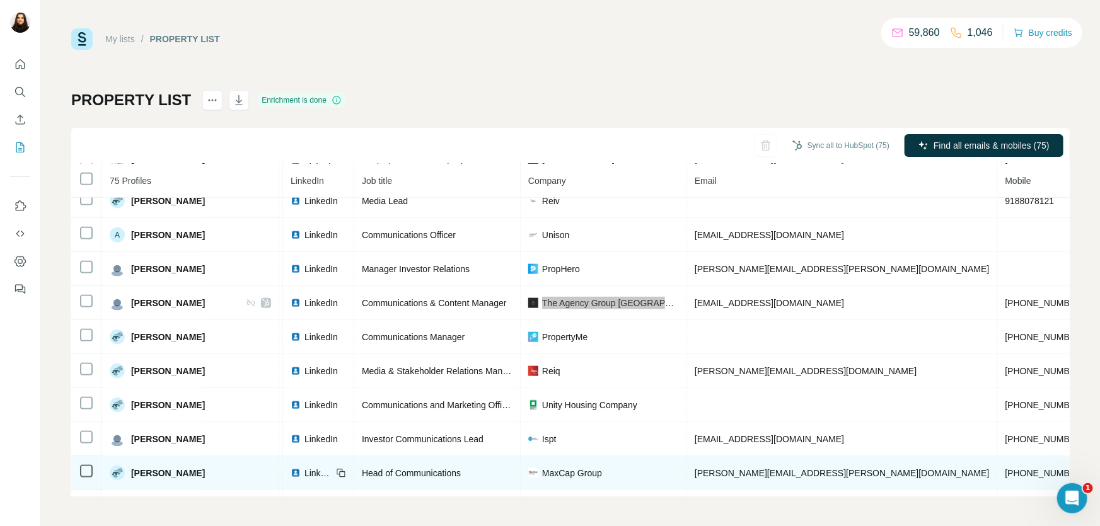
scroll to position [687, 74]
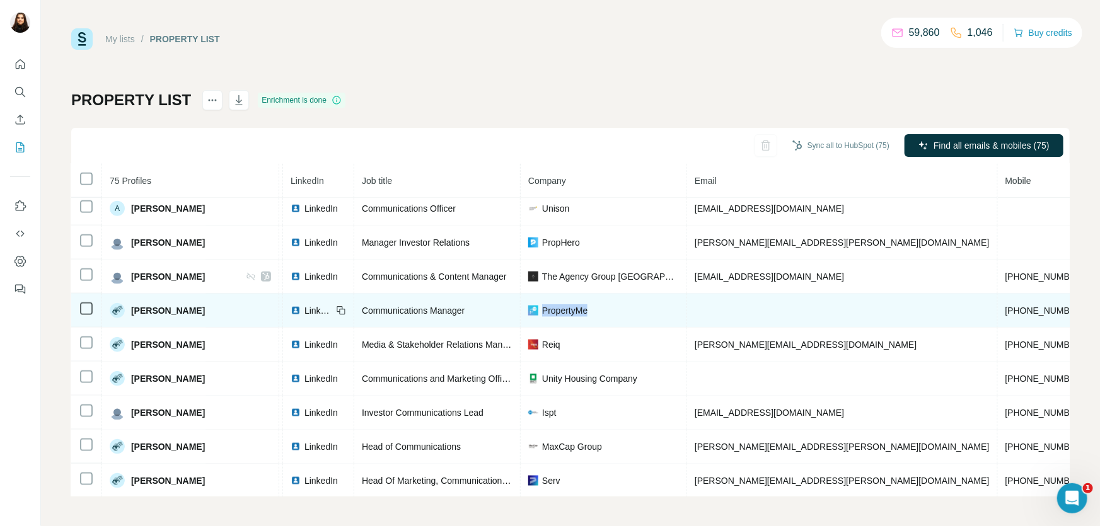
drag, startPoint x: 578, startPoint y: 317, endPoint x: 530, endPoint y: 315, distance: 48.0
click at [530, 315] on div "PropertyMe" at bounding box center [603, 311] width 151 height 13
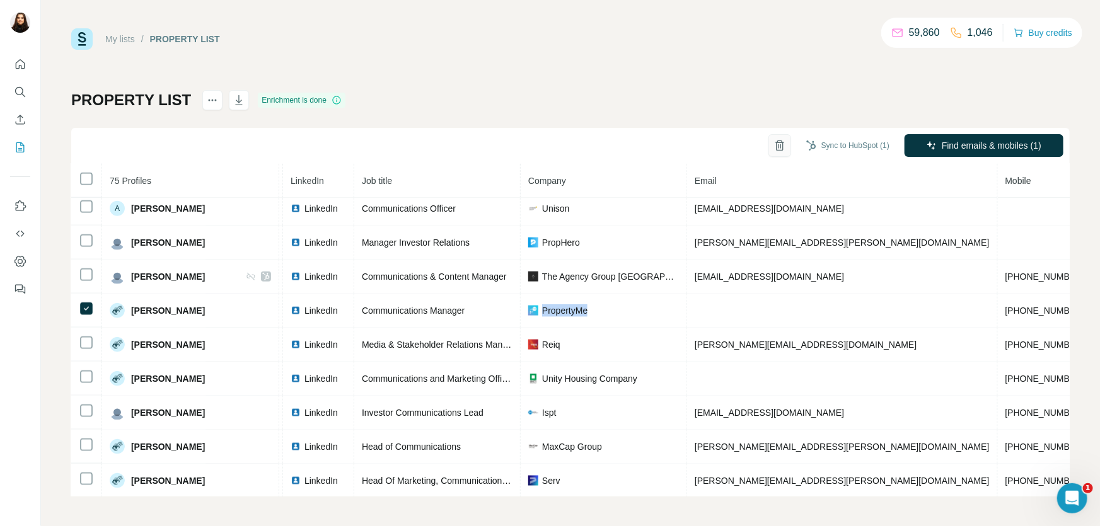
click at [769, 152] on button "button" at bounding box center [780, 145] width 23 height 23
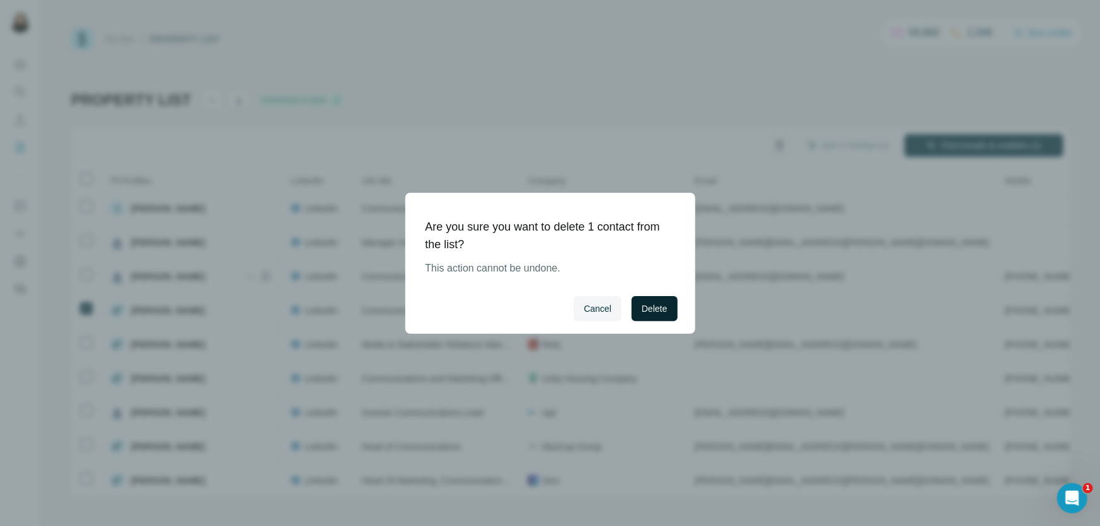
click at [650, 308] on span "Delete" at bounding box center [654, 309] width 25 height 13
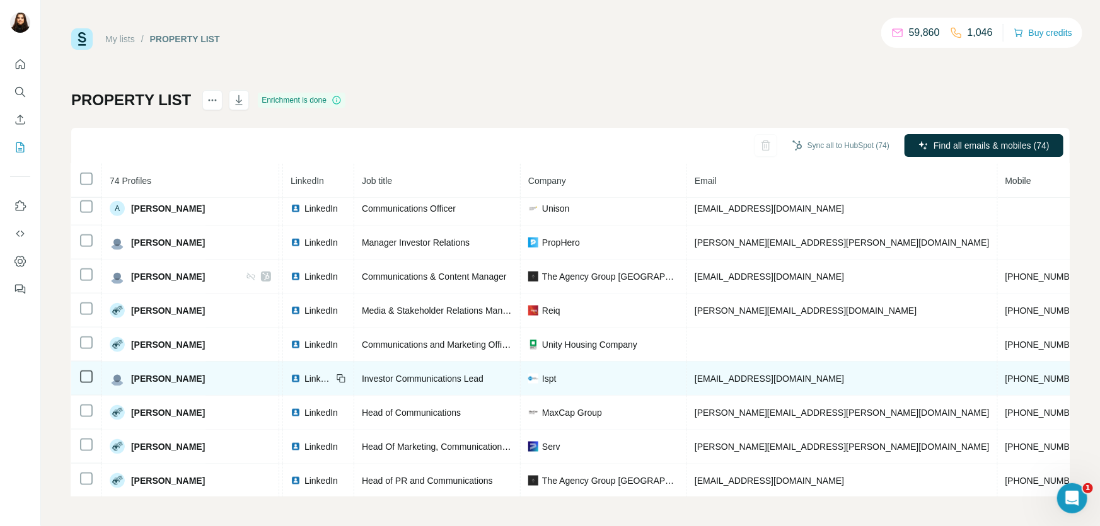
scroll to position [745, 74]
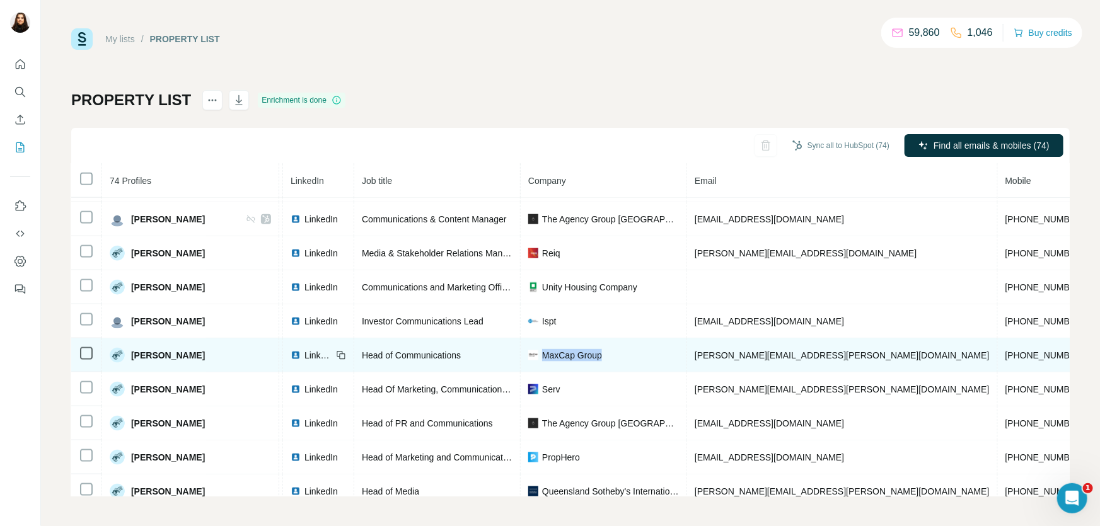
drag, startPoint x: 606, startPoint y: 361, endPoint x: 533, endPoint y: 347, distance: 73.7
click at [533, 347] on td "MaxCap Group" at bounding box center [604, 356] width 166 height 34
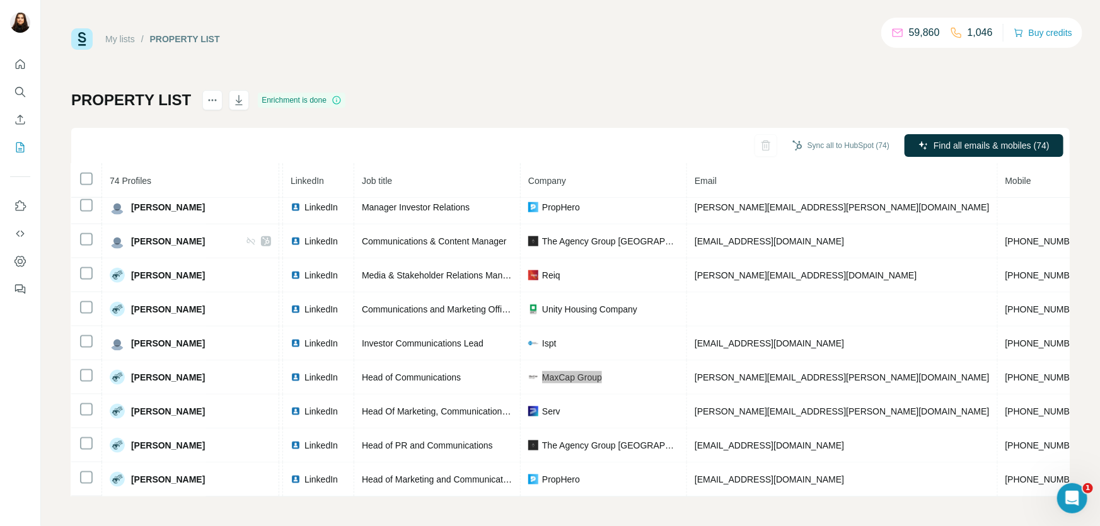
scroll to position [687, 74]
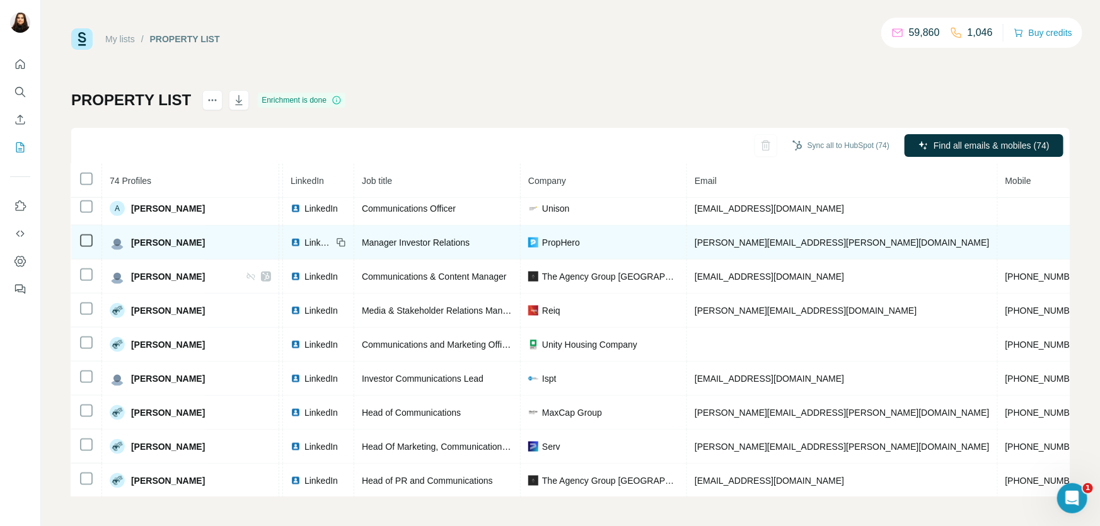
click at [549, 249] on span "PropHero" at bounding box center [561, 242] width 38 height 13
click at [205, 244] on span "[PERSON_NAME]" at bounding box center [168, 242] width 74 height 13
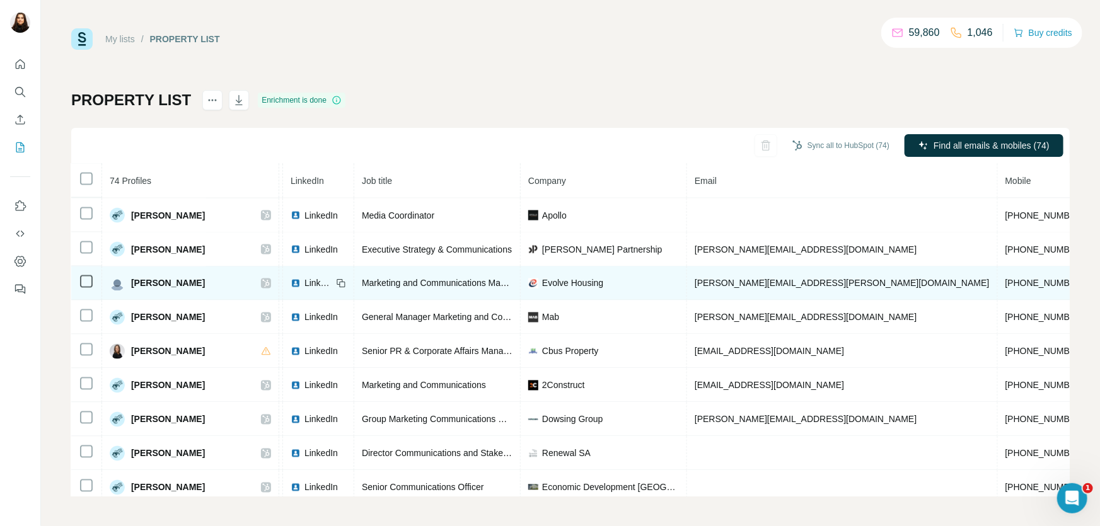
scroll to position [974, 74]
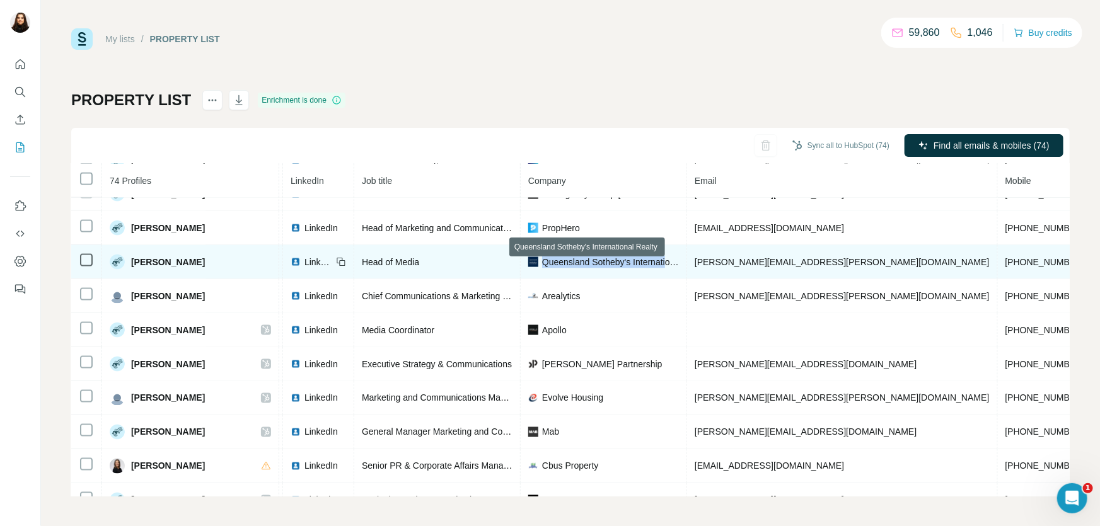
drag, startPoint x: 532, startPoint y: 267, endPoint x: 661, endPoint y: 265, distance: 129.3
click at [661, 265] on span "Queensland Sotheby's International Realty" at bounding box center [610, 262] width 137 height 13
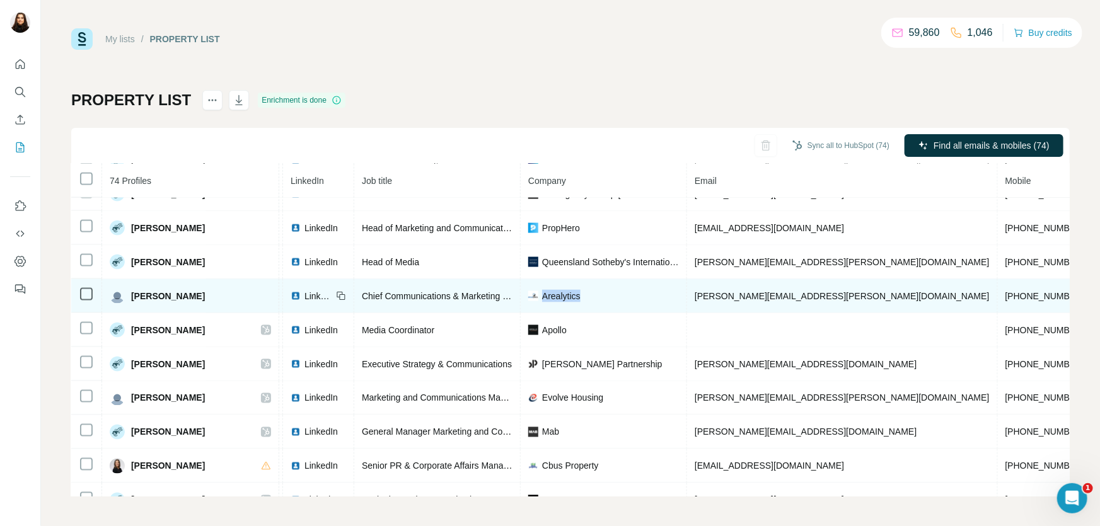
drag, startPoint x: 581, startPoint y: 301, endPoint x: 532, endPoint y: 297, distance: 48.7
click at [532, 297] on div "Arealytics" at bounding box center [603, 296] width 151 height 13
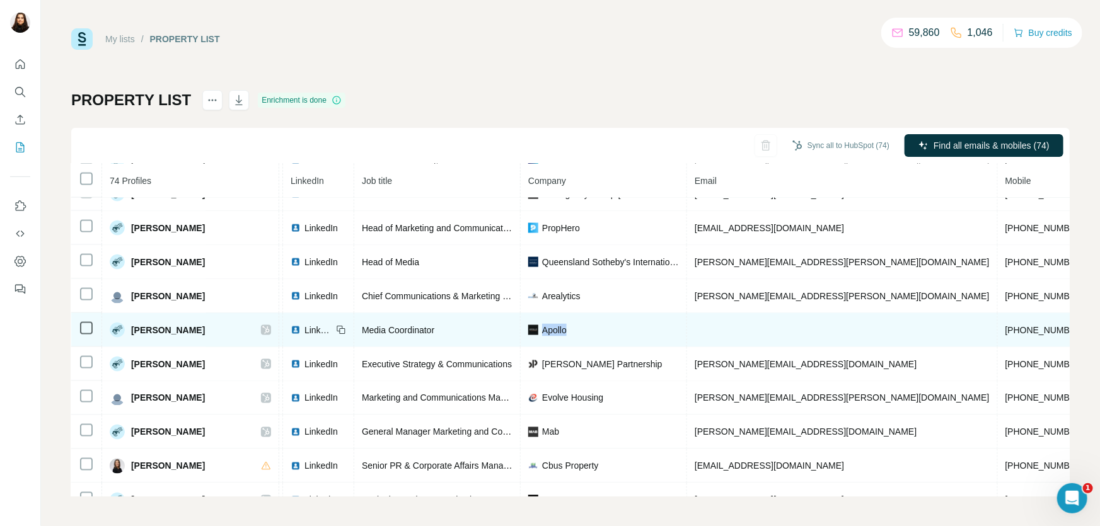
drag, startPoint x: 562, startPoint y: 333, endPoint x: 531, endPoint y: 336, distance: 31.1
click at [531, 336] on div "Apollo" at bounding box center [603, 330] width 151 height 13
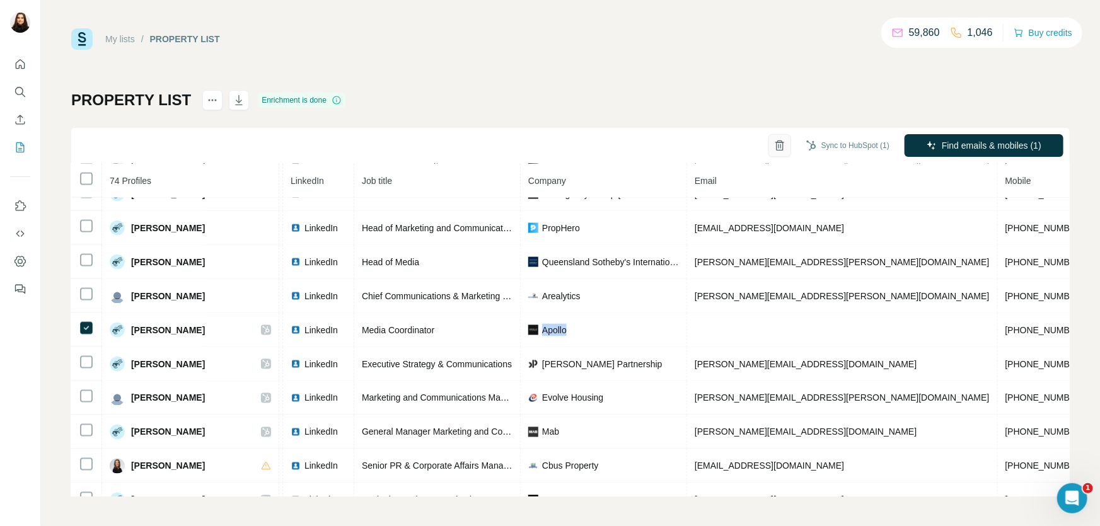
click at [779, 148] on icon "button" at bounding box center [780, 146] width 3 height 4
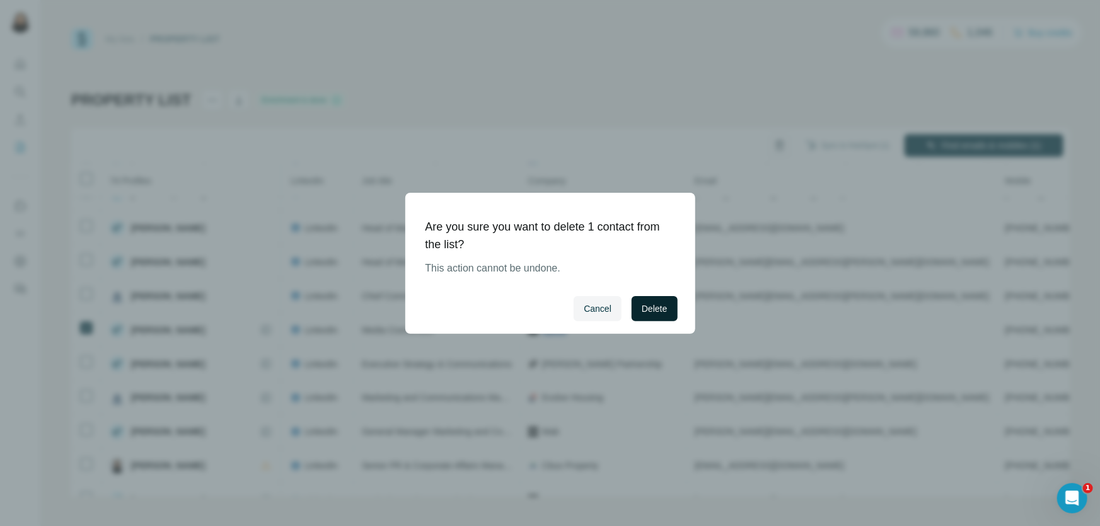
click at [663, 310] on span "Delete" at bounding box center [654, 309] width 25 height 13
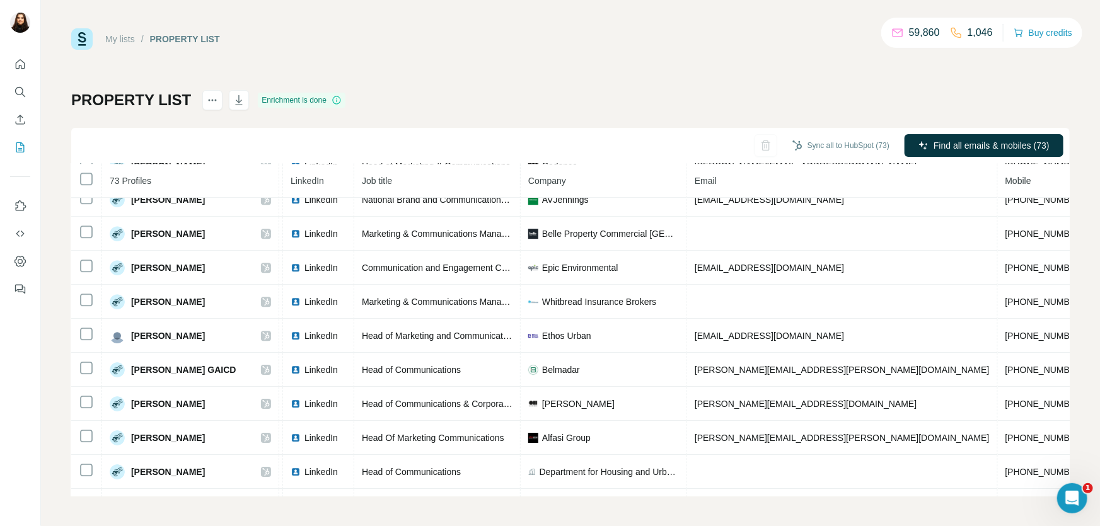
scroll to position [1921, 74]
click at [209, 105] on icon "actions" at bounding box center [212, 100] width 13 height 13
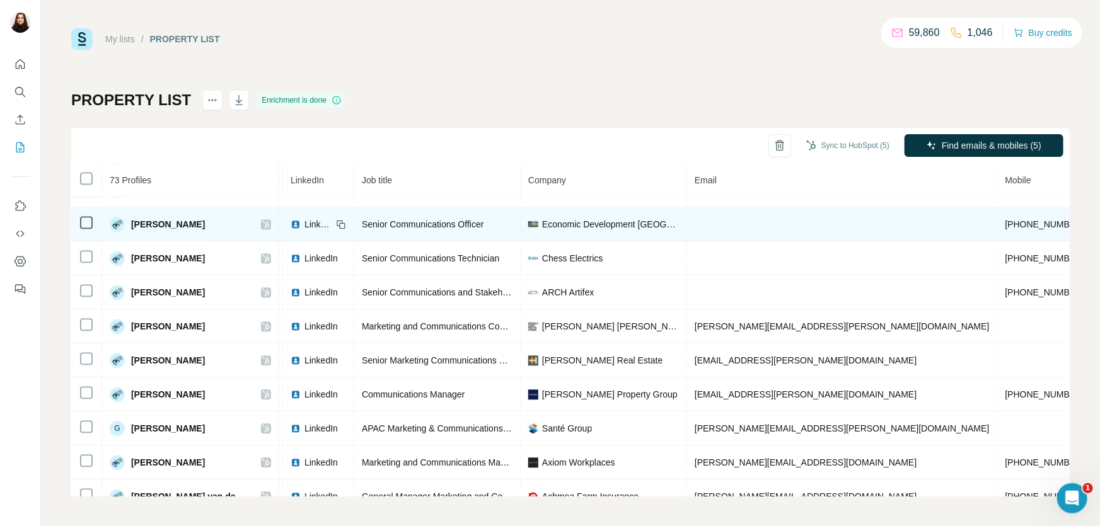
scroll to position [1204, 74]
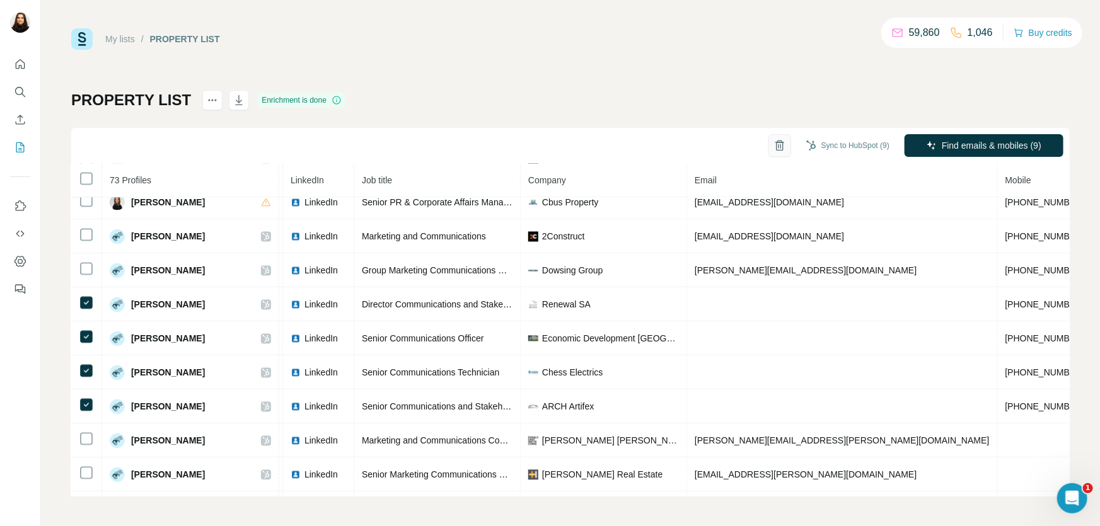
click at [774, 151] on icon "button" at bounding box center [780, 145] width 13 height 13
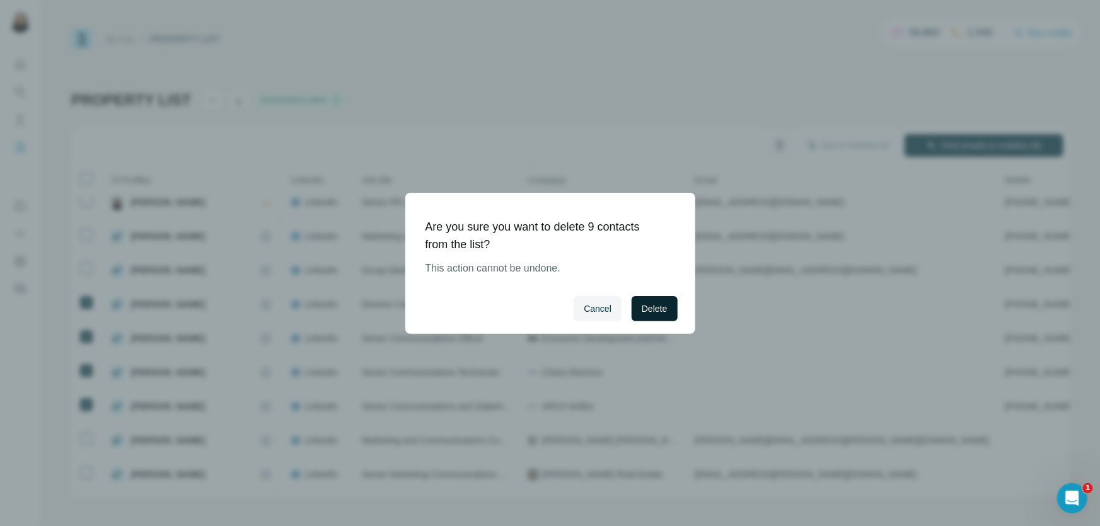
click at [647, 303] on span "Delete" at bounding box center [654, 309] width 25 height 13
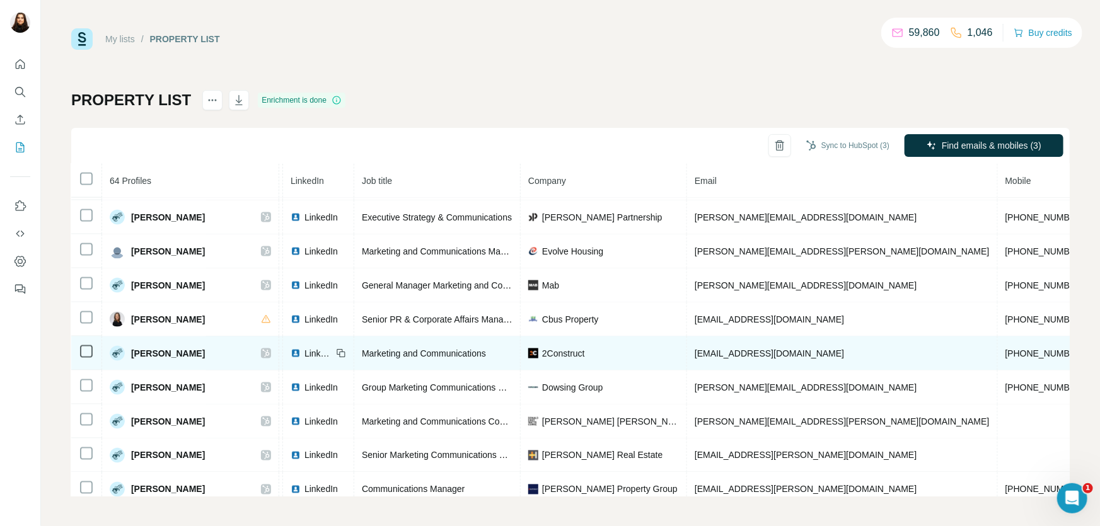
scroll to position [974, 74]
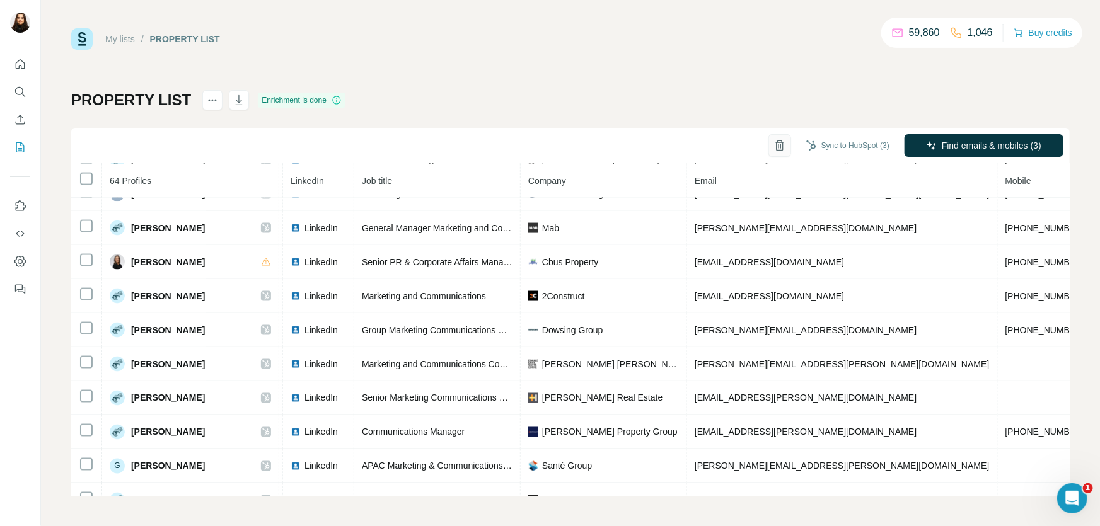
click at [772, 146] on button "button" at bounding box center [780, 145] width 23 height 23
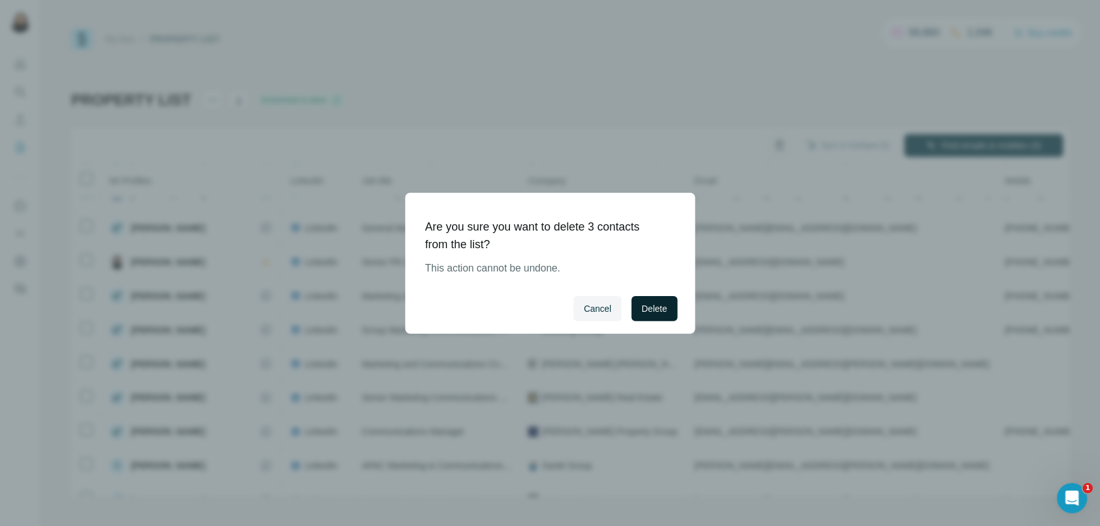
click at [645, 315] on span "Delete" at bounding box center [654, 309] width 25 height 13
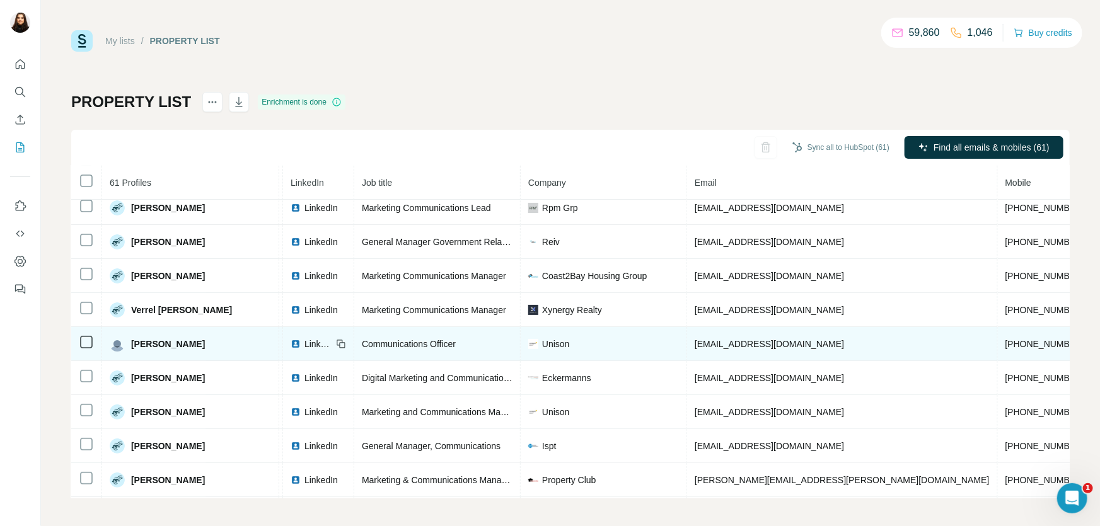
scroll to position [0, 74]
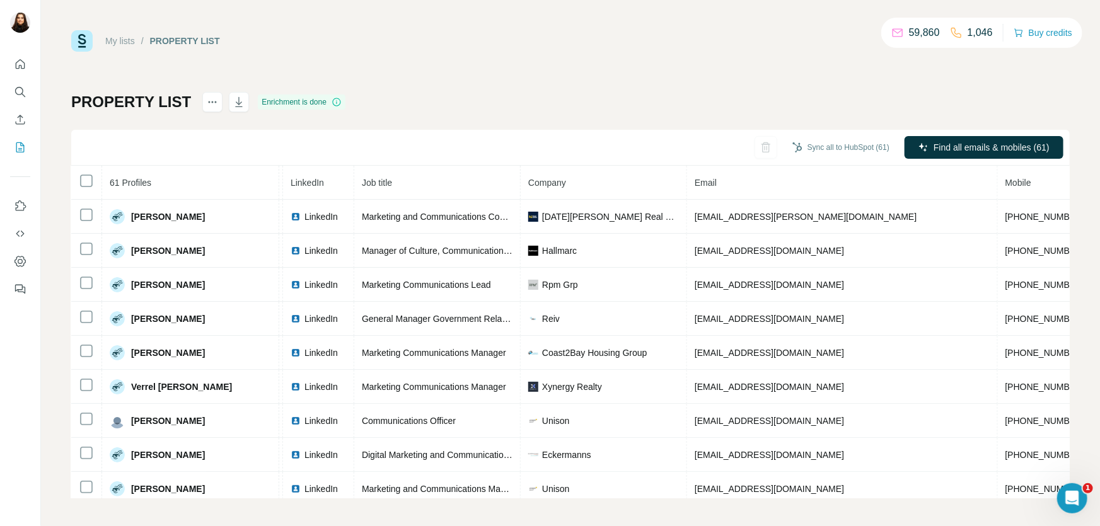
click at [545, 95] on div "PROPERTY LIST Enrichment is done Sync all to HubSpot (61) Find all emails & mob…" at bounding box center [570, 295] width 999 height 407
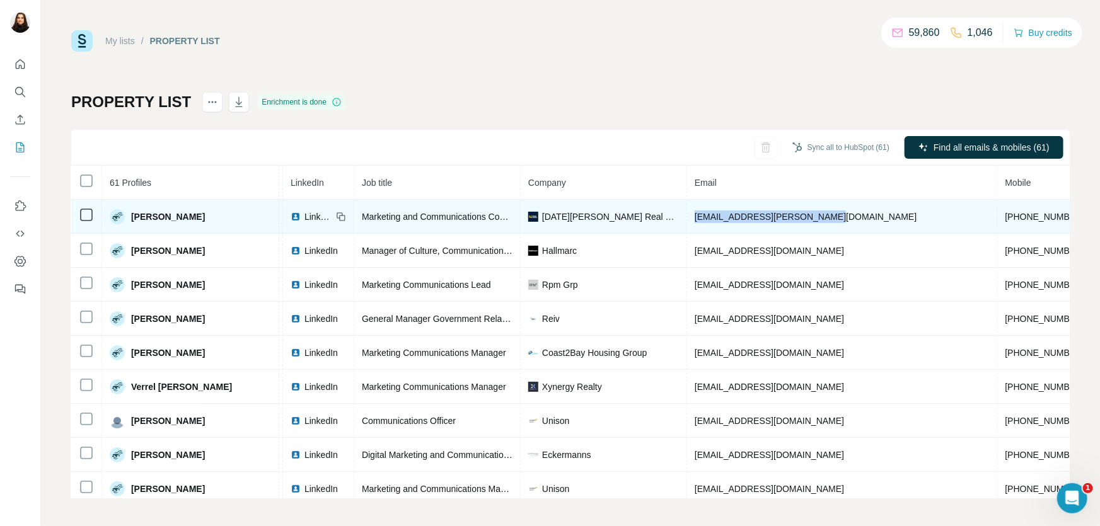
drag, startPoint x: 820, startPoint y: 214, endPoint x: 681, endPoint y: 218, distance: 139.4
click at [687, 218] on td "[EMAIL_ADDRESS][PERSON_NAME][DOMAIN_NAME]" at bounding box center [842, 217] width 311 height 34
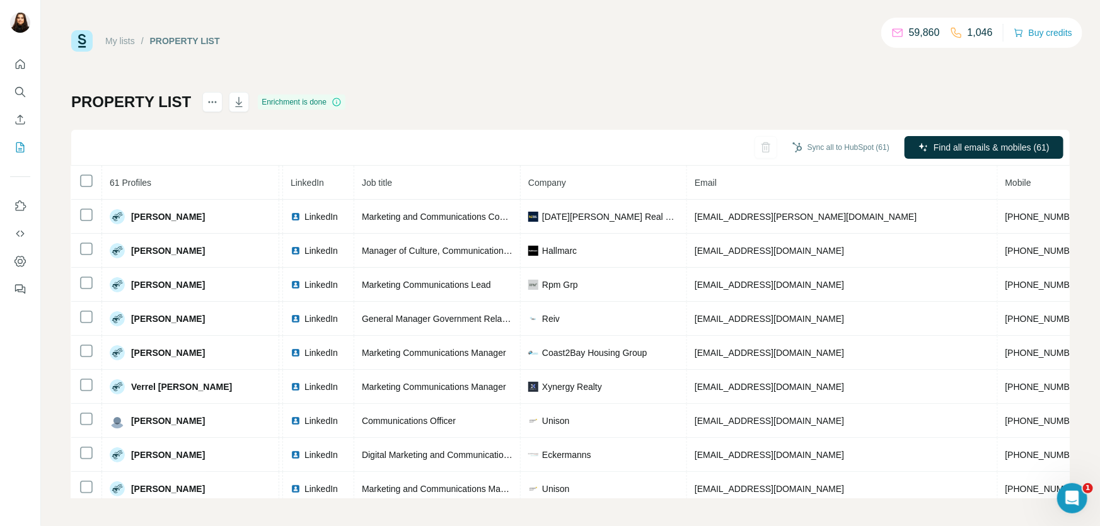
click at [483, 34] on div "My lists / PROPERTY LIST 59,860 1,046 Buy credits" at bounding box center [570, 40] width 999 height 21
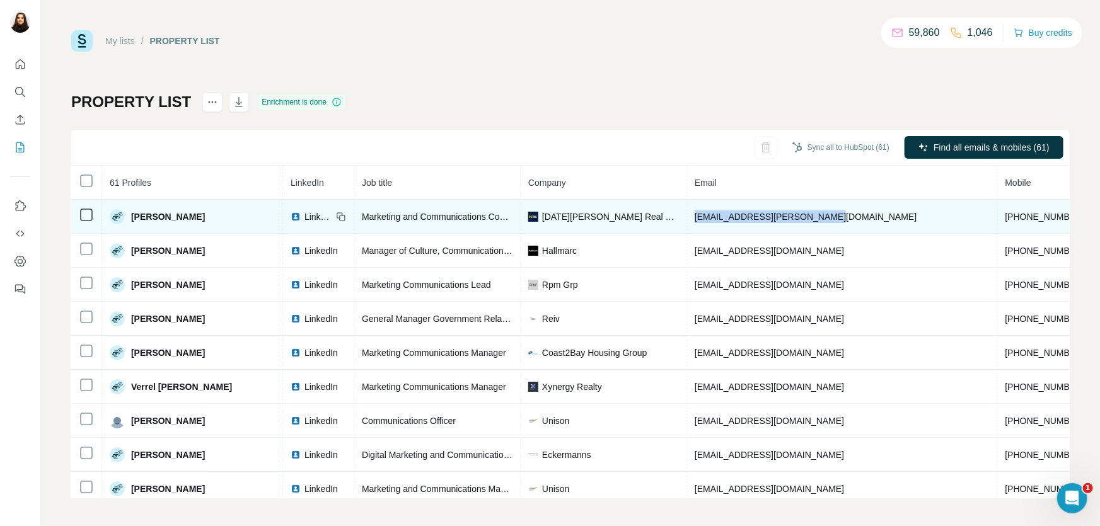
drag, startPoint x: 820, startPoint y: 213, endPoint x: 681, endPoint y: 211, distance: 138.7
click at [687, 211] on td "[EMAIL_ADDRESS][PERSON_NAME][DOMAIN_NAME]" at bounding box center [842, 217] width 311 height 34
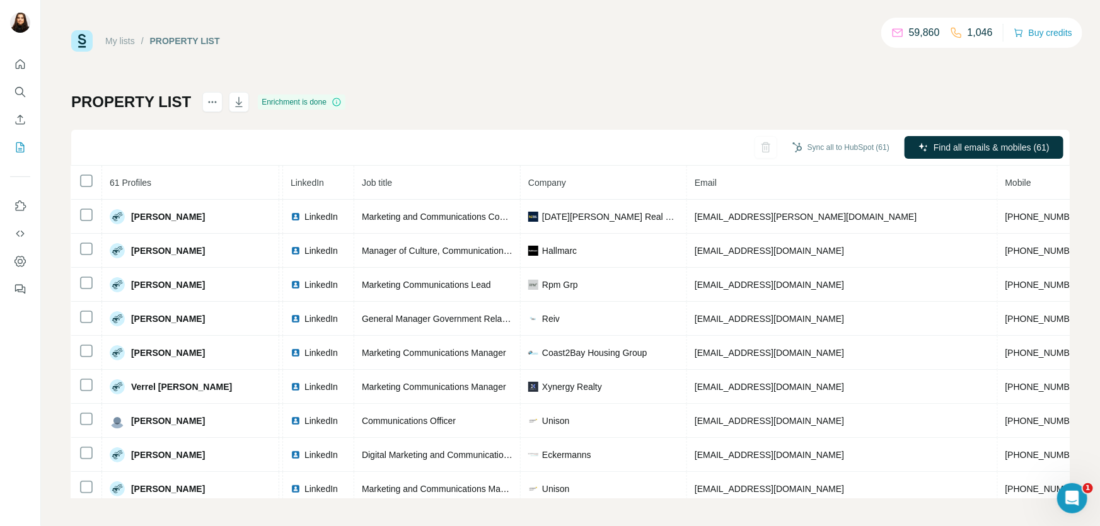
click at [694, 47] on div "My lists / PROPERTY LIST 59,860 1,046 Buy credits" at bounding box center [570, 40] width 999 height 21
click at [862, 148] on button "Sync to HubSpot (1)" at bounding box center [848, 147] width 101 height 19
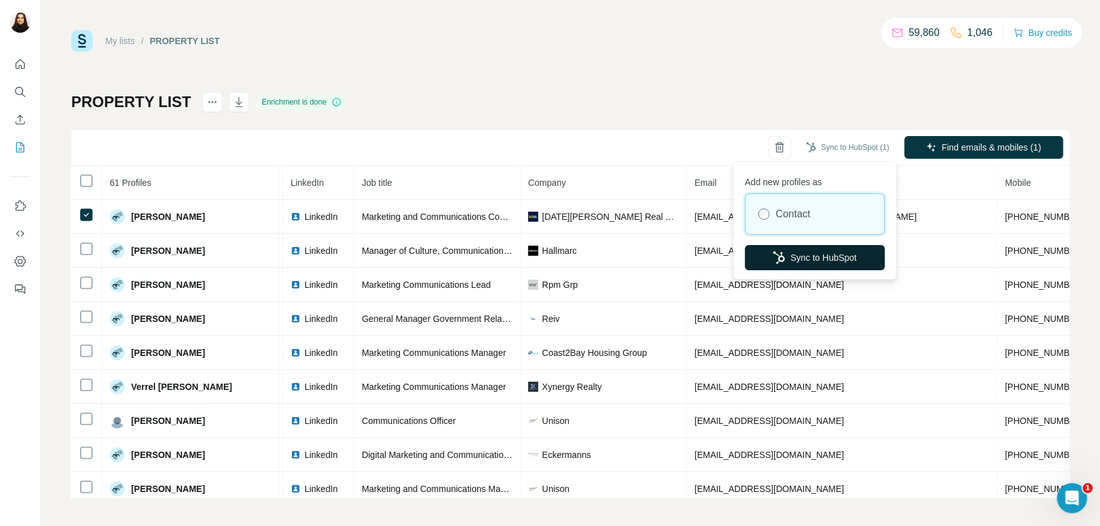
click at [820, 260] on button "Sync to HubSpot" at bounding box center [815, 257] width 140 height 25
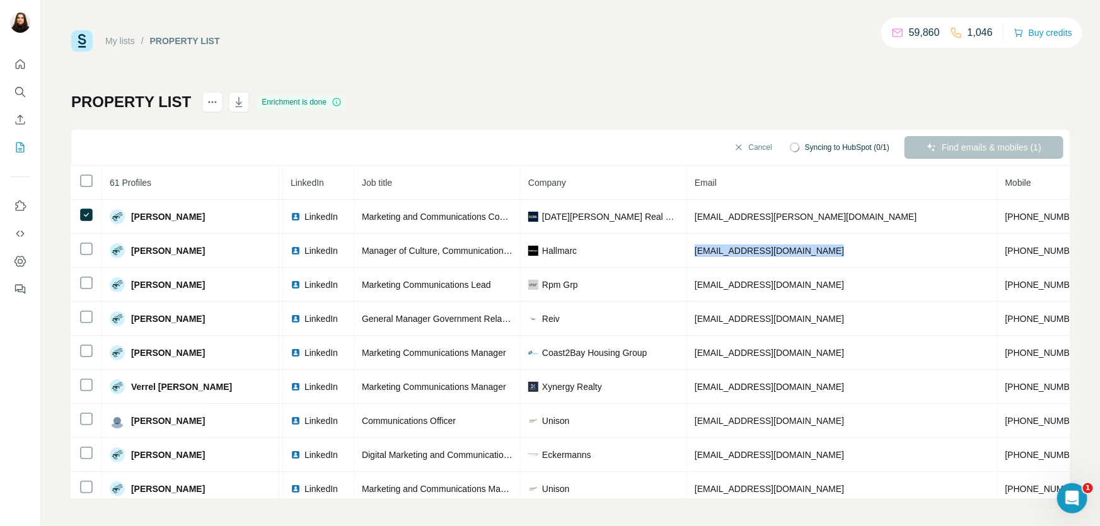
click at [820, 260] on td "[EMAIL_ADDRESS][DOMAIN_NAME]" at bounding box center [842, 251] width 311 height 34
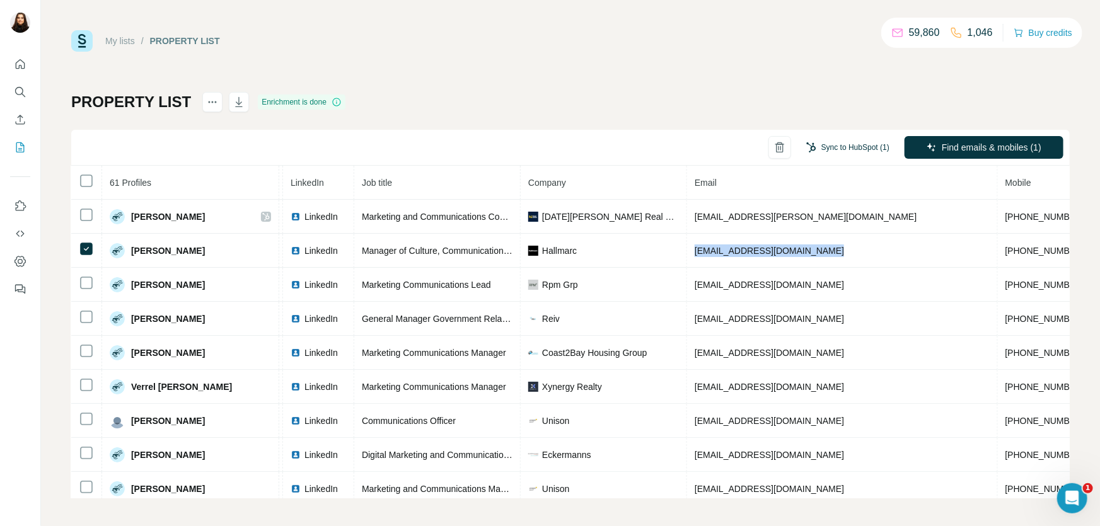
click at [853, 146] on button "Sync to HubSpot (1)" at bounding box center [848, 147] width 101 height 19
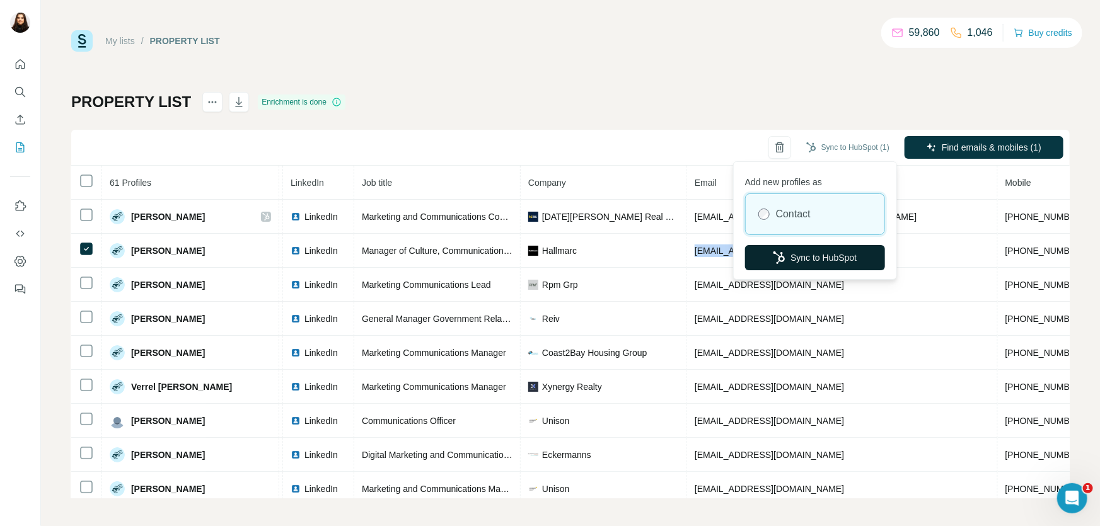
click at [853, 253] on button "Sync to HubSpot" at bounding box center [815, 257] width 140 height 25
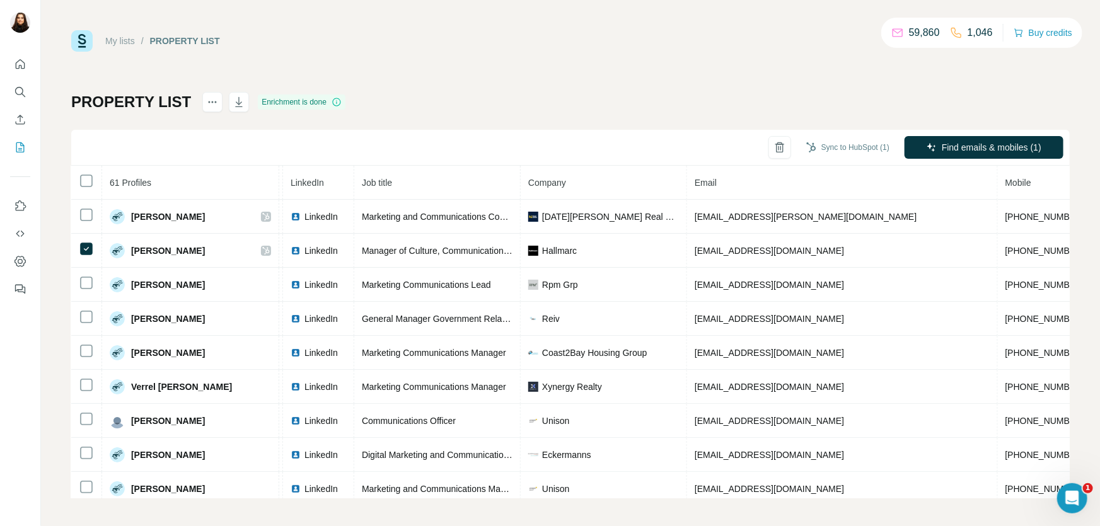
click at [795, 52] on div "My lists / PROPERTY LIST 59,860 1,046 Buy credits PROPERTY LIST Enrichment is d…" at bounding box center [570, 264] width 999 height 468
drag, startPoint x: 832, startPoint y: 143, endPoint x: 825, endPoint y: 275, distance: 131.9
click at [832, 144] on button "Sync to HubSpot (1)" at bounding box center [848, 147] width 101 height 19
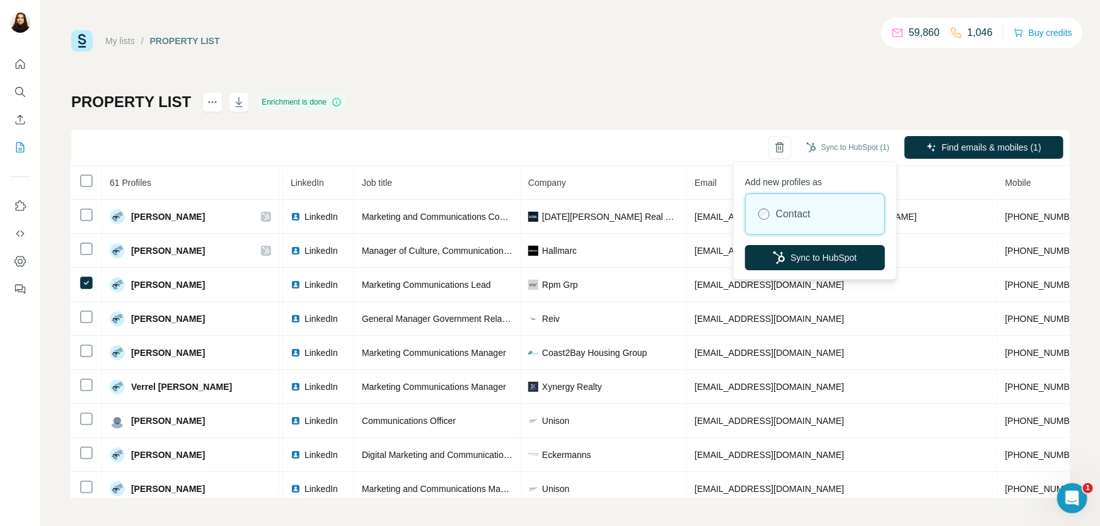
click at [834, 249] on button "Sync to HubSpot" at bounding box center [815, 257] width 140 height 25
